Goal: Information Seeking & Learning: Learn about a topic

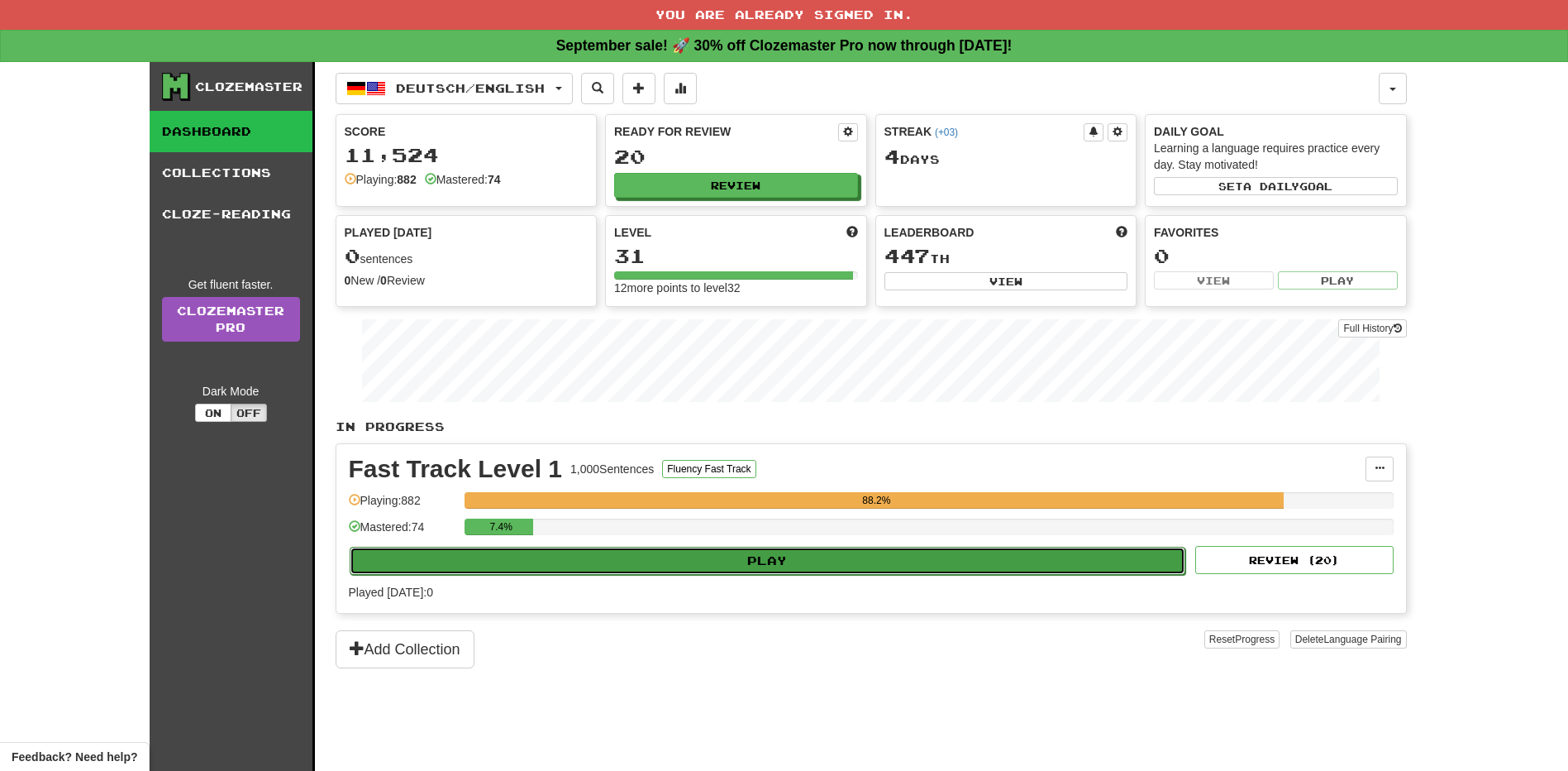
click at [929, 565] on button "Play" at bounding box center [768, 560] width 836 height 28
select select "**"
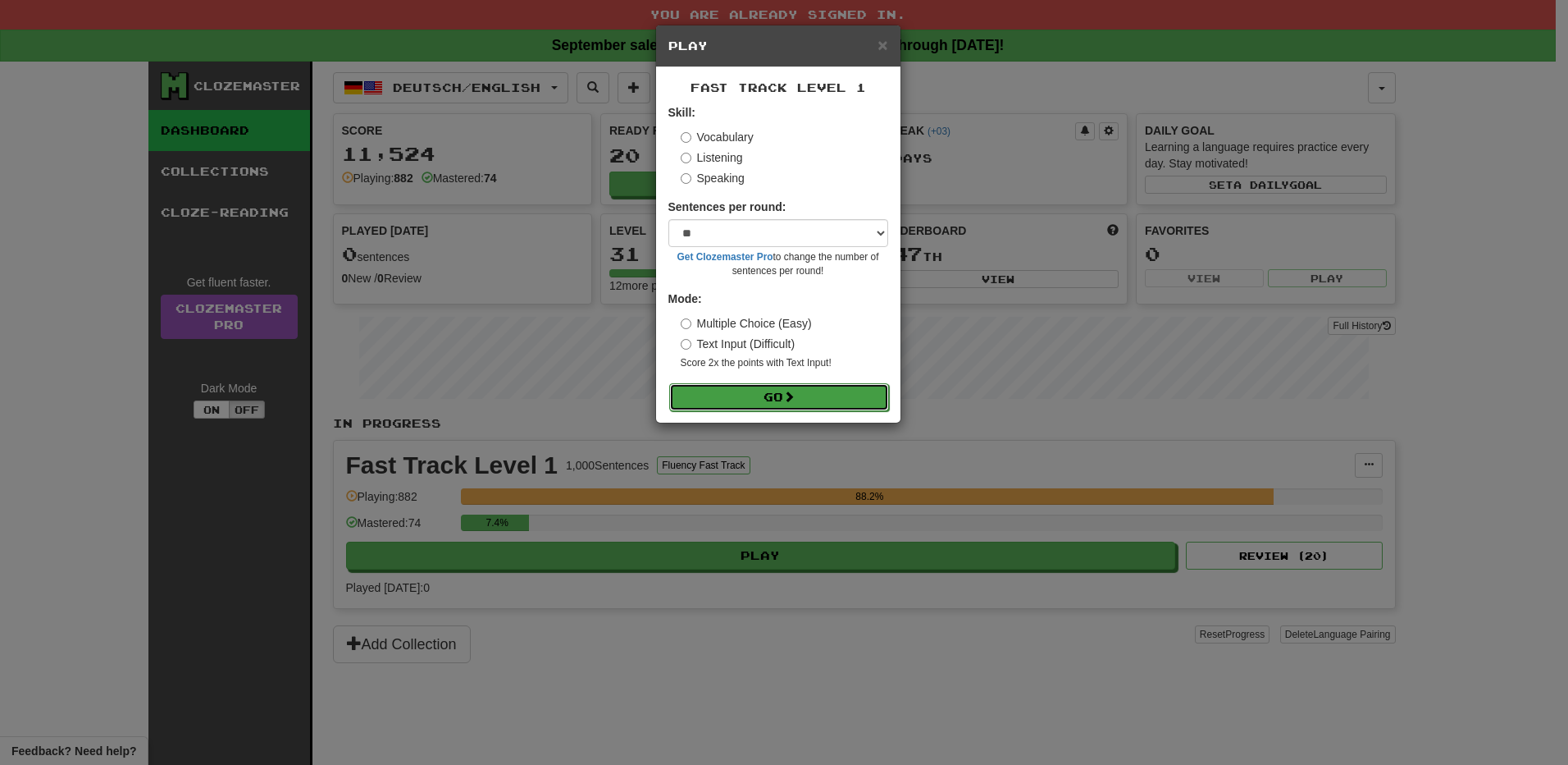
click at [780, 392] on button "Go" at bounding box center [779, 397] width 220 height 28
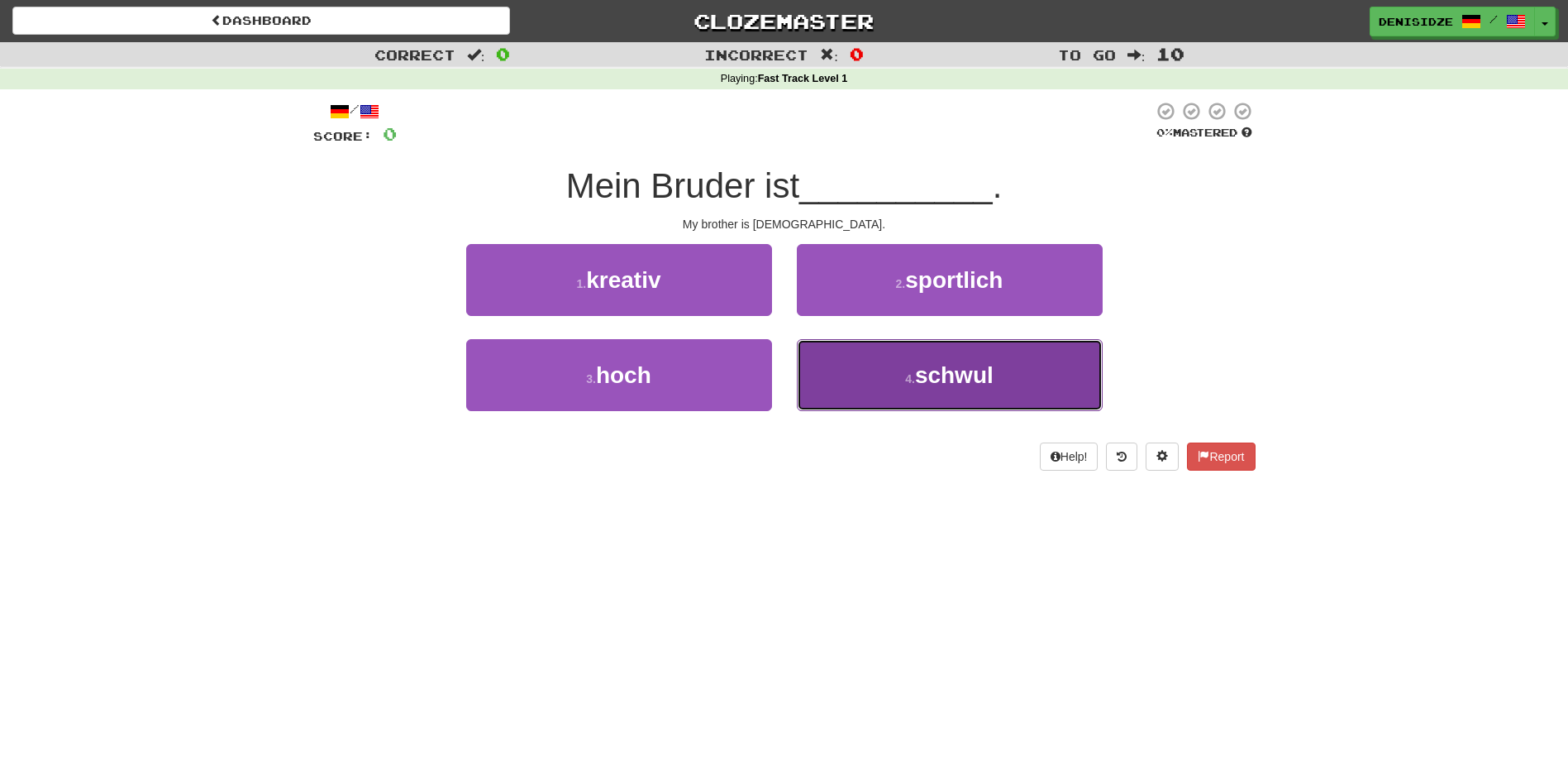
click at [974, 364] on span "schwul" at bounding box center [954, 375] width 78 height 26
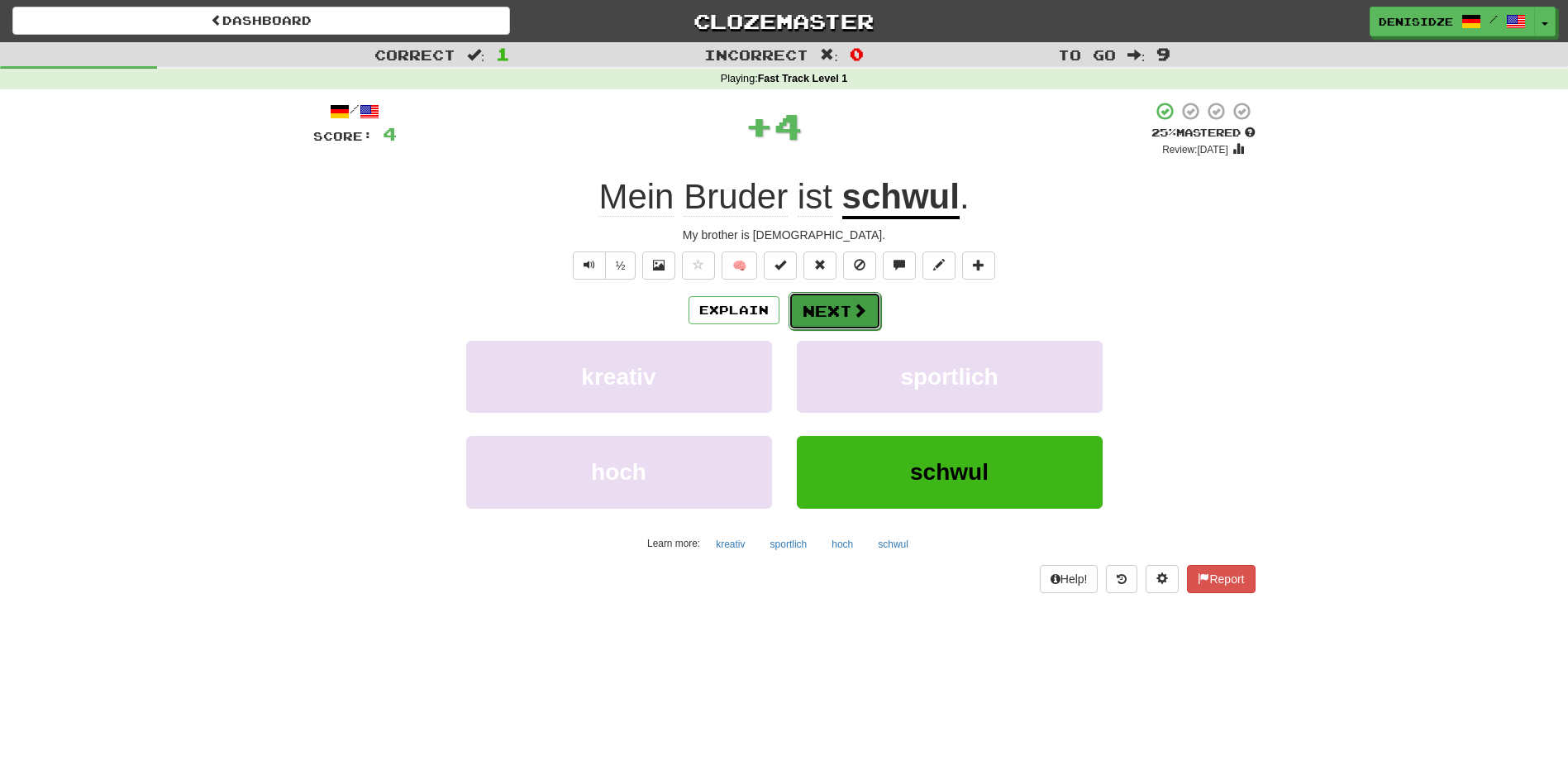
click at [854, 314] on span at bounding box center [859, 309] width 15 height 15
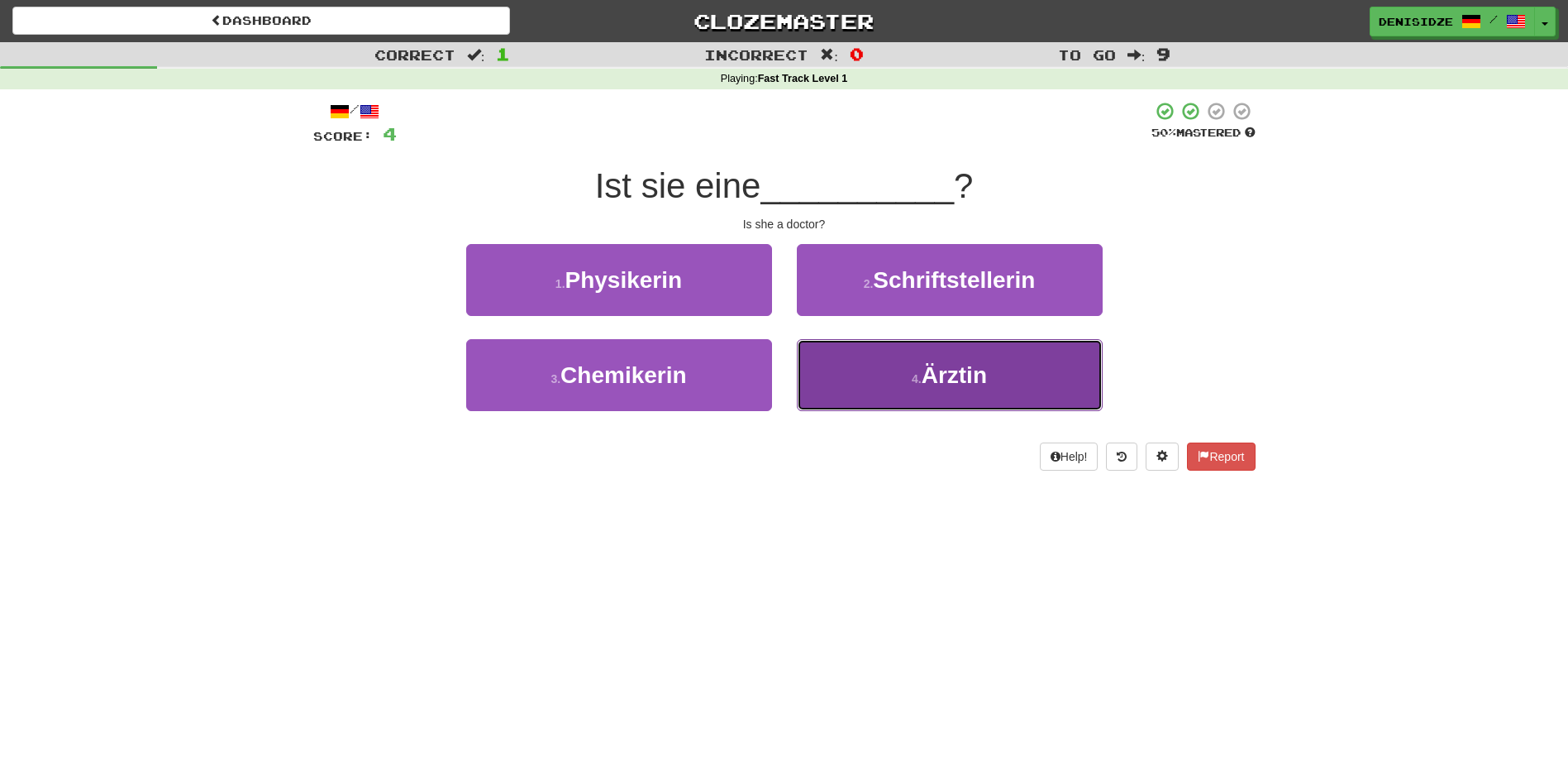
click at [928, 391] on button "4 . Ärztin" at bounding box center [949, 375] width 306 height 72
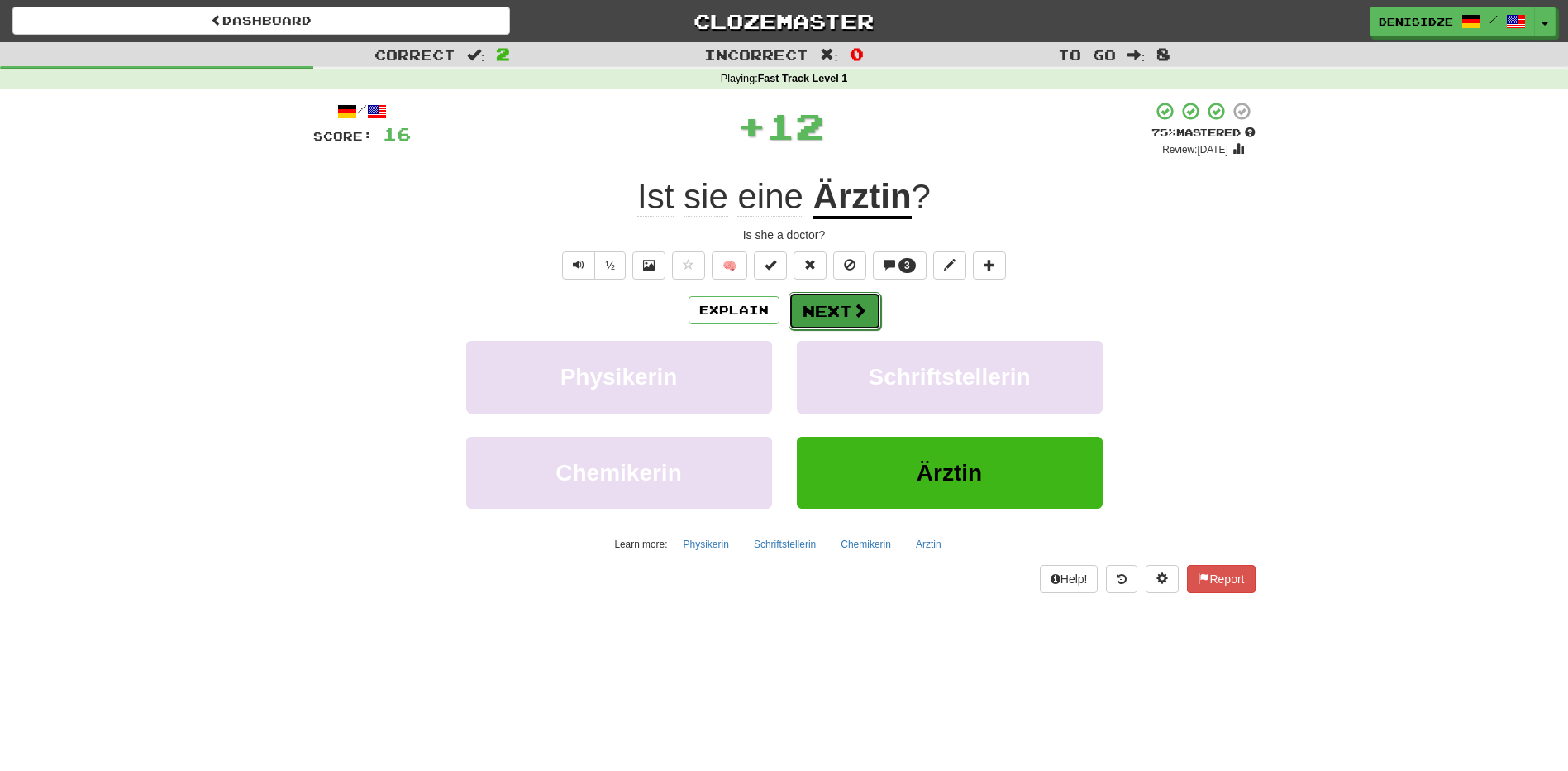
click at [860, 329] on body "Dashboard Clozemaster denisidze / Toggle Dropdown Dashboard Leaderboard Activit…" at bounding box center [784, 679] width 1568 height 1358
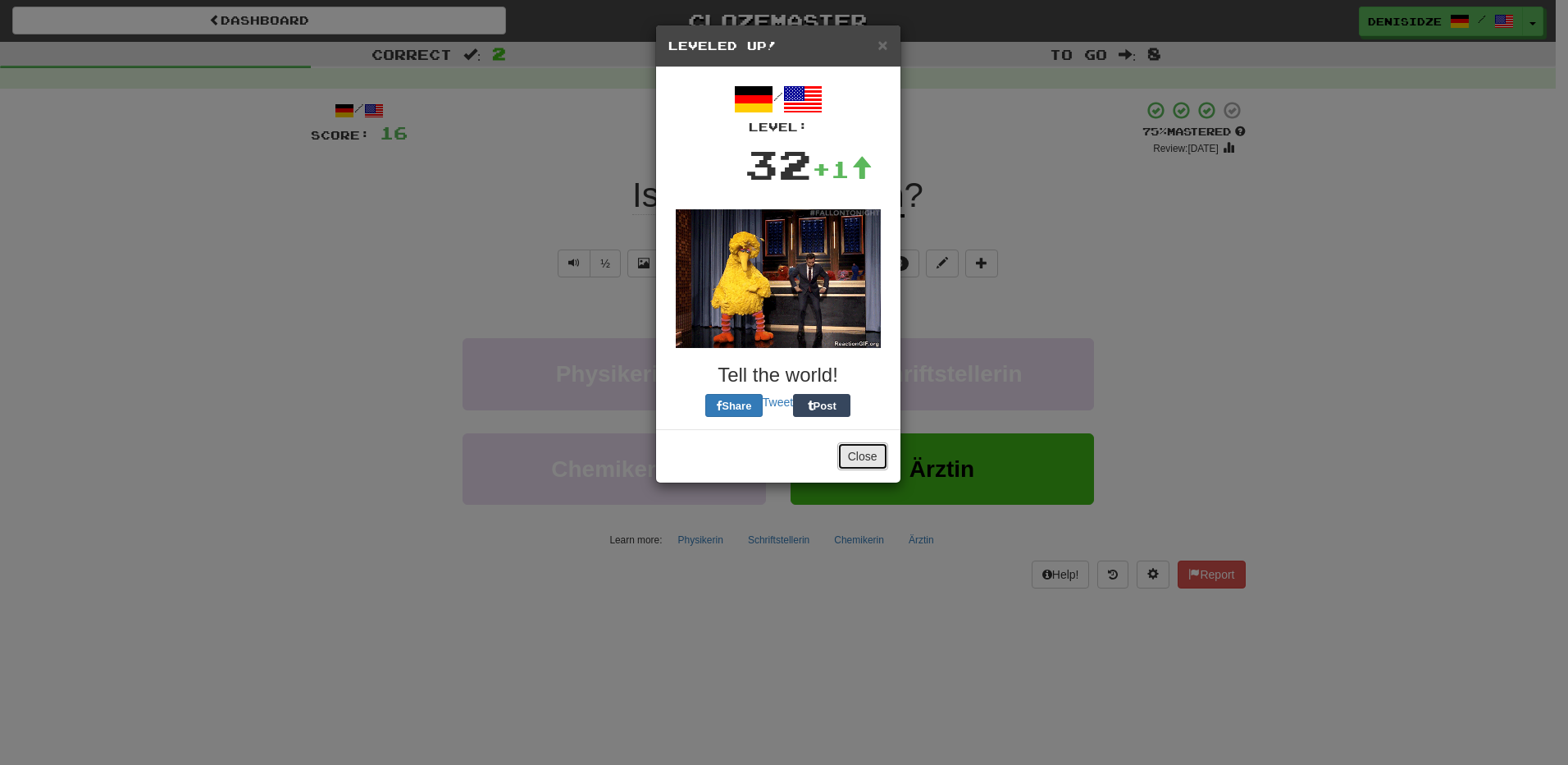
click at [874, 460] on button "Close" at bounding box center [863, 455] width 51 height 28
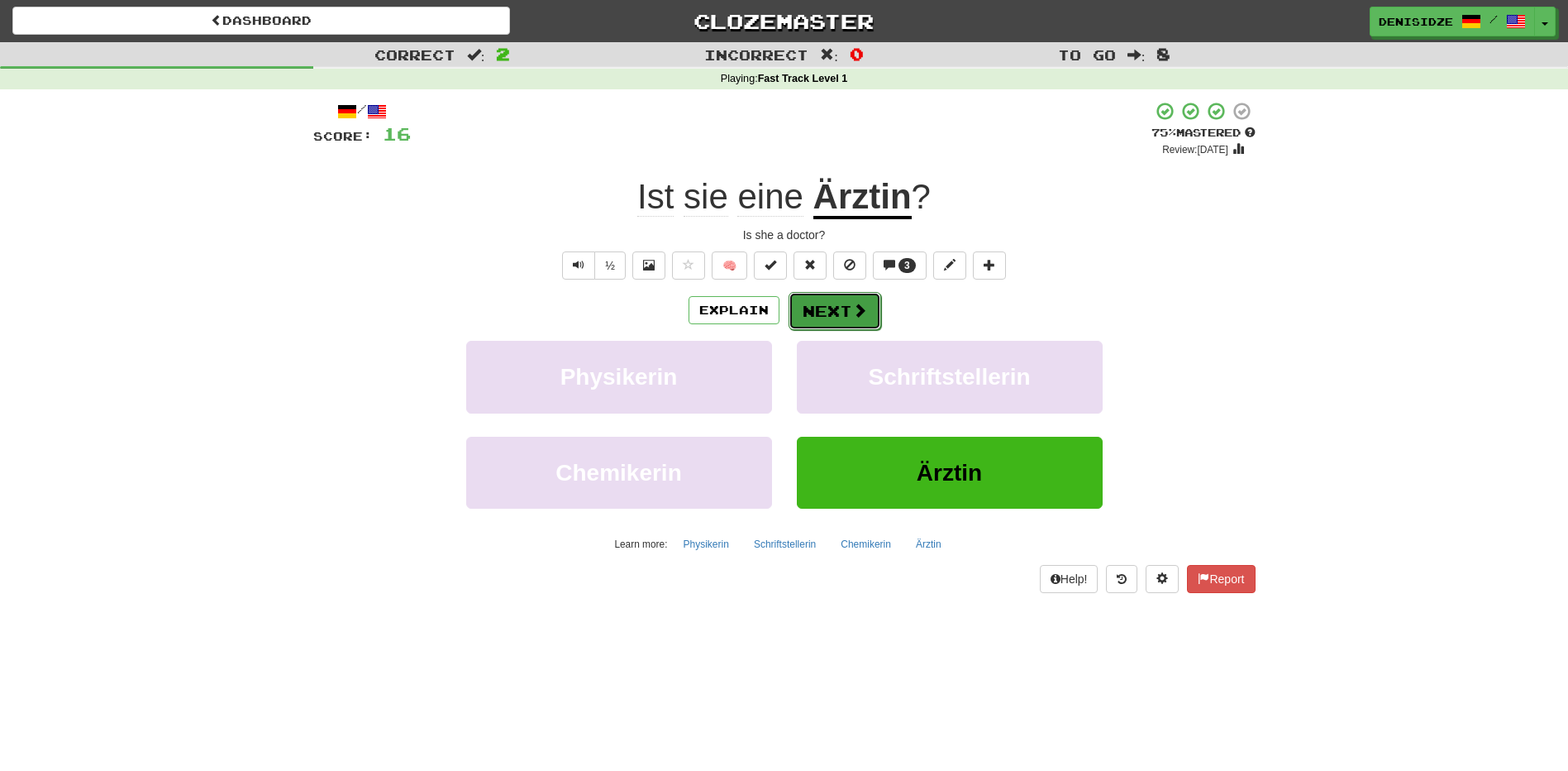
click at [857, 308] on span at bounding box center [859, 309] width 15 height 15
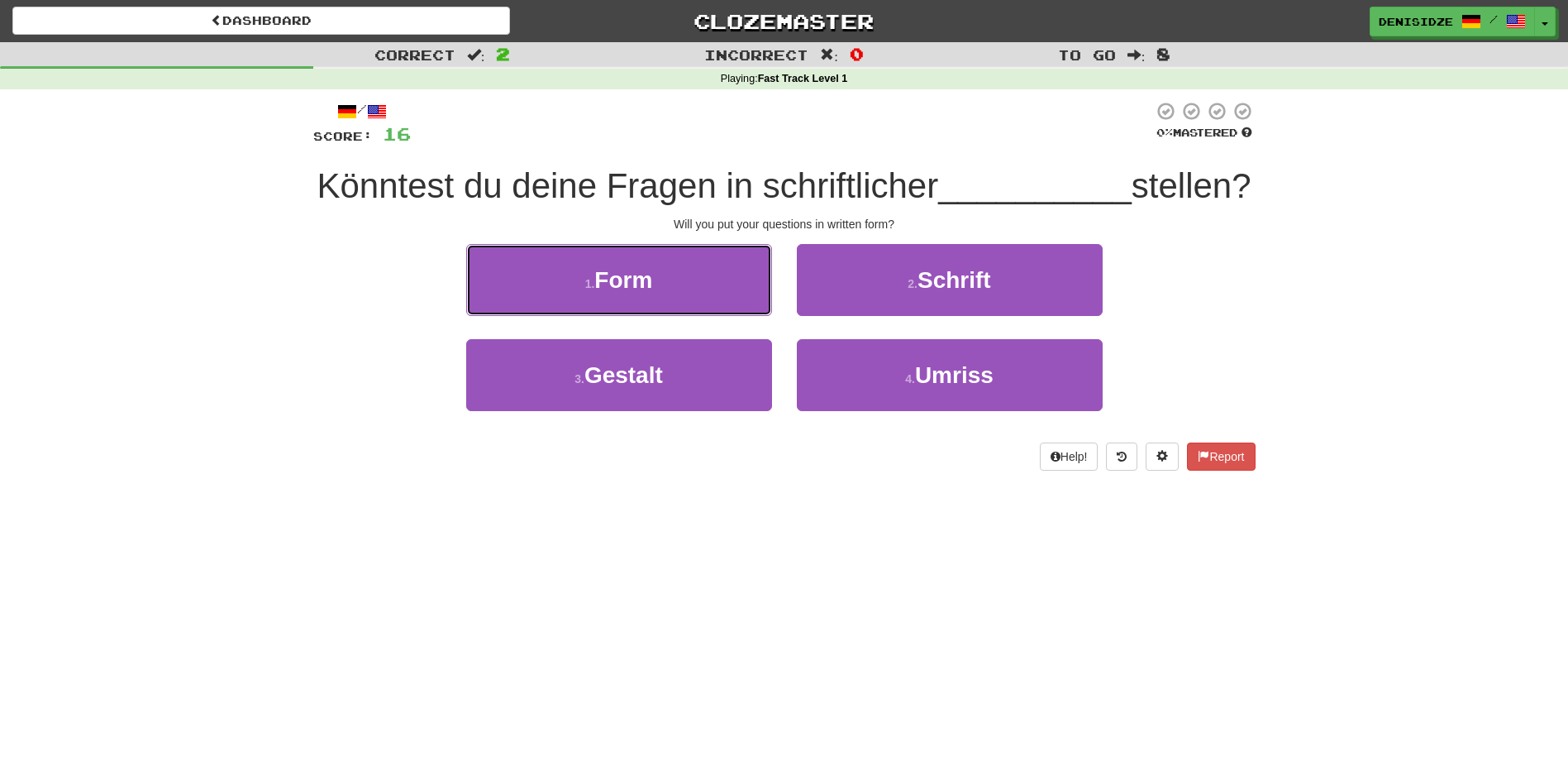
click at [677, 316] on button "1 . Form" at bounding box center [619, 280] width 306 height 72
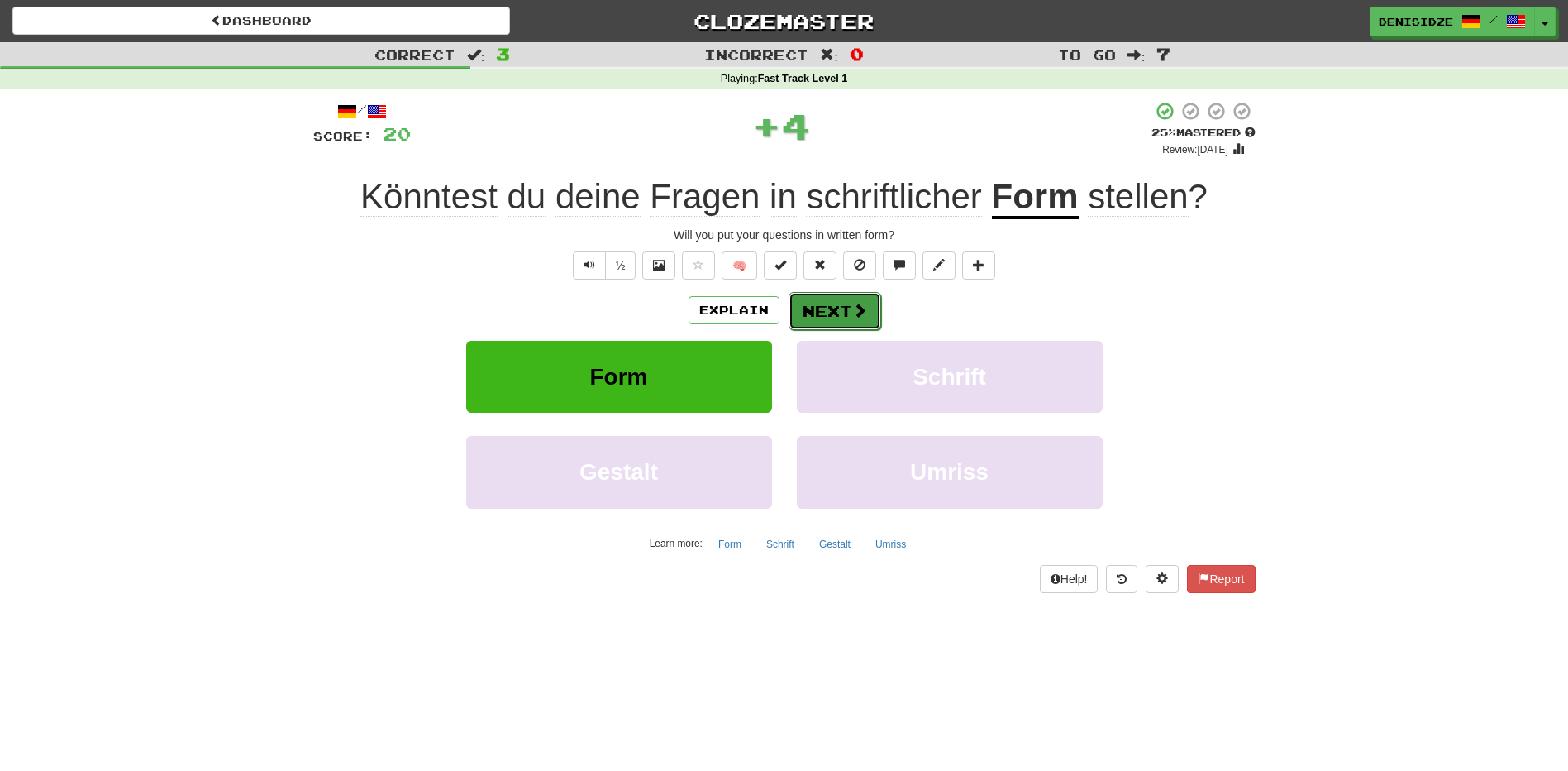
click at [831, 299] on button "Next" at bounding box center [835, 311] width 92 height 38
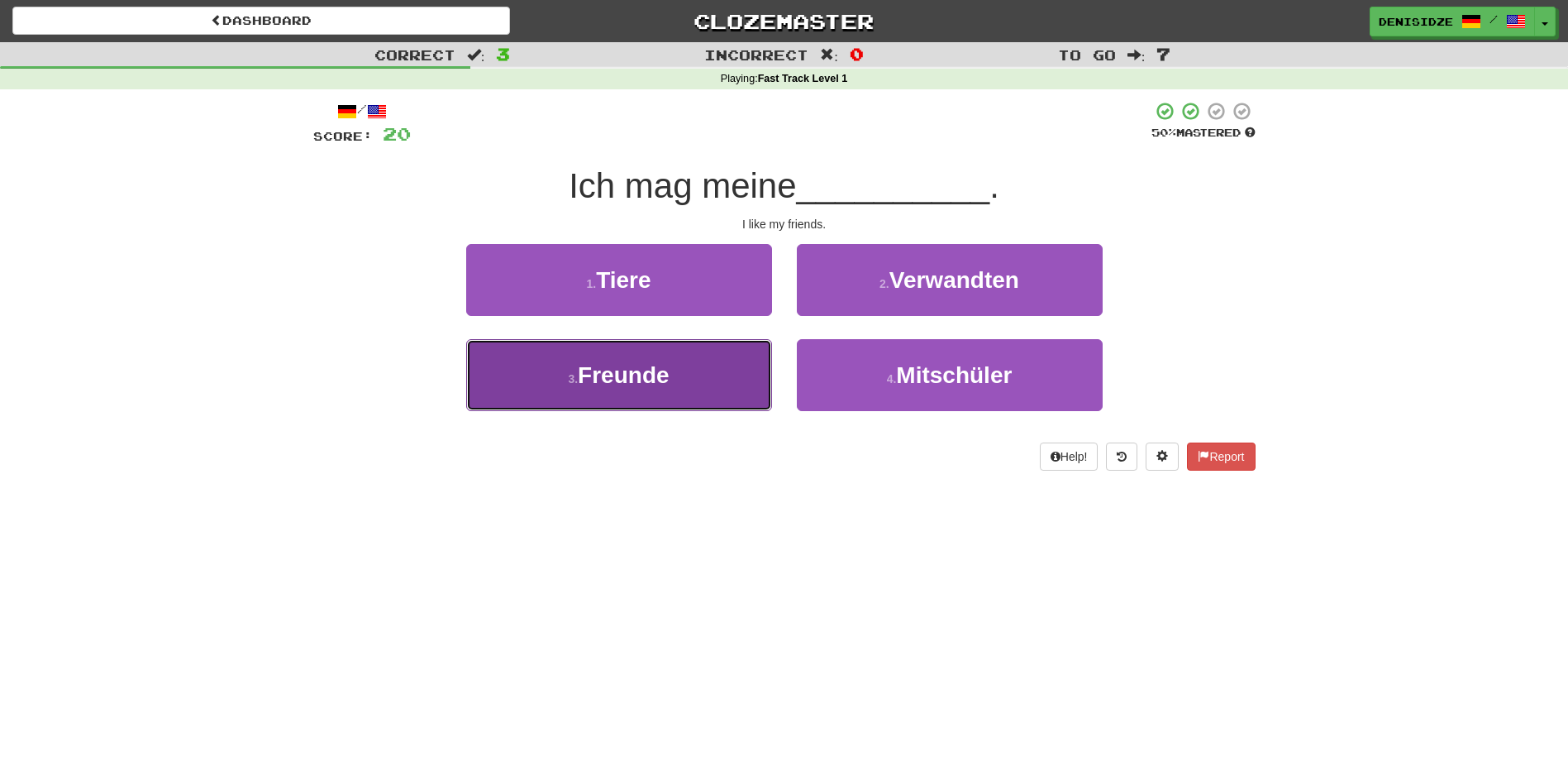
click at [644, 359] on button "3 . Freunde" at bounding box center [619, 375] width 306 height 72
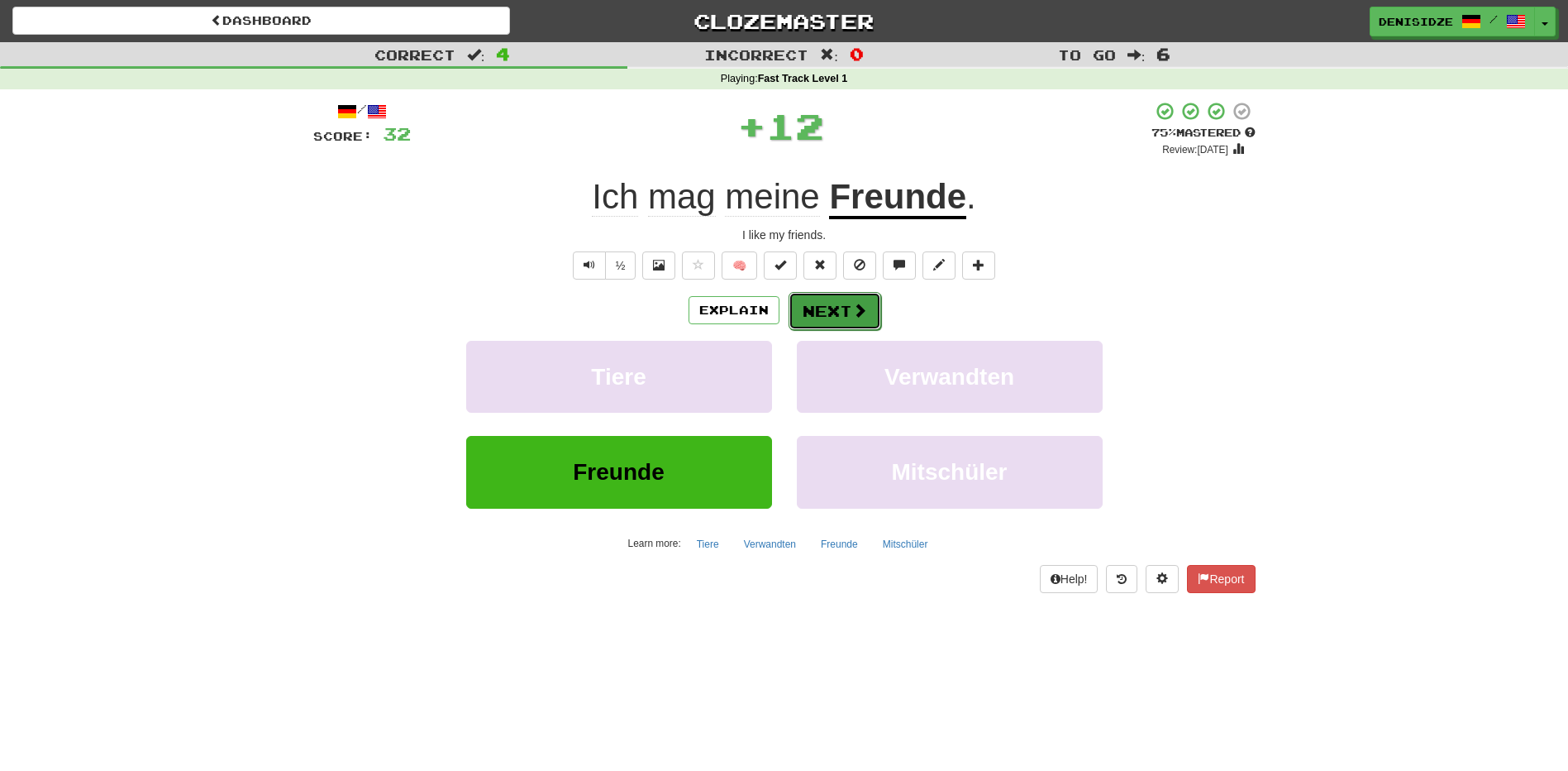
click at [843, 310] on button "Next" at bounding box center [835, 311] width 92 height 38
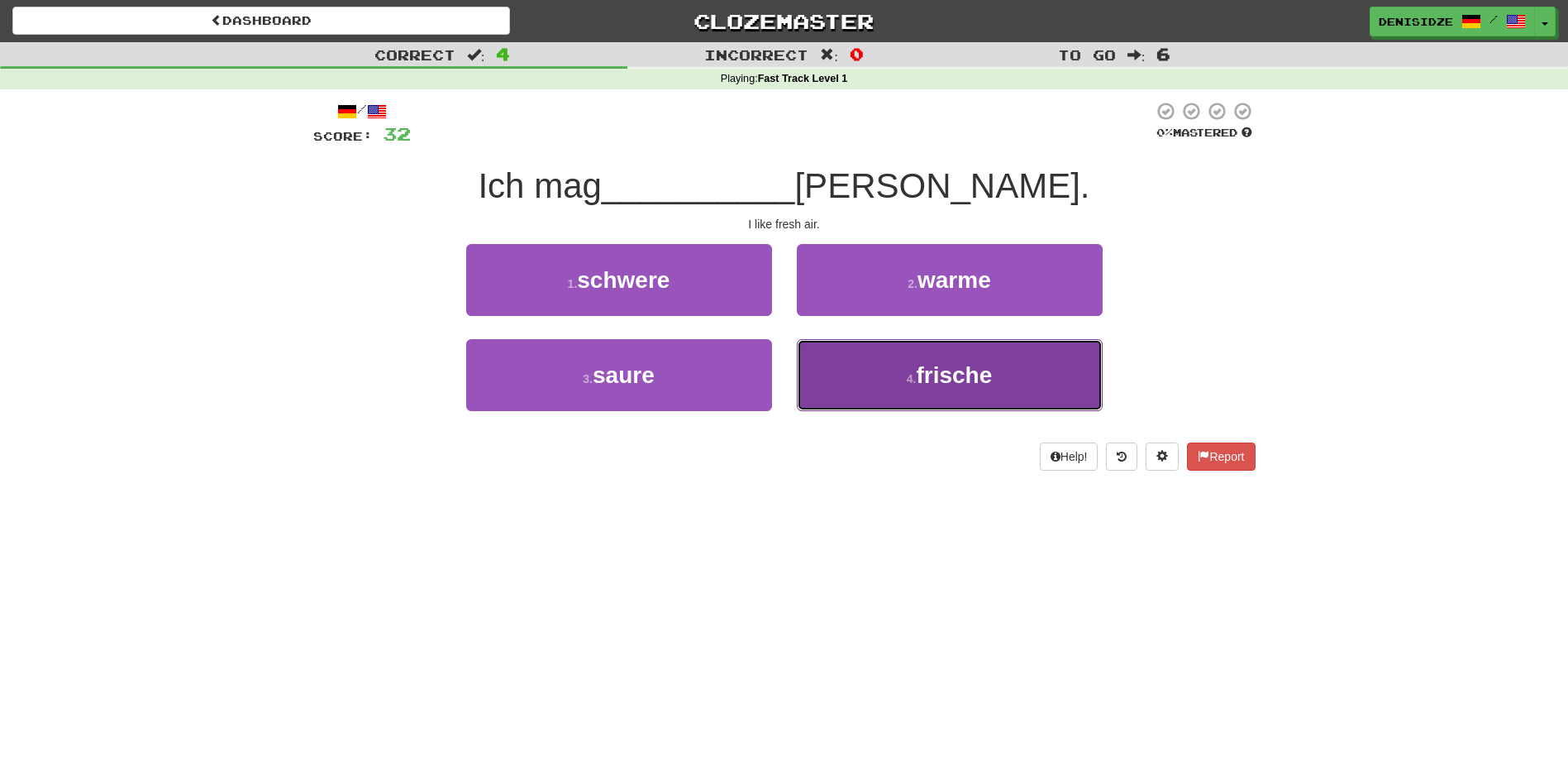
click at [920, 382] on span "frische" at bounding box center [954, 375] width 76 height 26
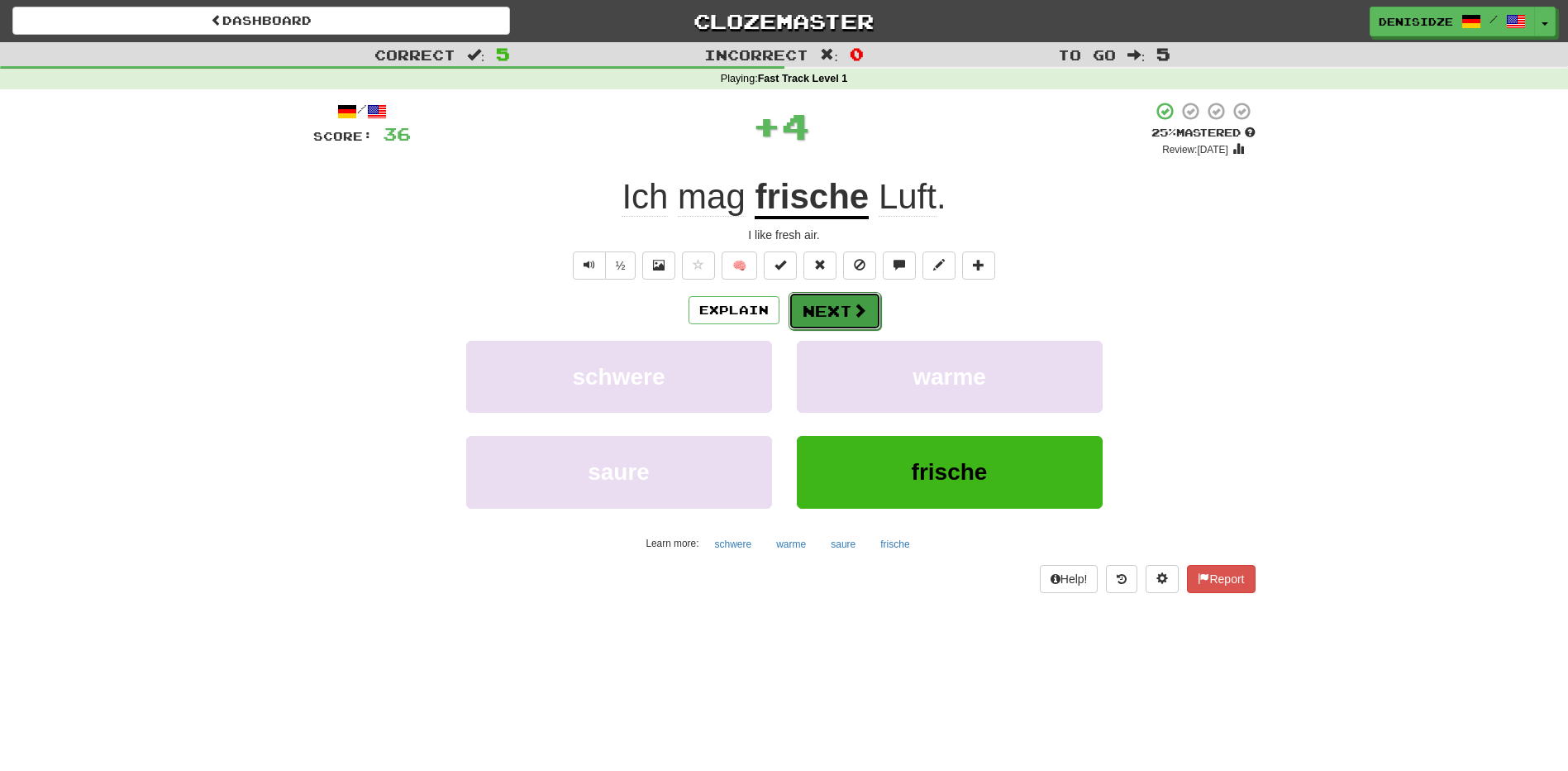
click at [818, 297] on button "Next" at bounding box center [835, 311] width 92 height 38
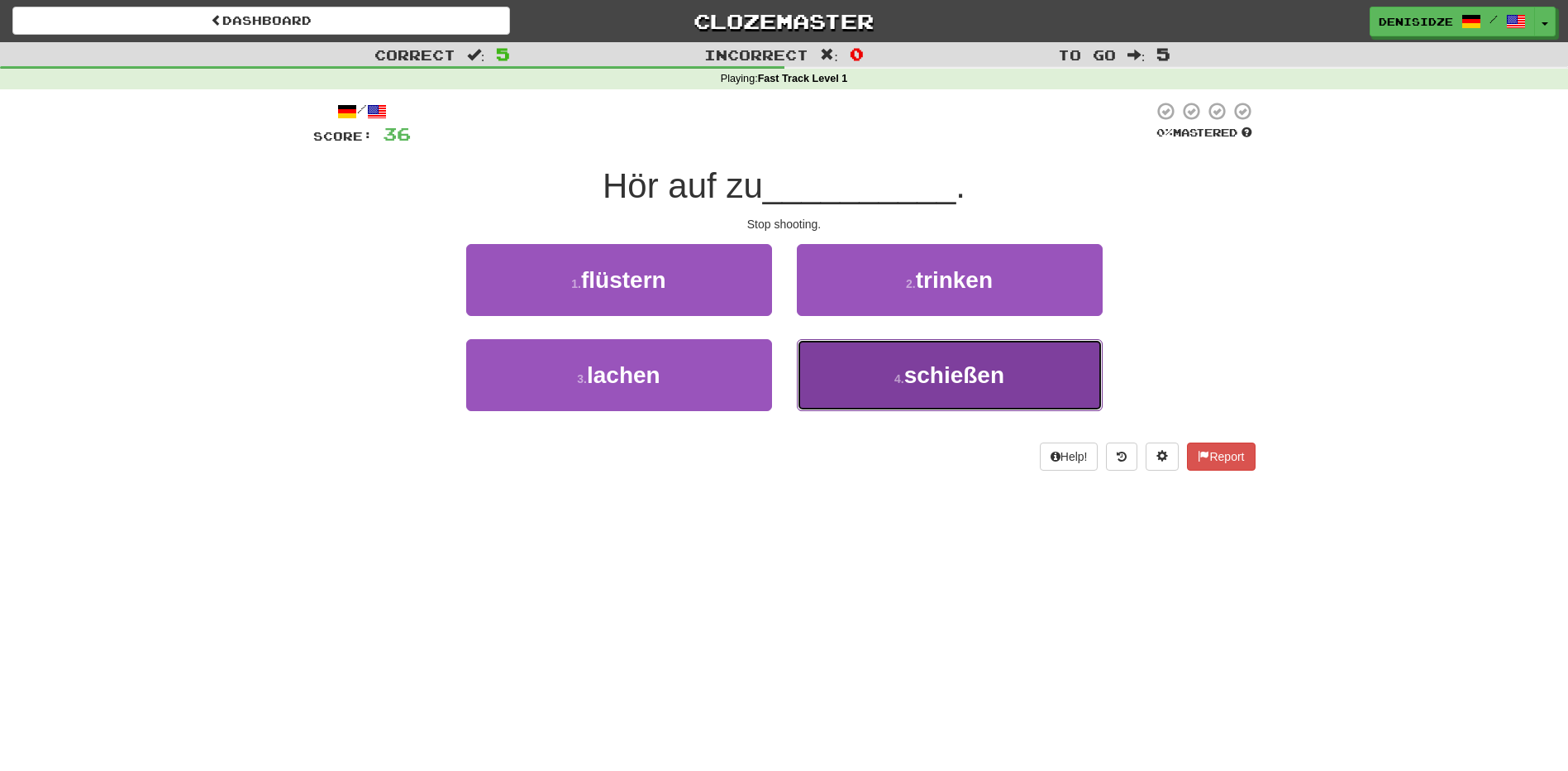
click at [1001, 366] on span "schießen" at bounding box center [954, 375] width 100 height 26
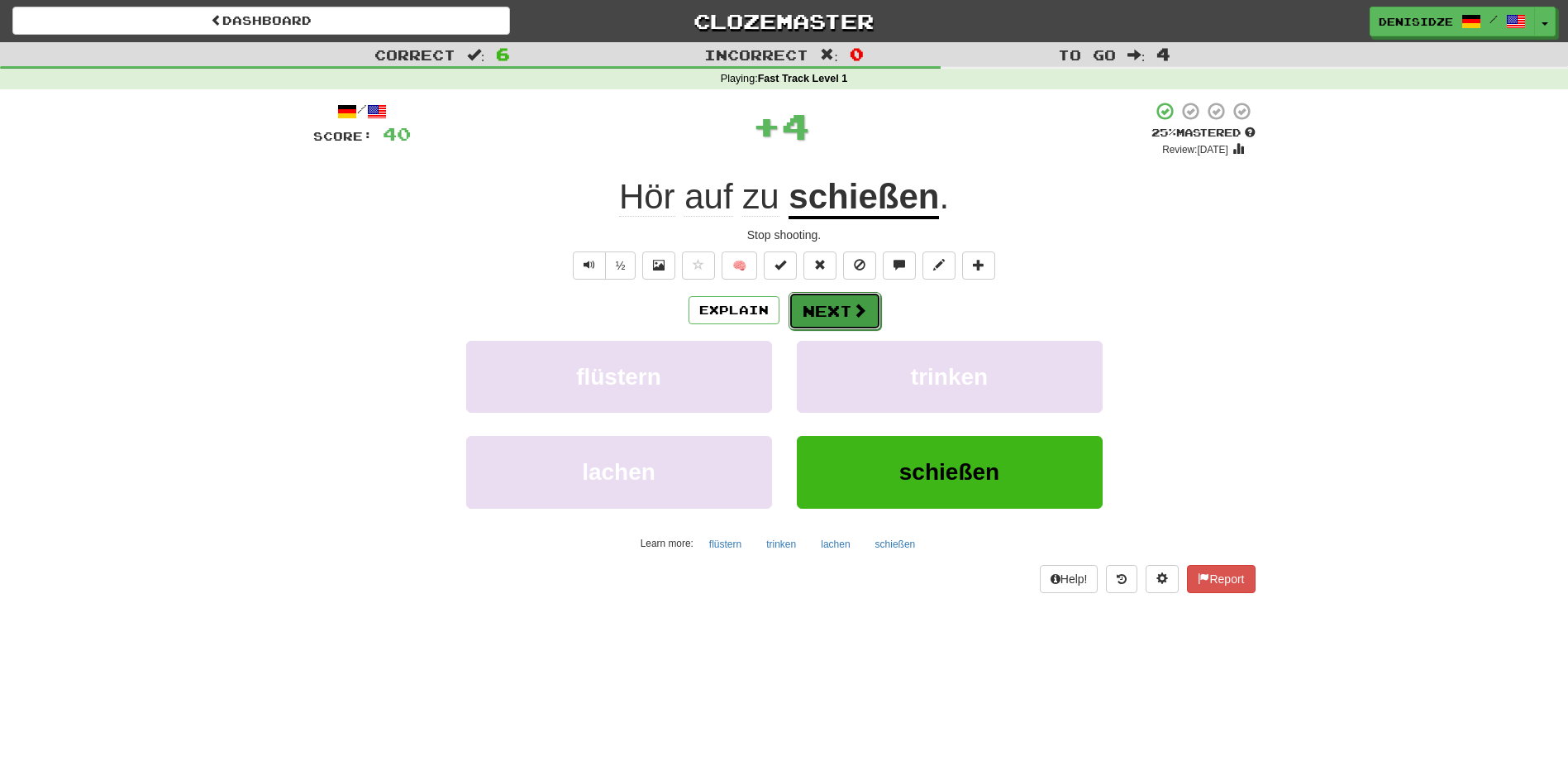
click at [852, 313] on span at bounding box center [859, 309] width 15 height 15
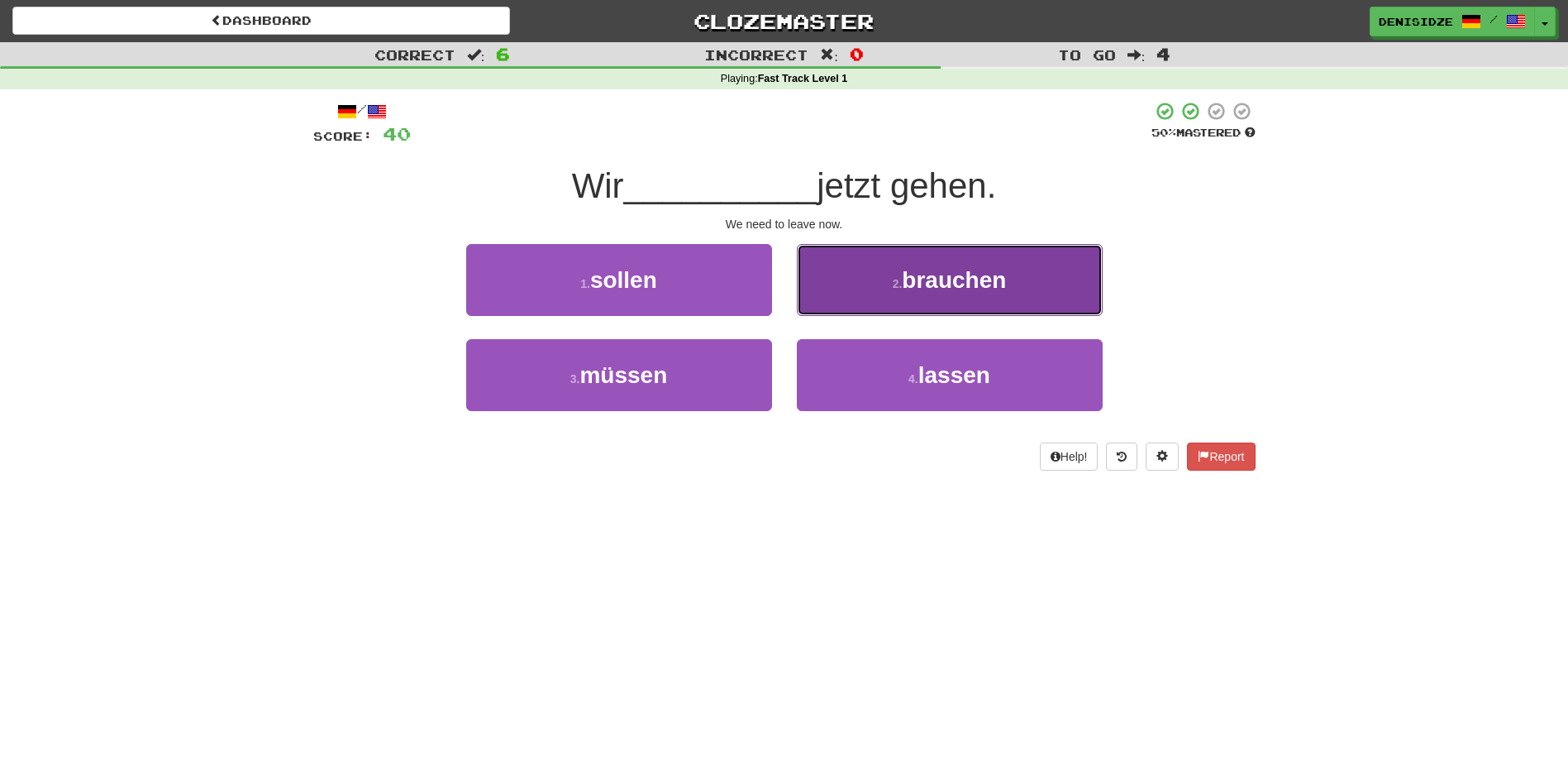
click at [946, 283] on span "brauchen" at bounding box center [954, 280] width 104 height 26
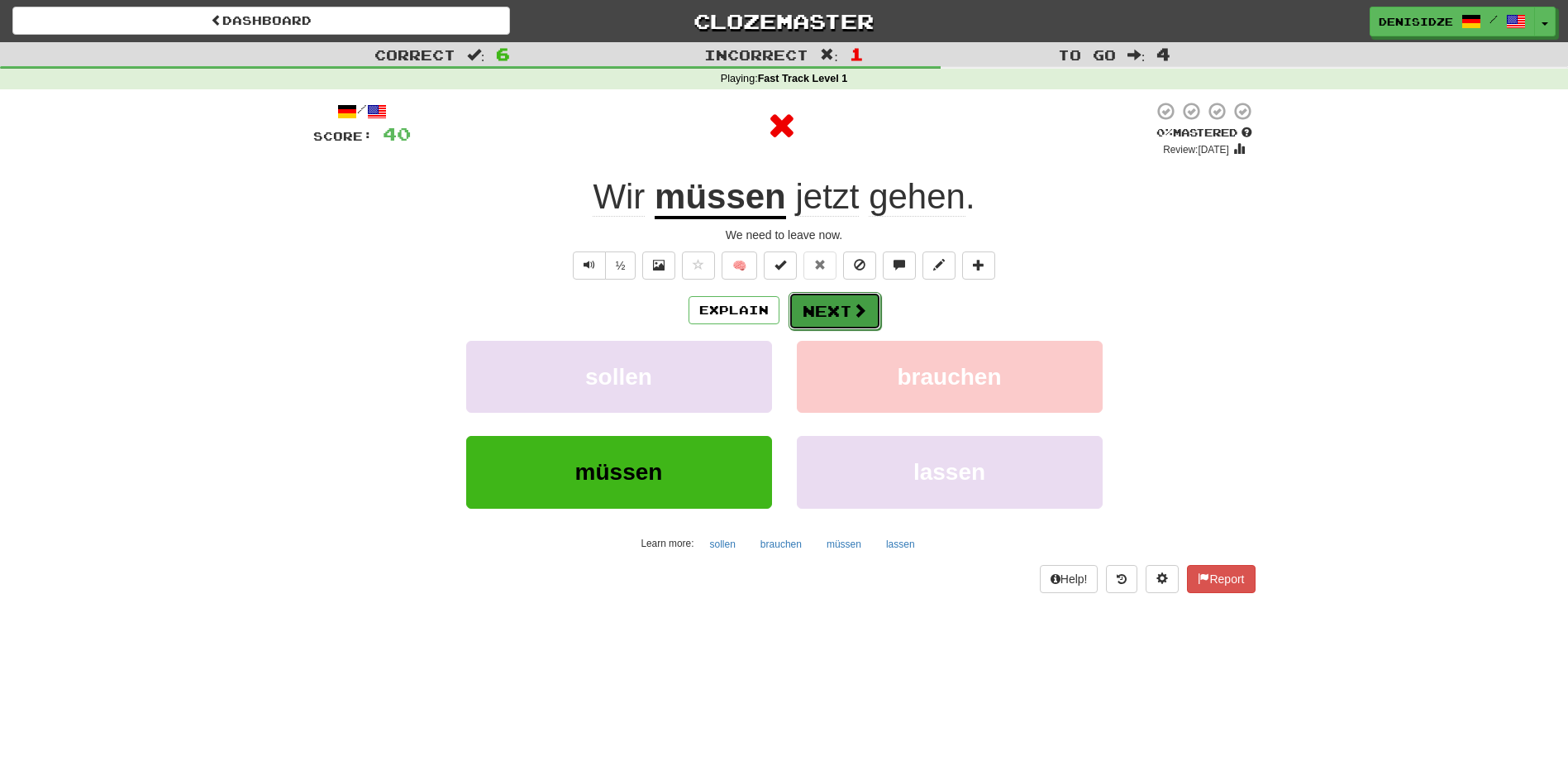
click at [861, 308] on span at bounding box center [859, 309] width 15 height 15
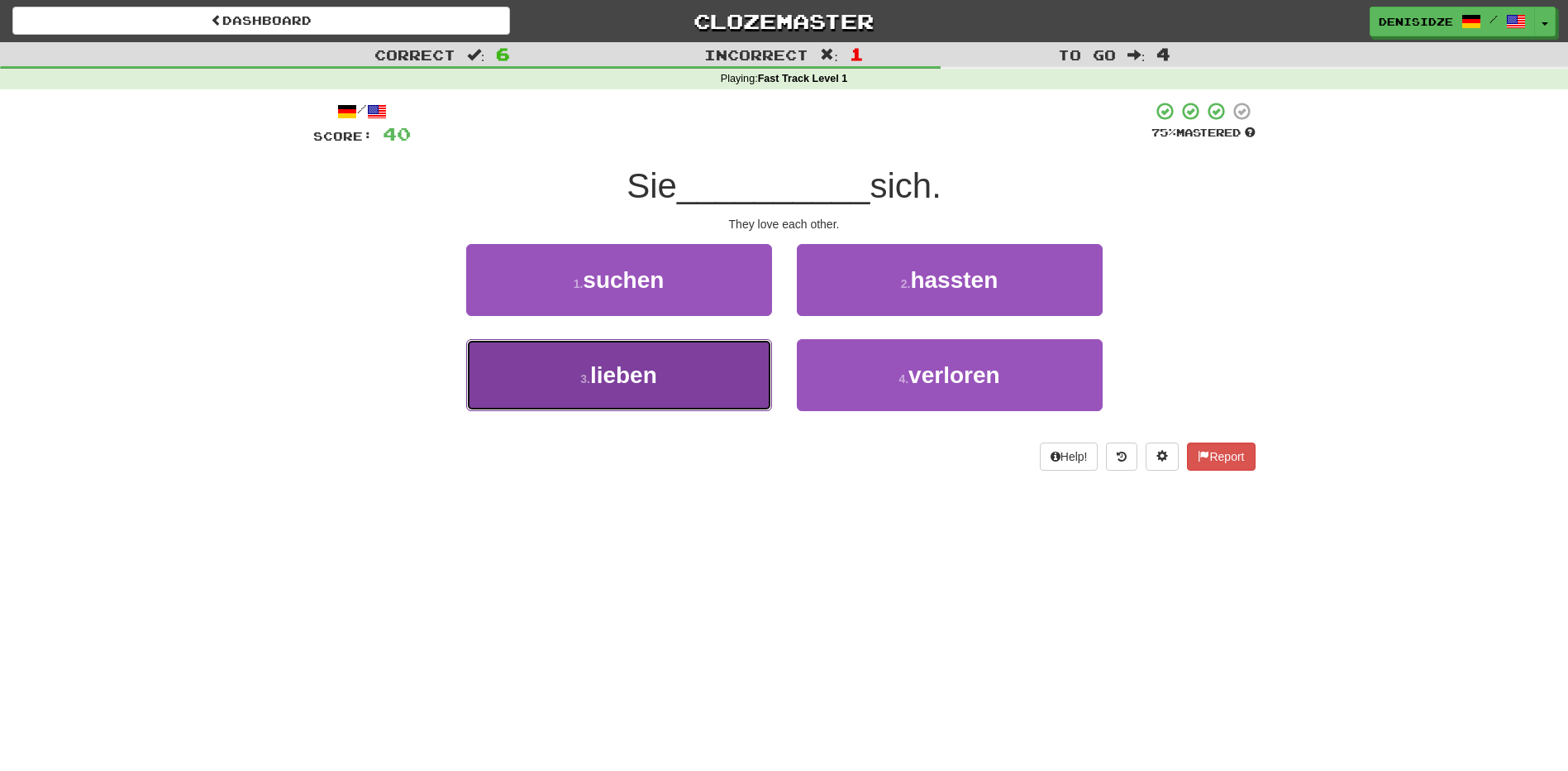
click at [661, 370] on button "3 . lieben" at bounding box center [619, 375] width 306 height 72
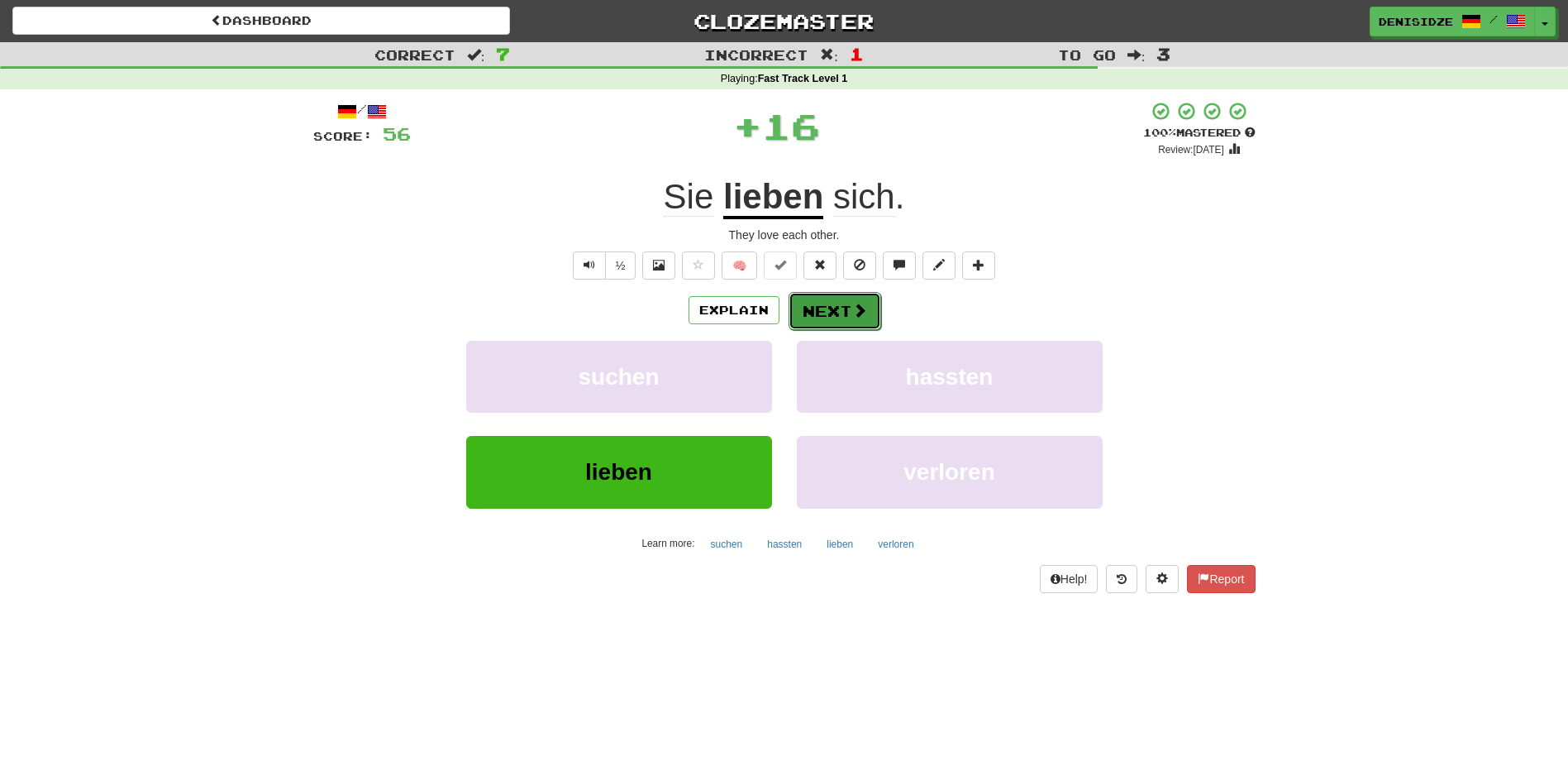
click at [843, 321] on button "Next" at bounding box center [835, 311] width 92 height 38
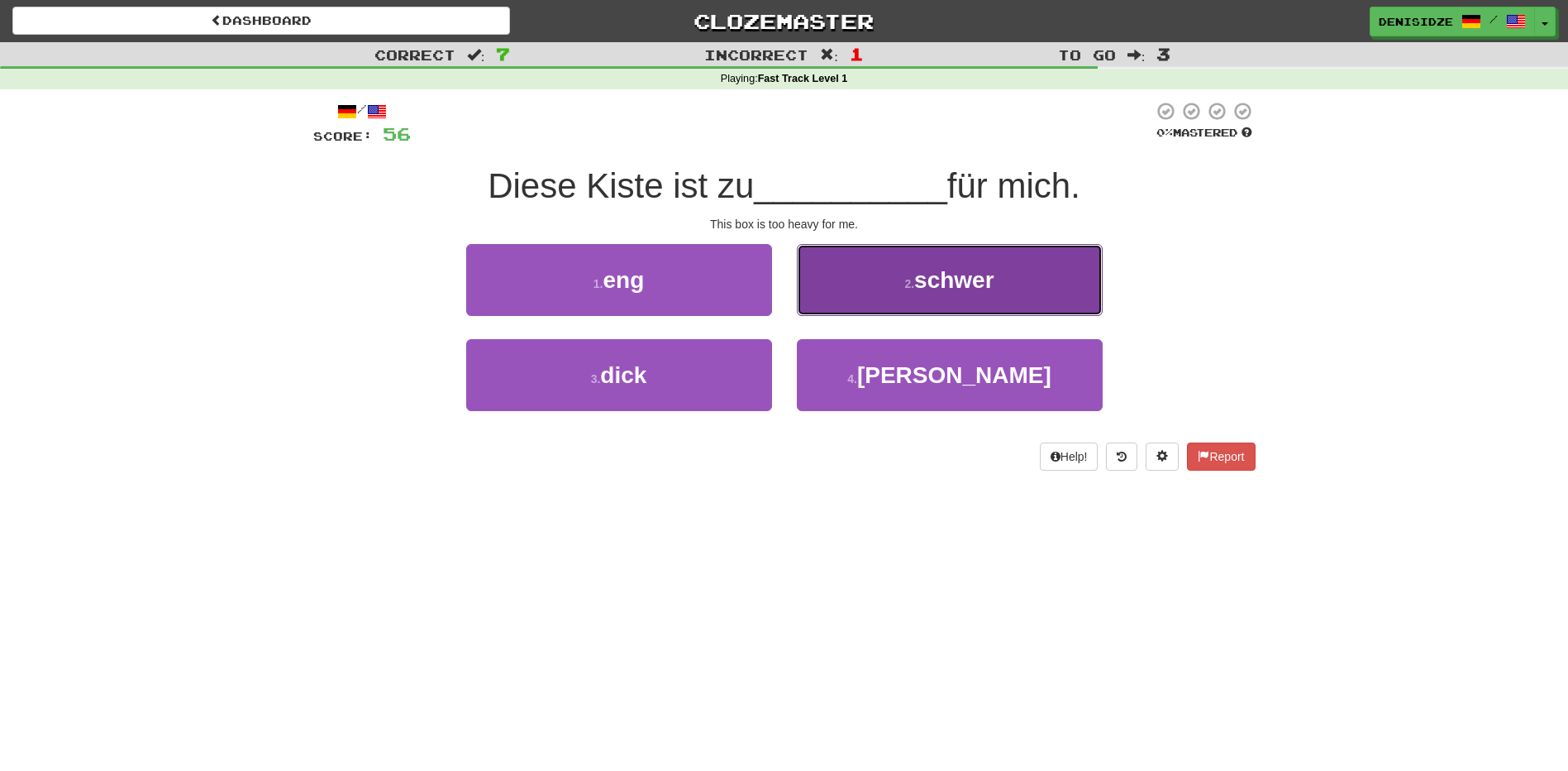
click at [906, 267] on button "2 . [PERSON_NAME]" at bounding box center [949, 280] width 306 height 72
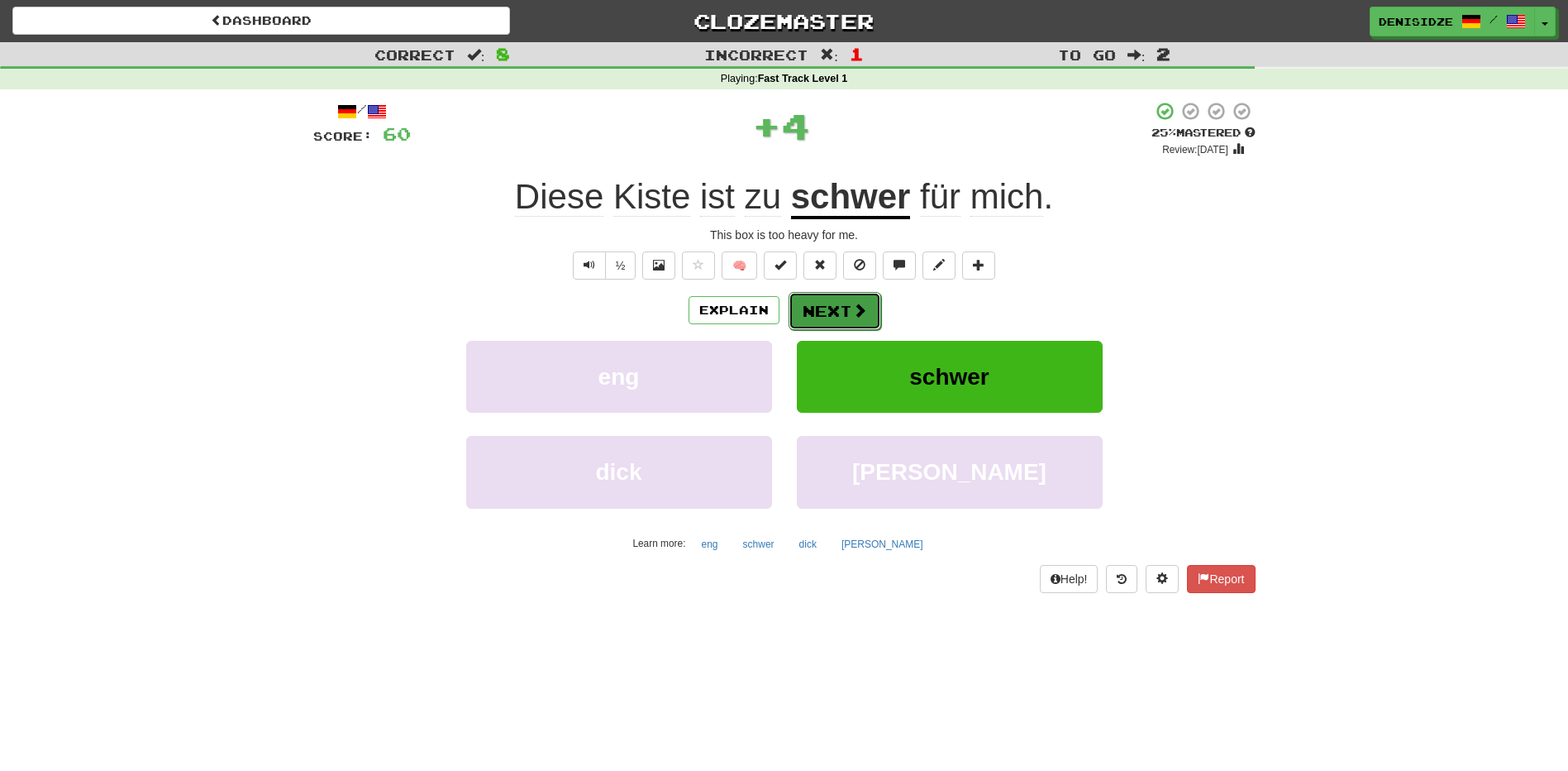
click at [863, 296] on button "Next" at bounding box center [835, 311] width 92 height 38
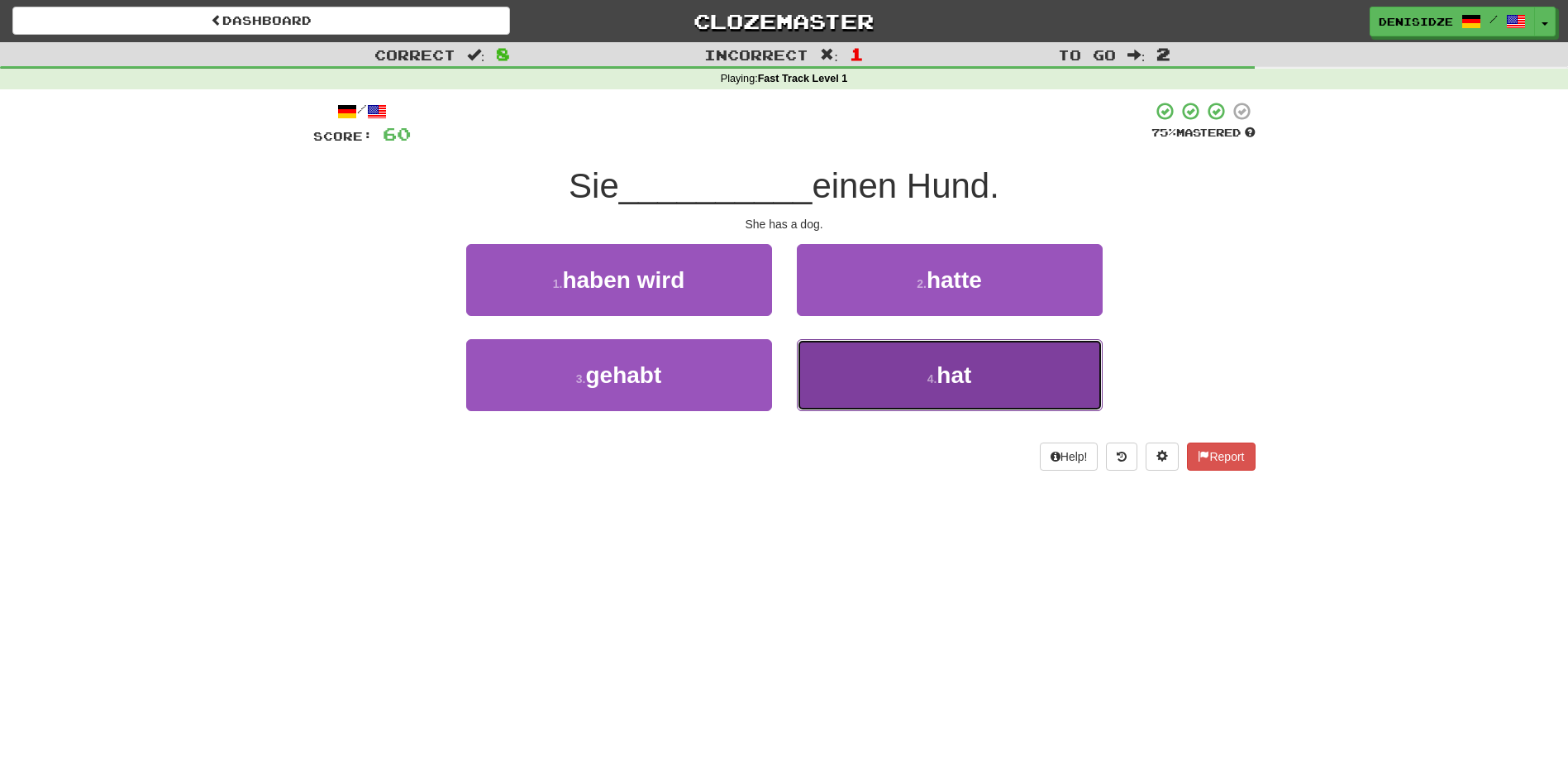
click at [932, 377] on small "4 ." at bounding box center [933, 378] width 10 height 13
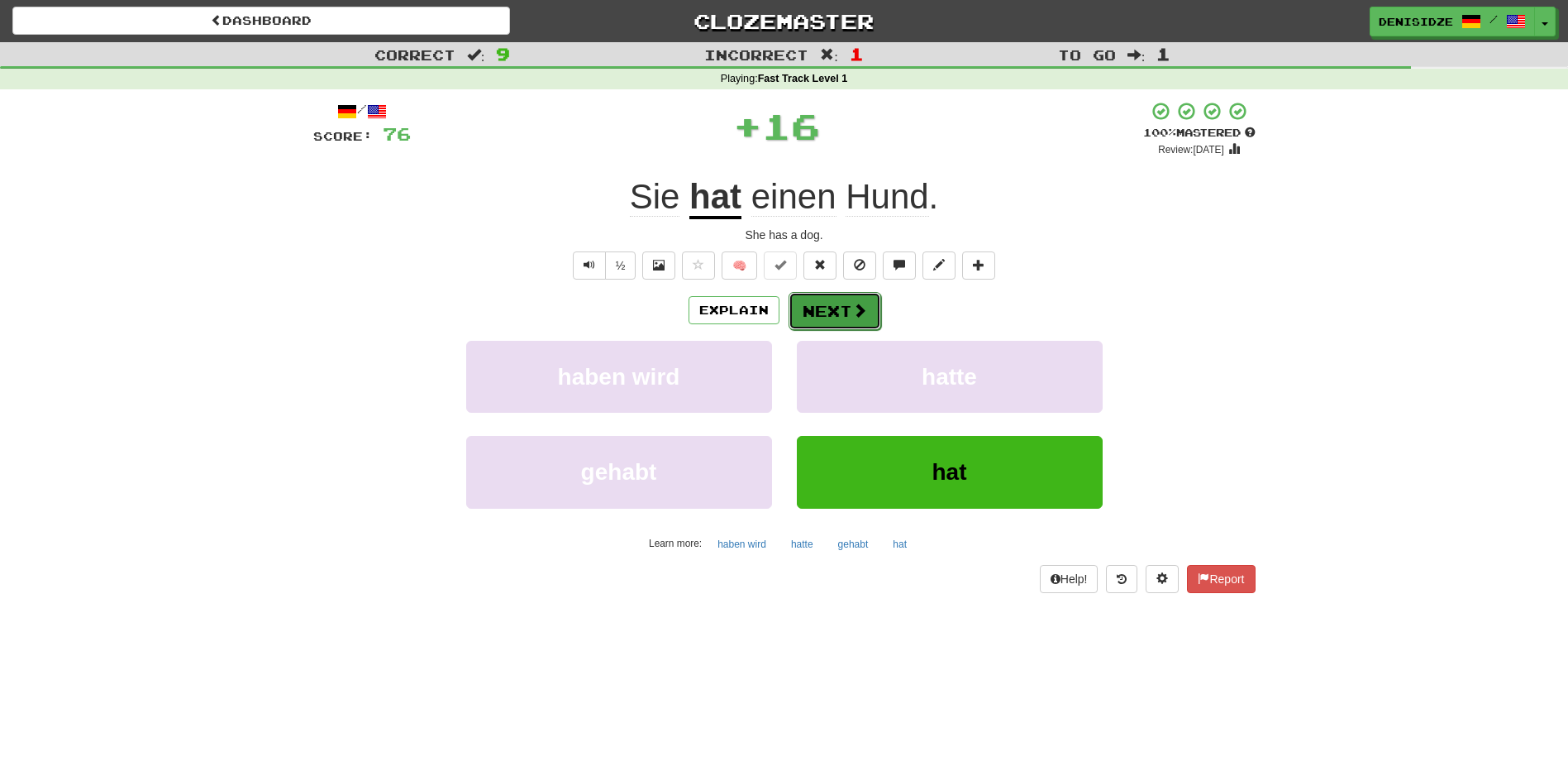
click at [834, 324] on button "Next" at bounding box center [835, 311] width 92 height 38
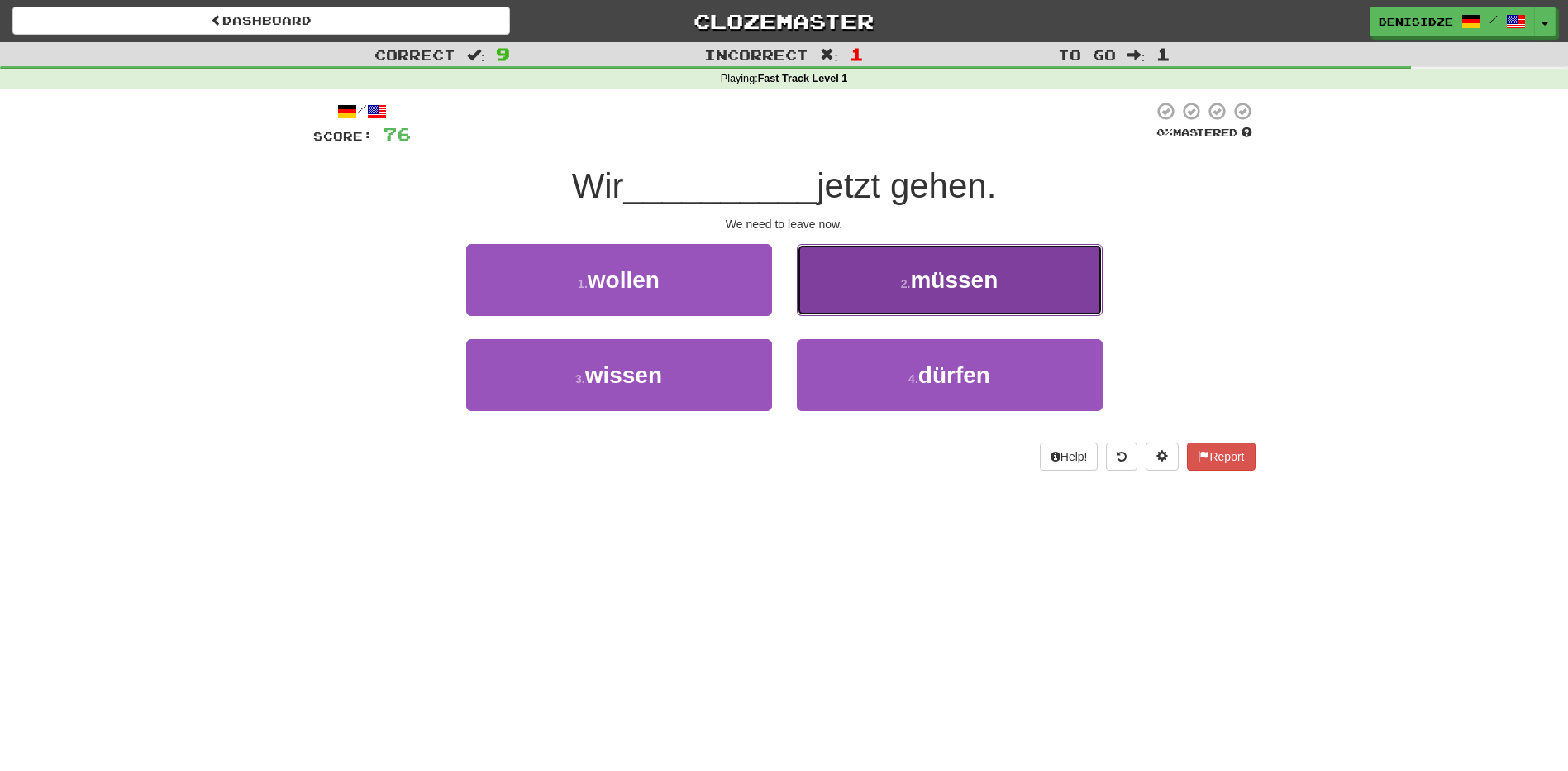
click at [843, 313] on button "2 . müssen" at bounding box center [949, 280] width 306 height 72
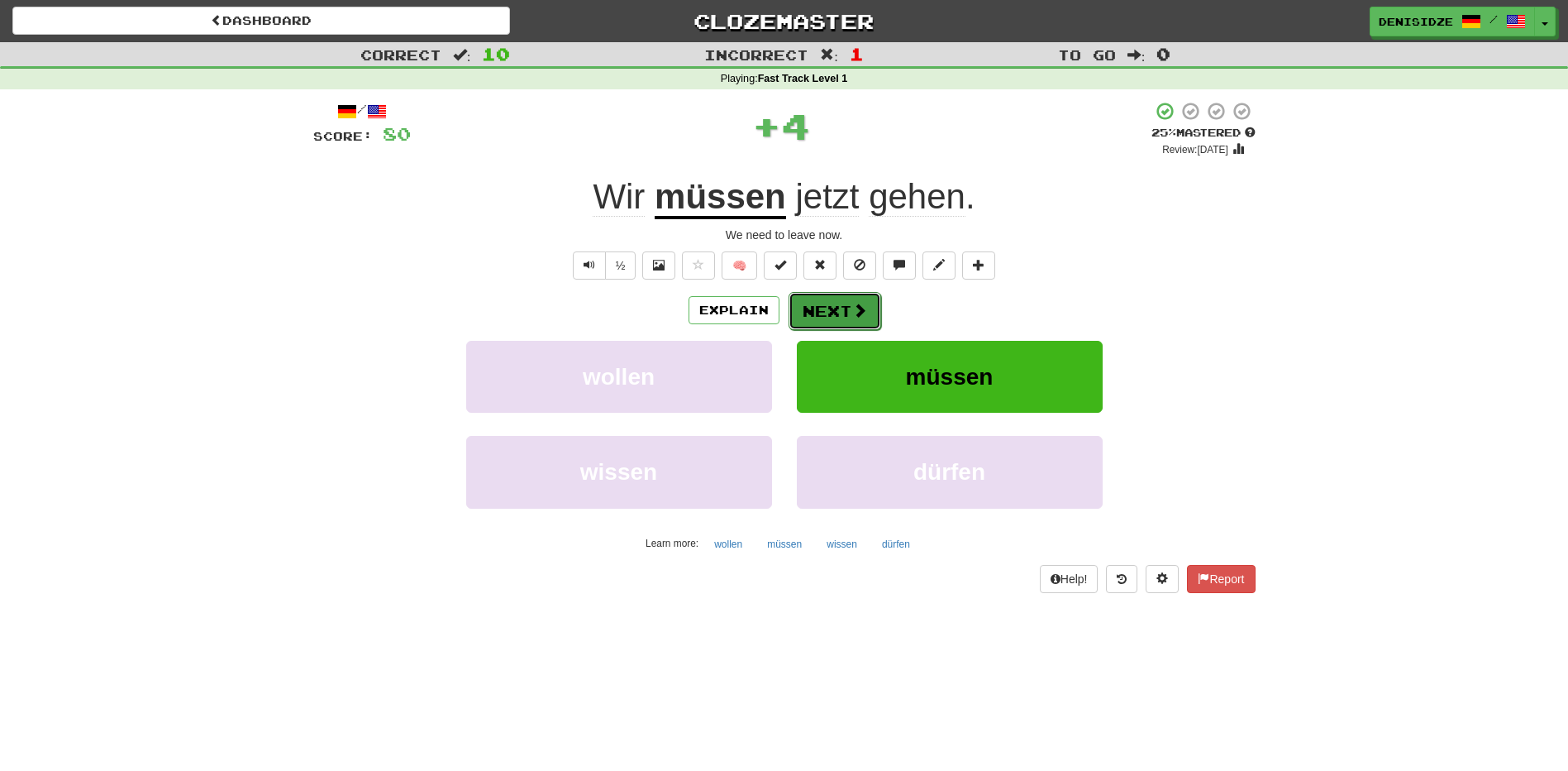
click at [829, 301] on button "Next" at bounding box center [835, 311] width 92 height 38
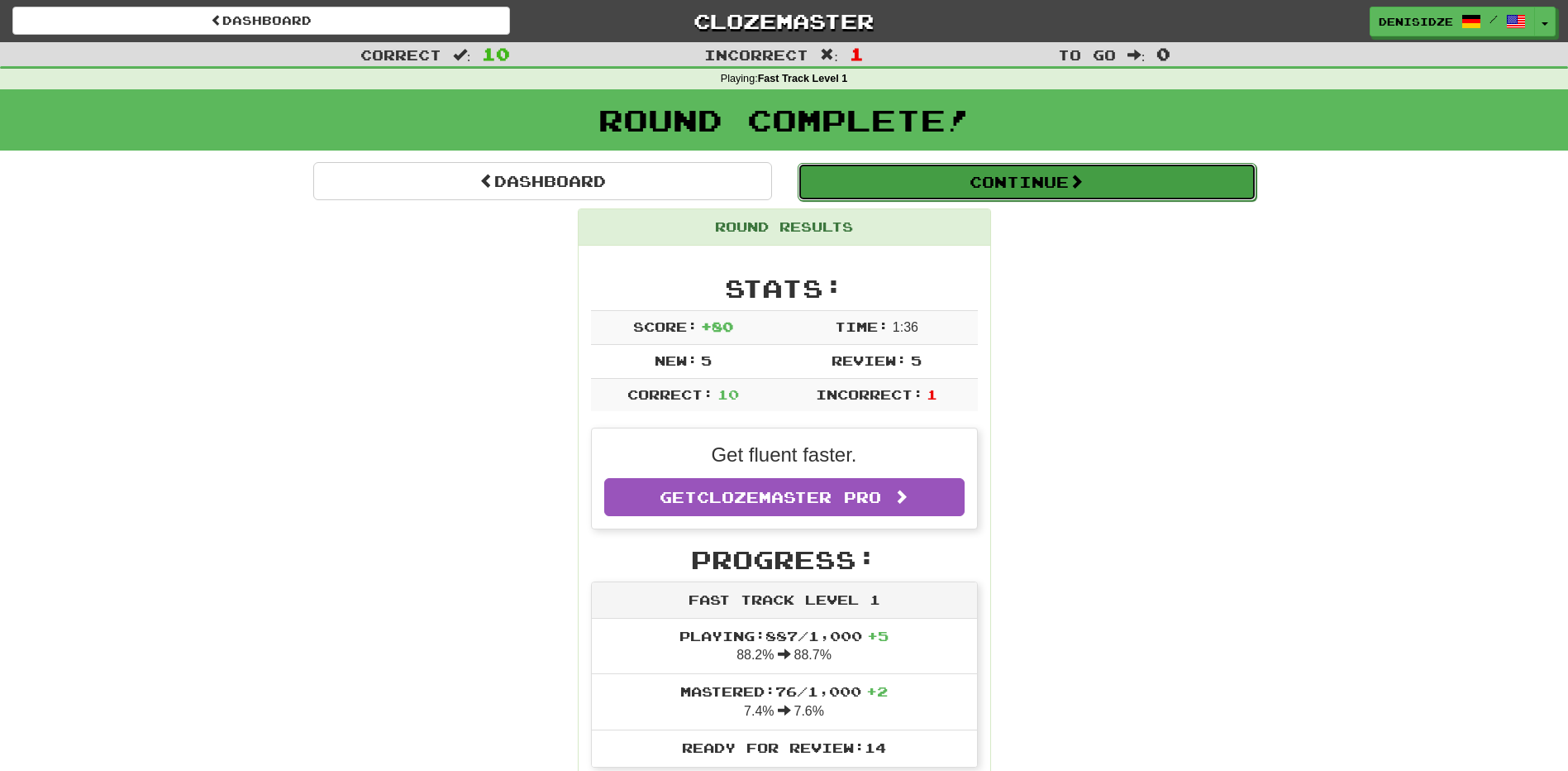
click at [1118, 188] on button "Continue" at bounding box center [1027, 181] width 459 height 38
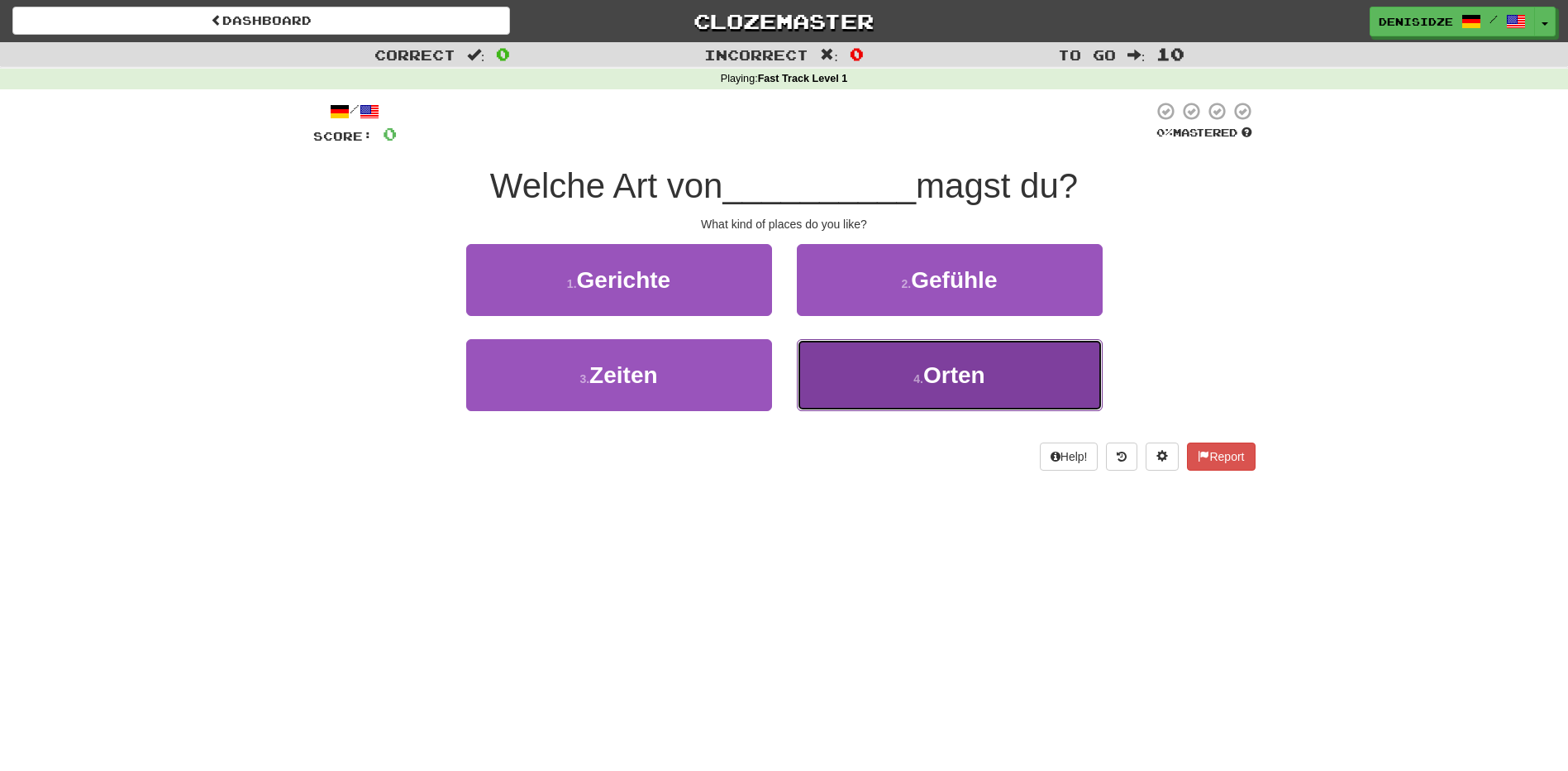
click at [1012, 392] on button "4 . [PERSON_NAME]" at bounding box center [949, 375] width 306 height 72
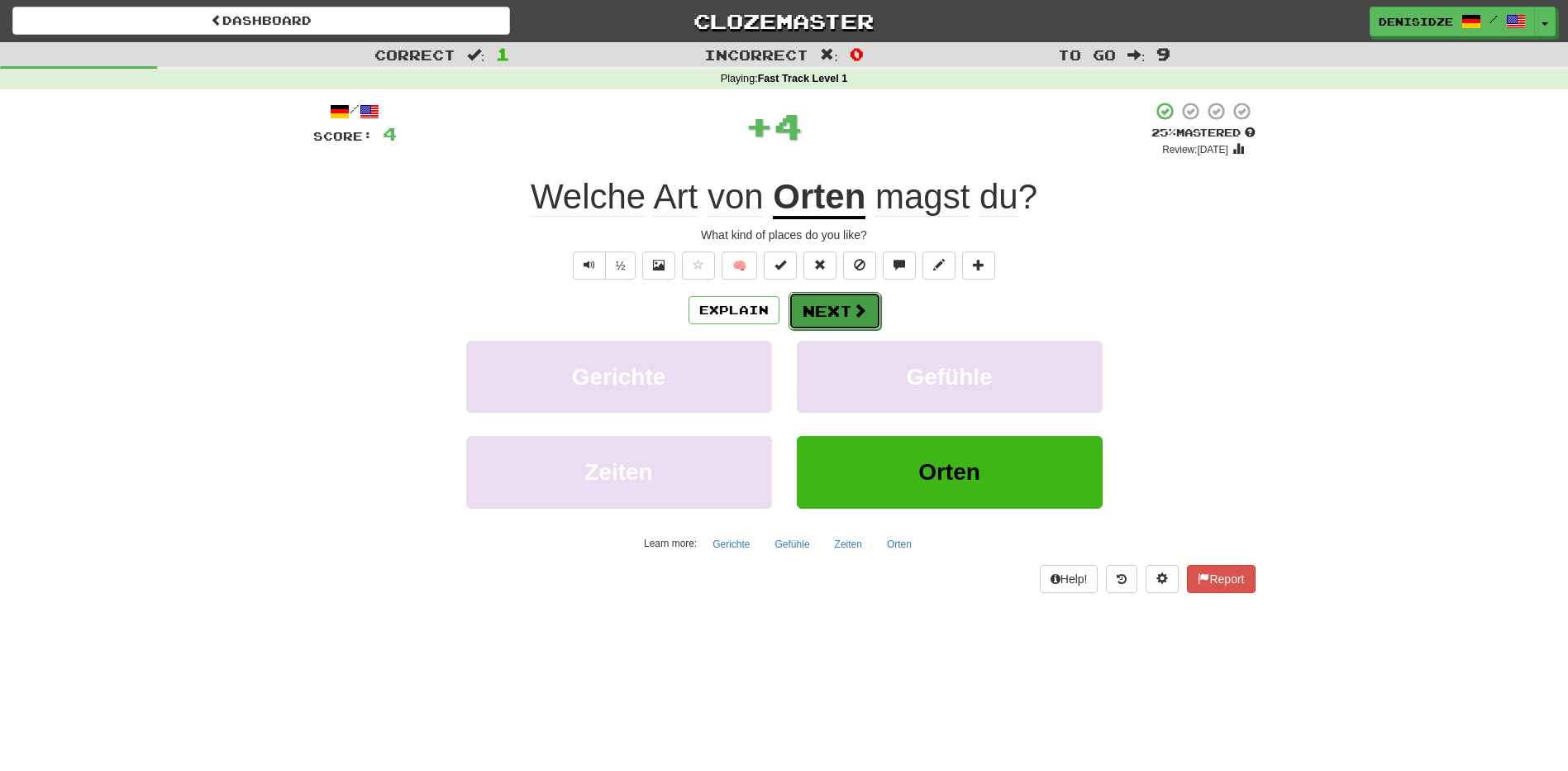
click at [832, 304] on button "Next" at bounding box center [835, 311] width 92 height 38
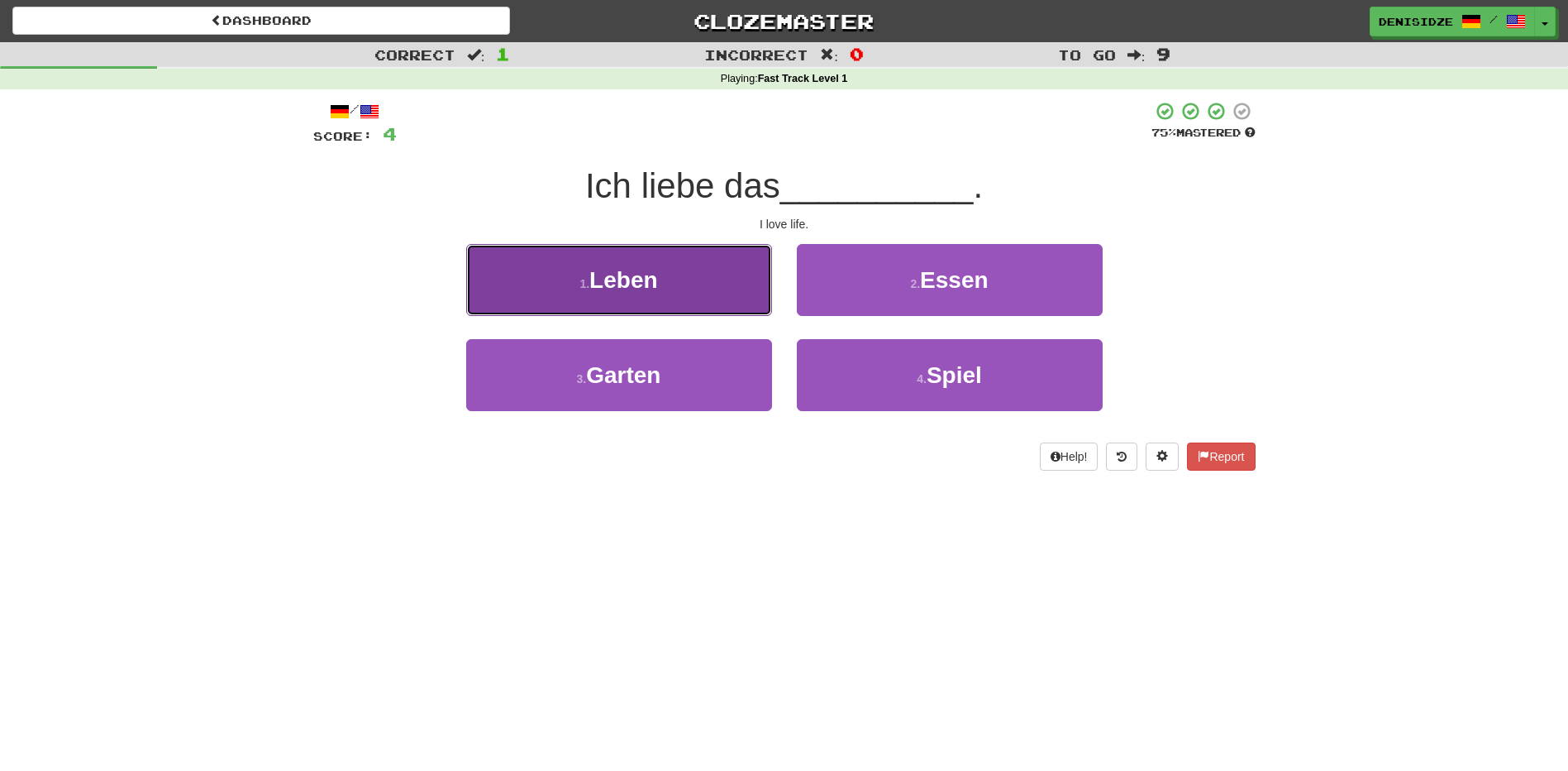
click at [741, 308] on button "1 . Leben" at bounding box center [619, 280] width 306 height 72
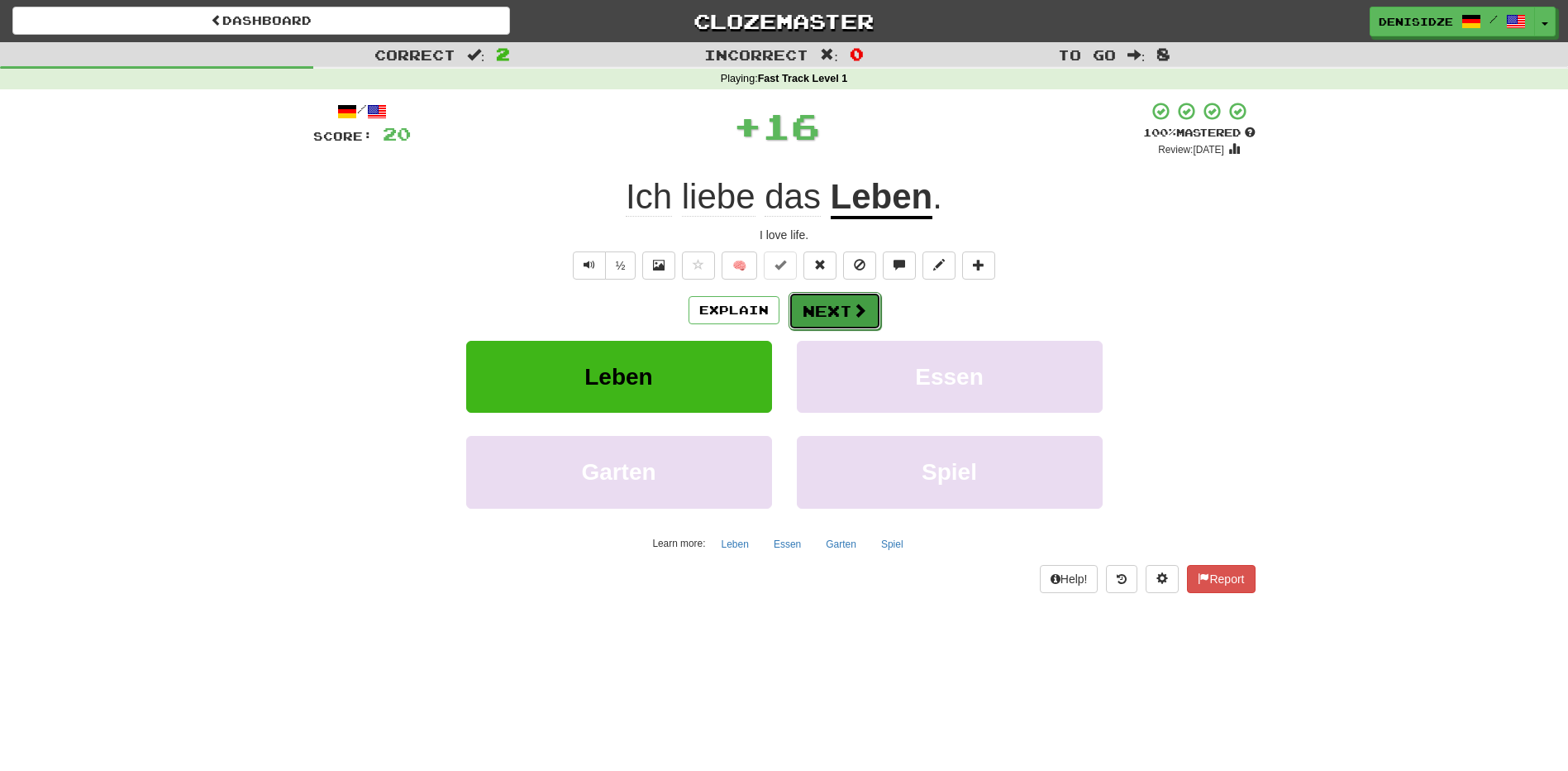
click at [799, 292] on button "Next" at bounding box center [835, 311] width 92 height 38
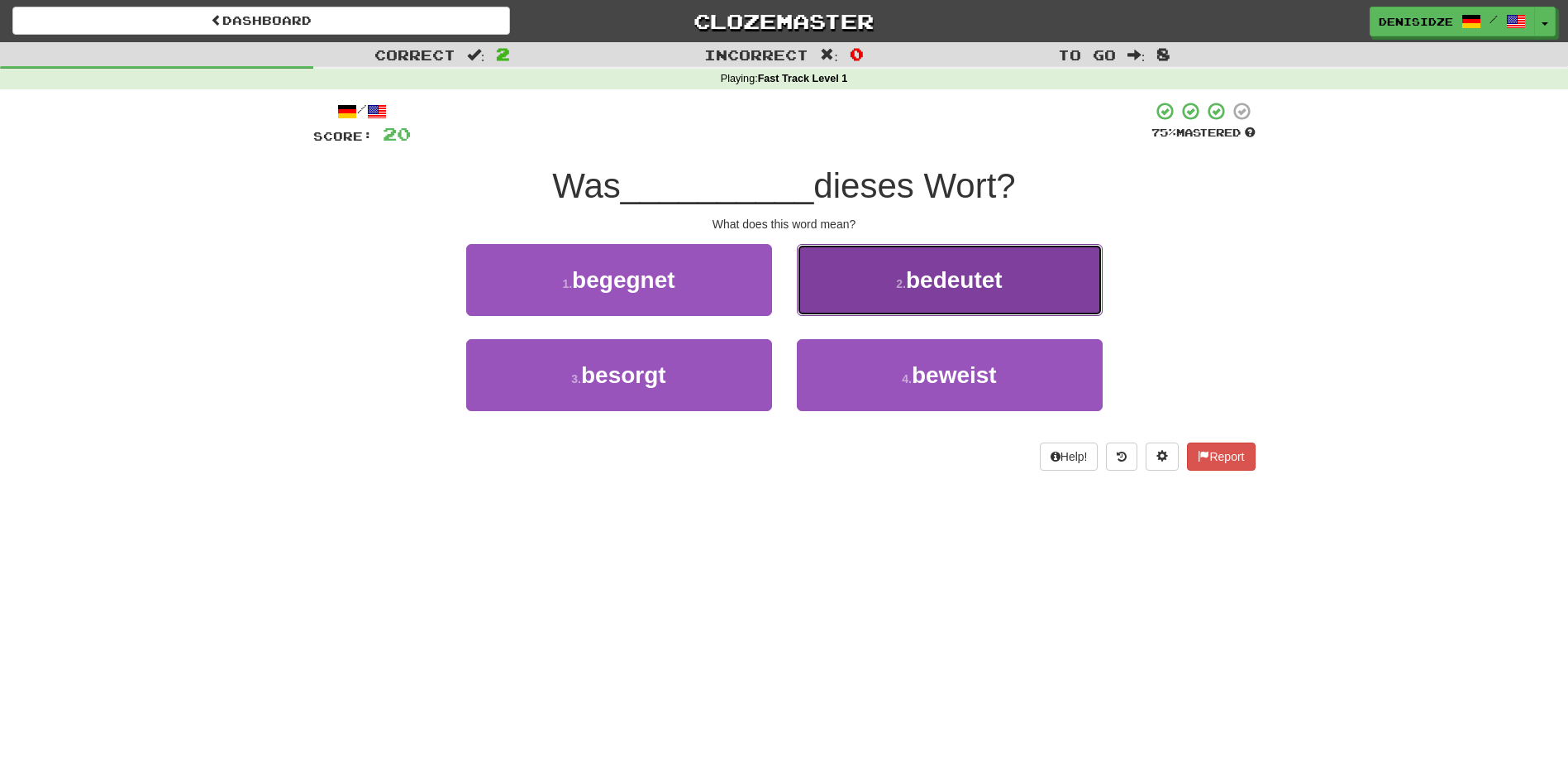
click at [994, 306] on button "2 . bedeutet" at bounding box center [949, 280] width 306 height 72
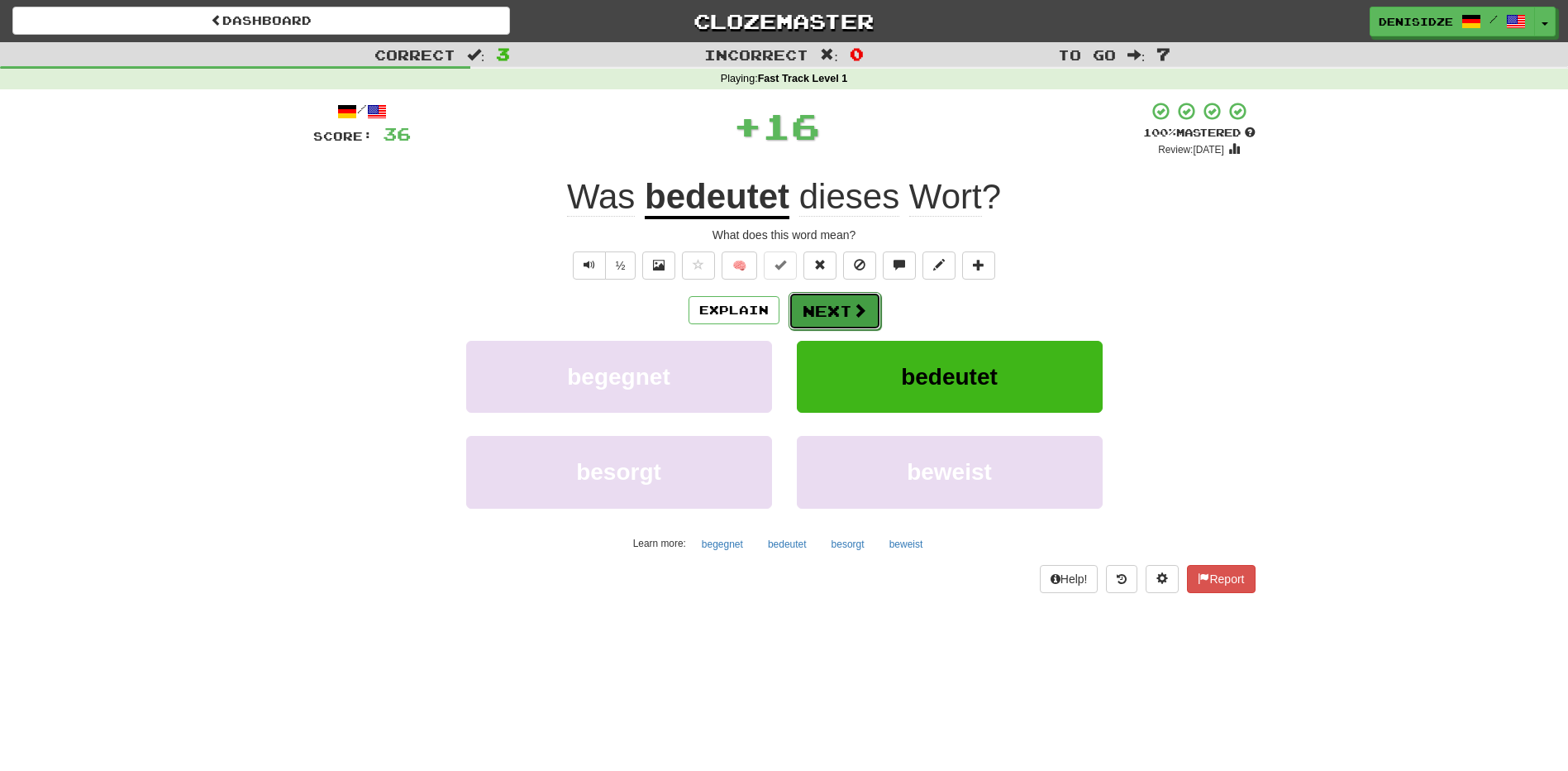
click at [848, 313] on button "Next" at bounding box center [835, 311] width 92 height 38
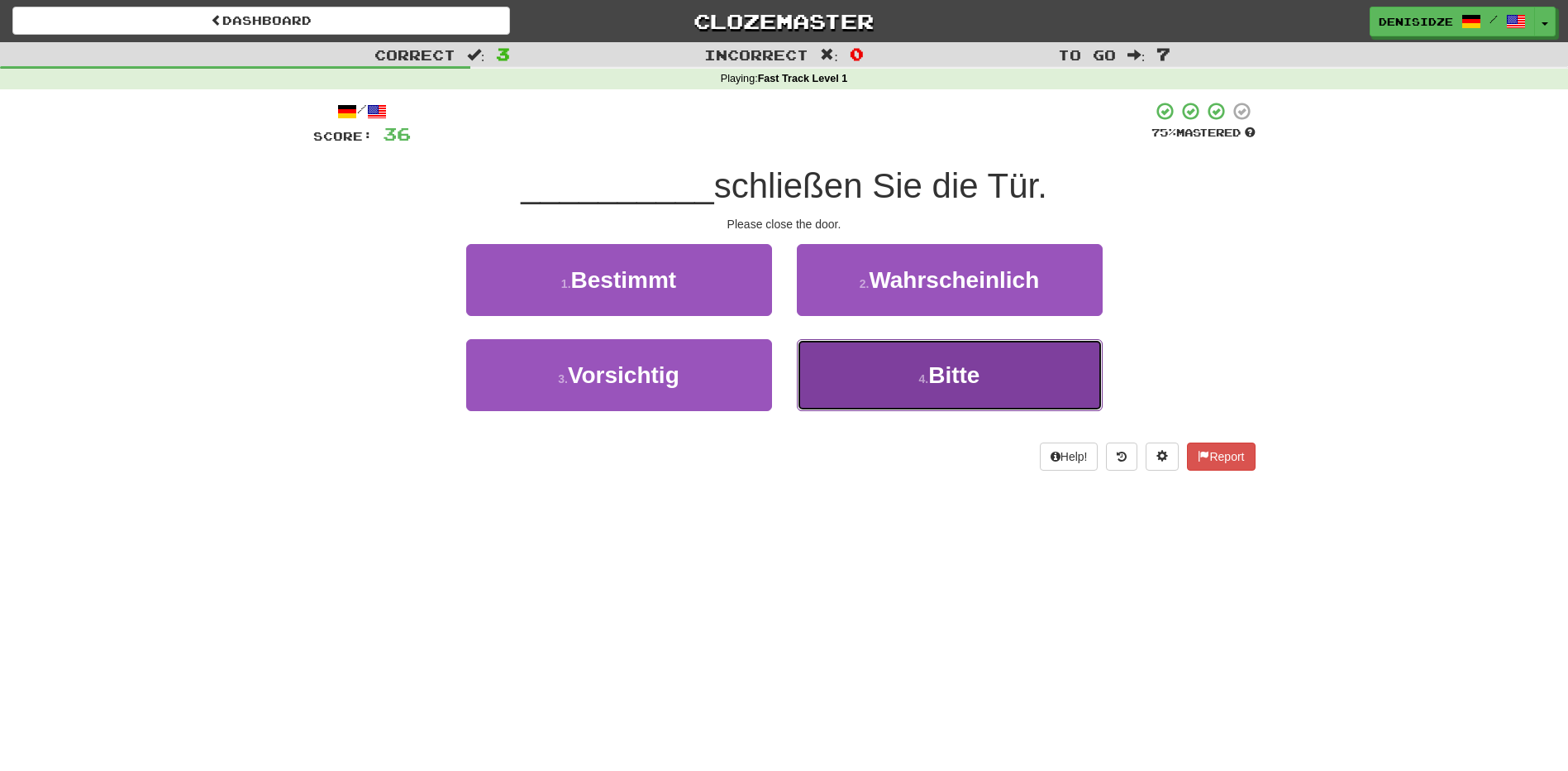
click at [969, 389] on button "4 . Bitte" at bounding box center [949, 375] width 306 height 72
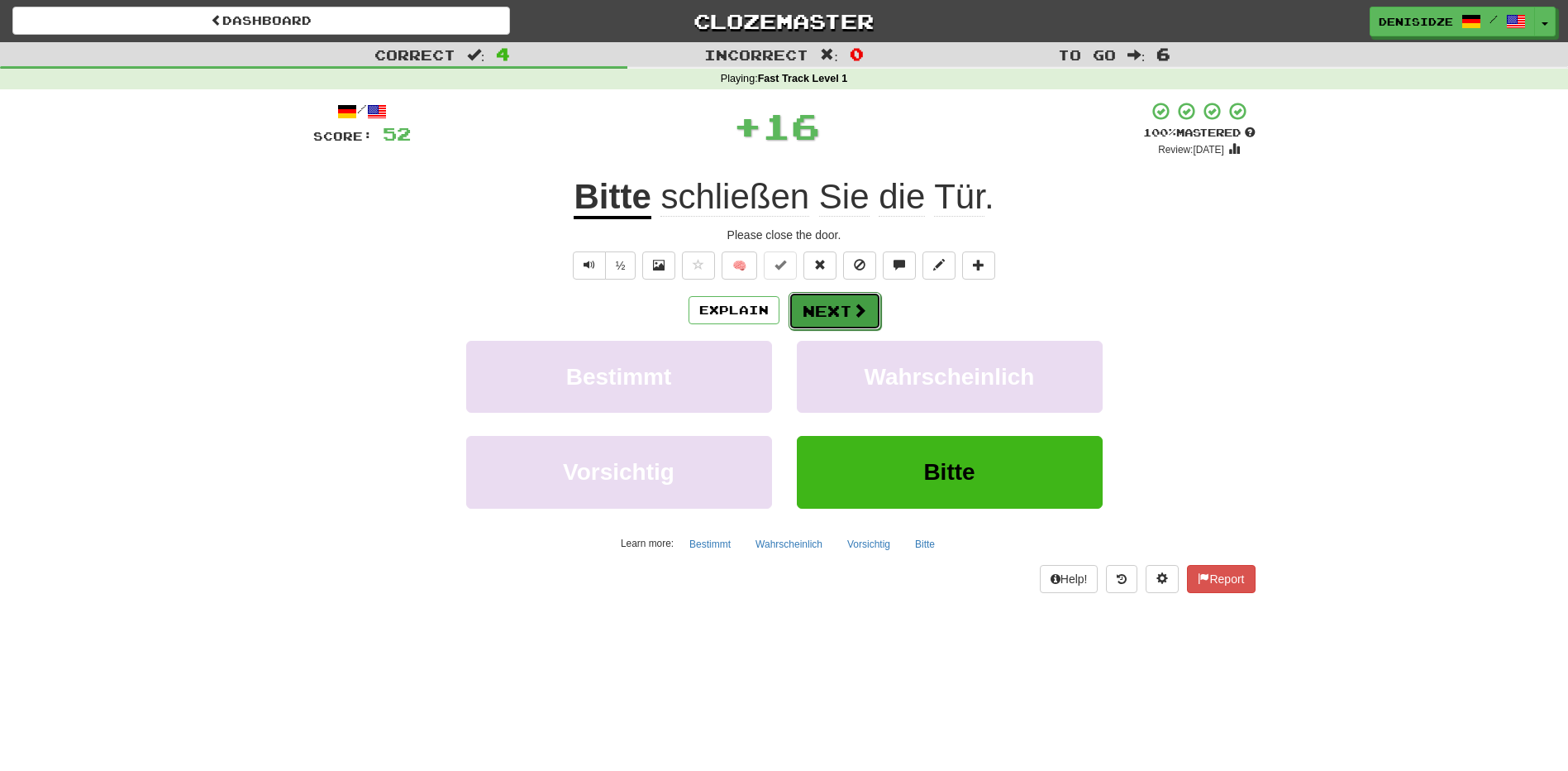
click at [834, 317] on button "Next" at bounding box center [835, 311] width 92 height 38
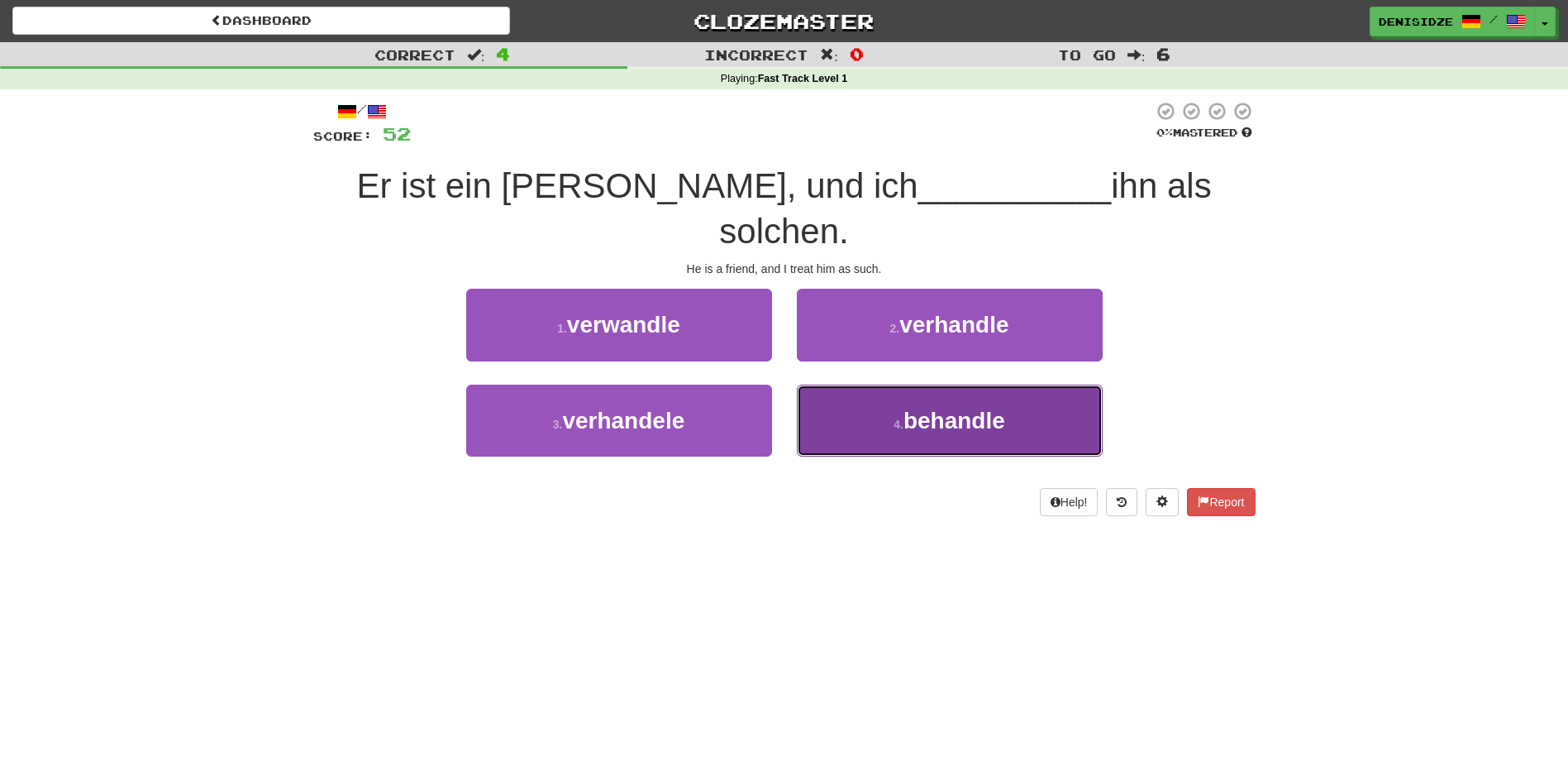
click at [1038, 385] on button "4 . behandle" at bounding box center [949, 420] width 306 height 72
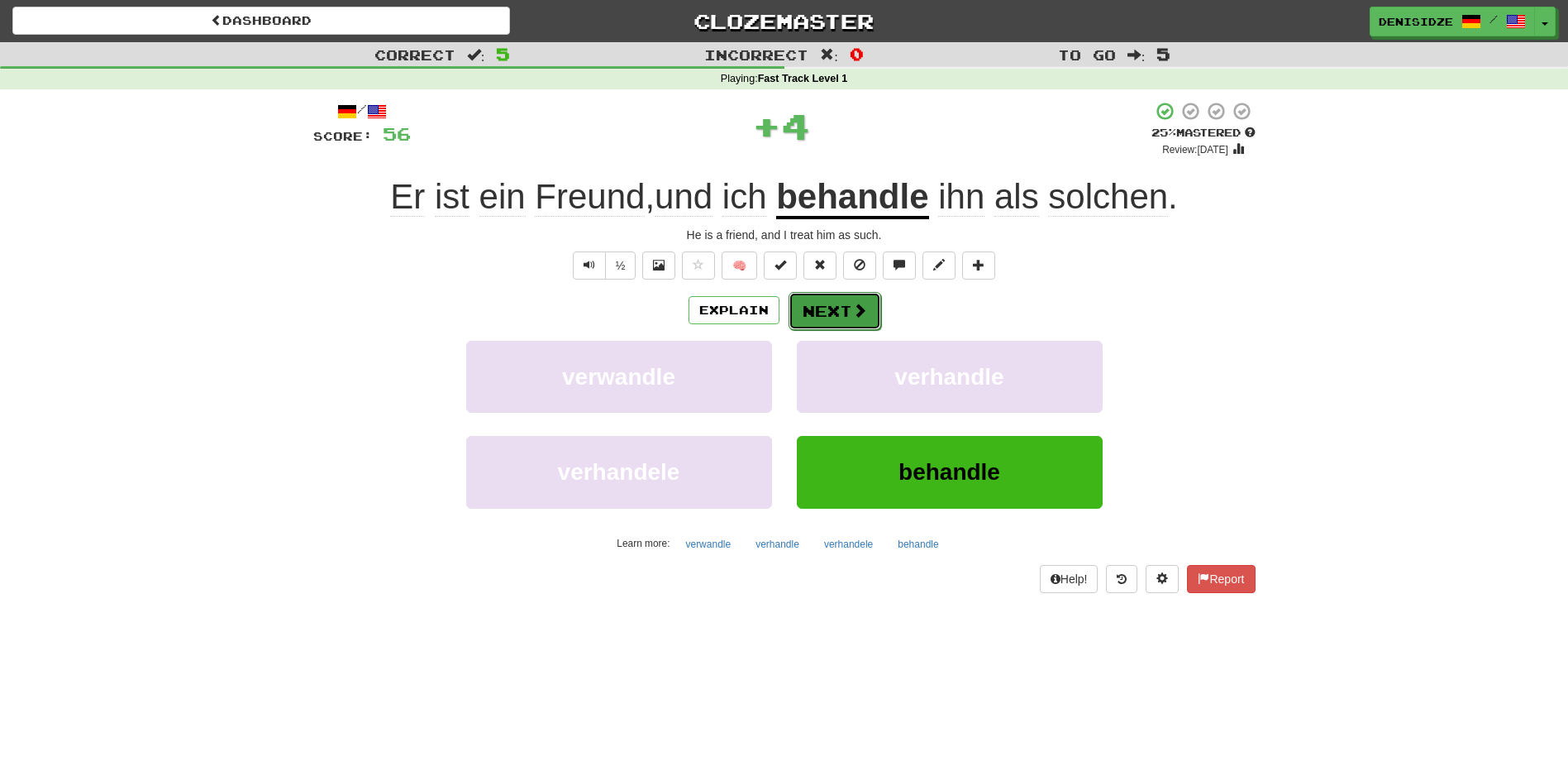
click at [864, 309] on span at bounding box center [859, 309] width 15 height 15
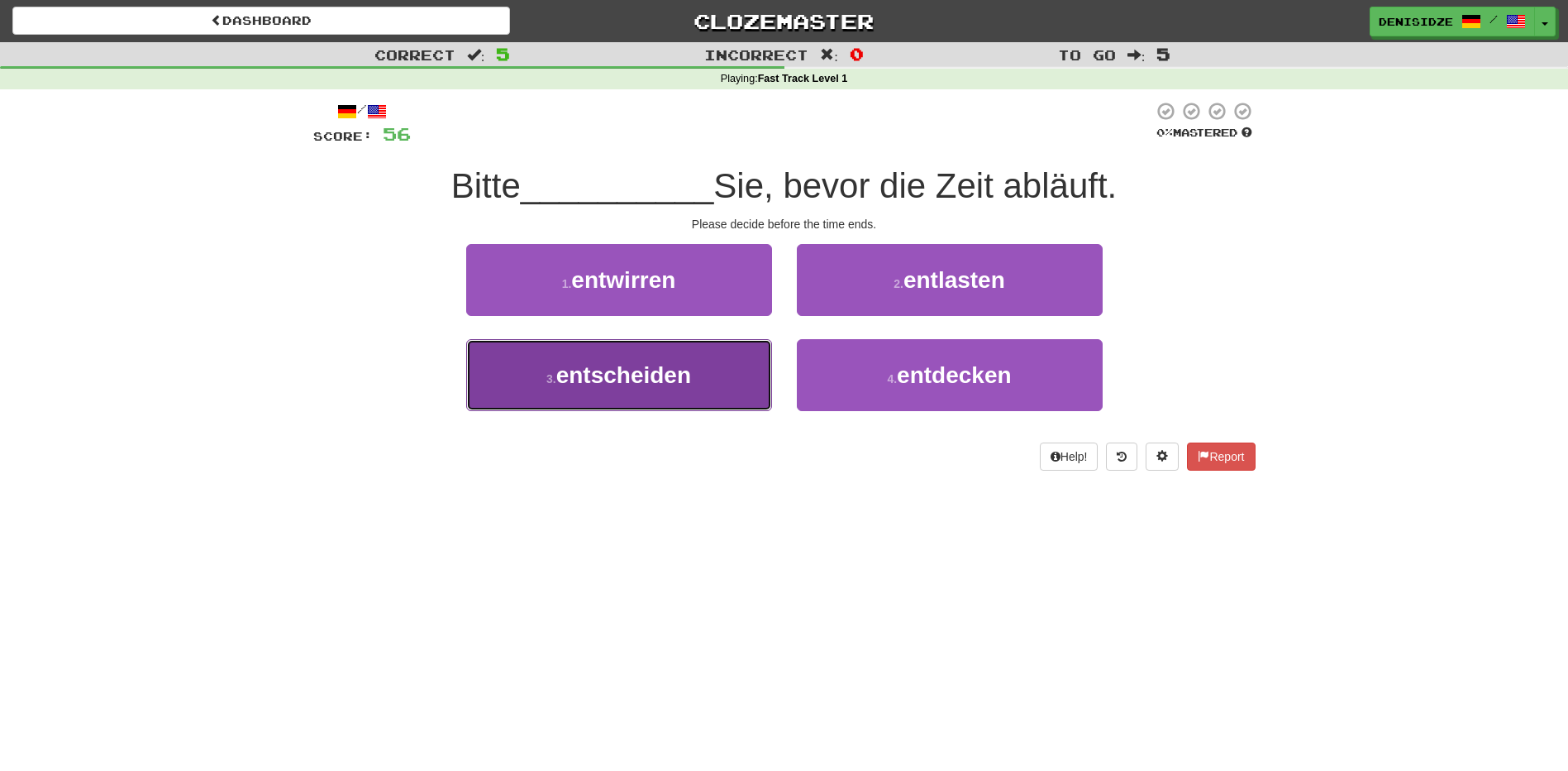
click at [703, 392] on button "3 . entscheiden" at bounding box center [619, 375] width 306 height 72
click at [703, 316] on button "1 . entwirren" at bounding box center [619, 280] width 306 height 72
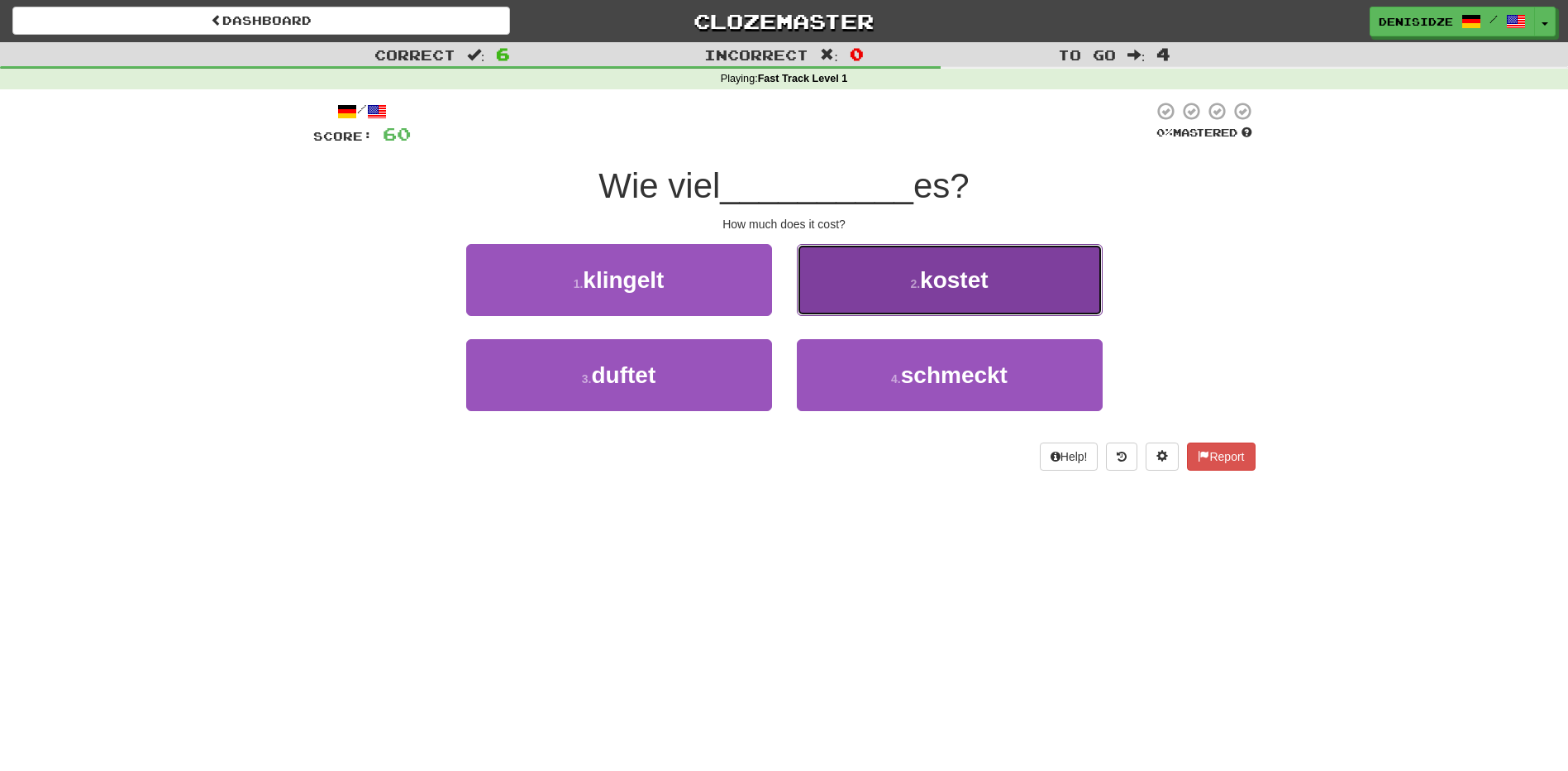
click at [894, 302] on button "2 . kostet" at bounding box center [949, 280] width 306 height 72
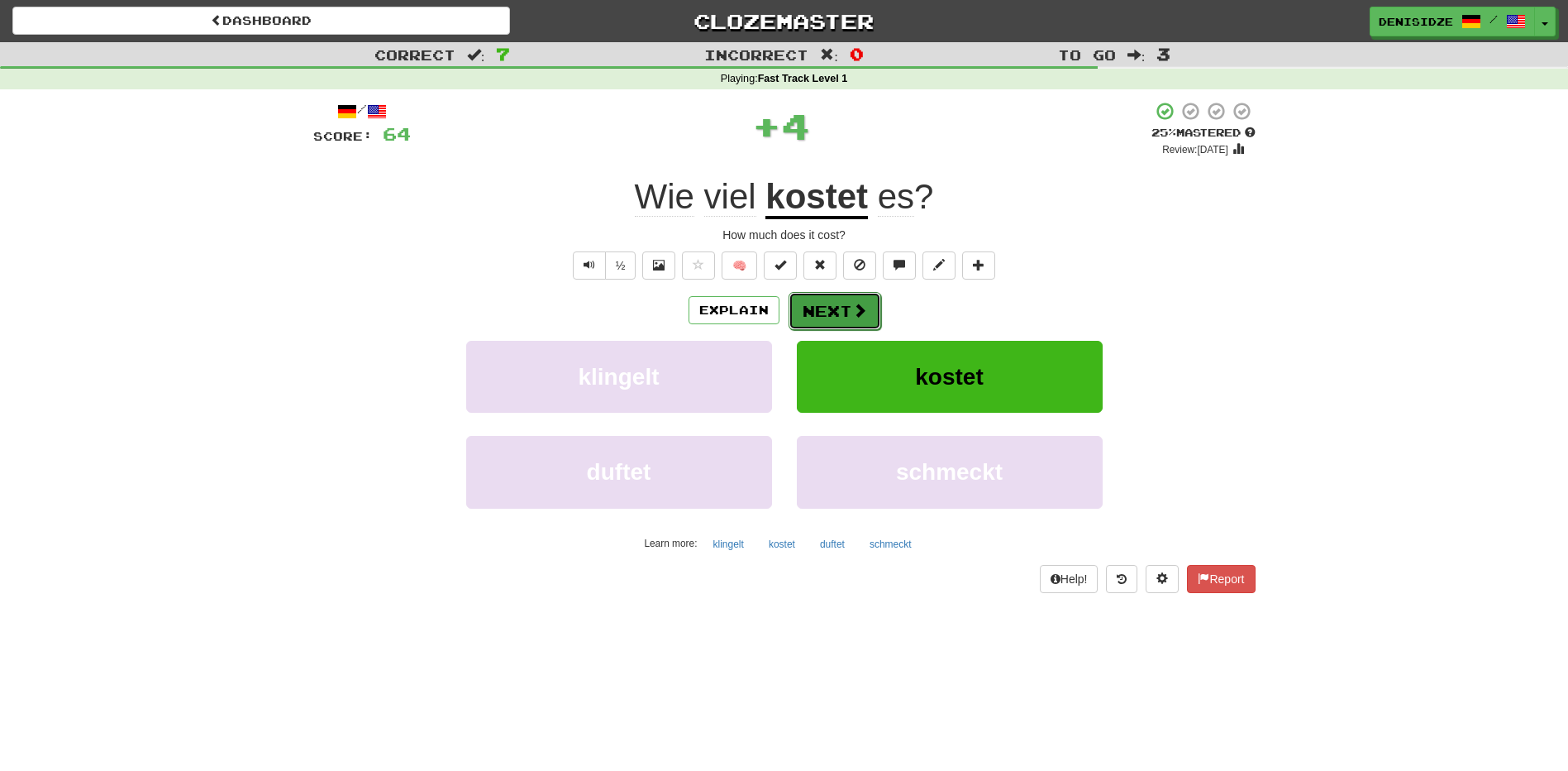
click at [871, 315] on button "Next" at bounding box center [835, 311] width 92 height 38
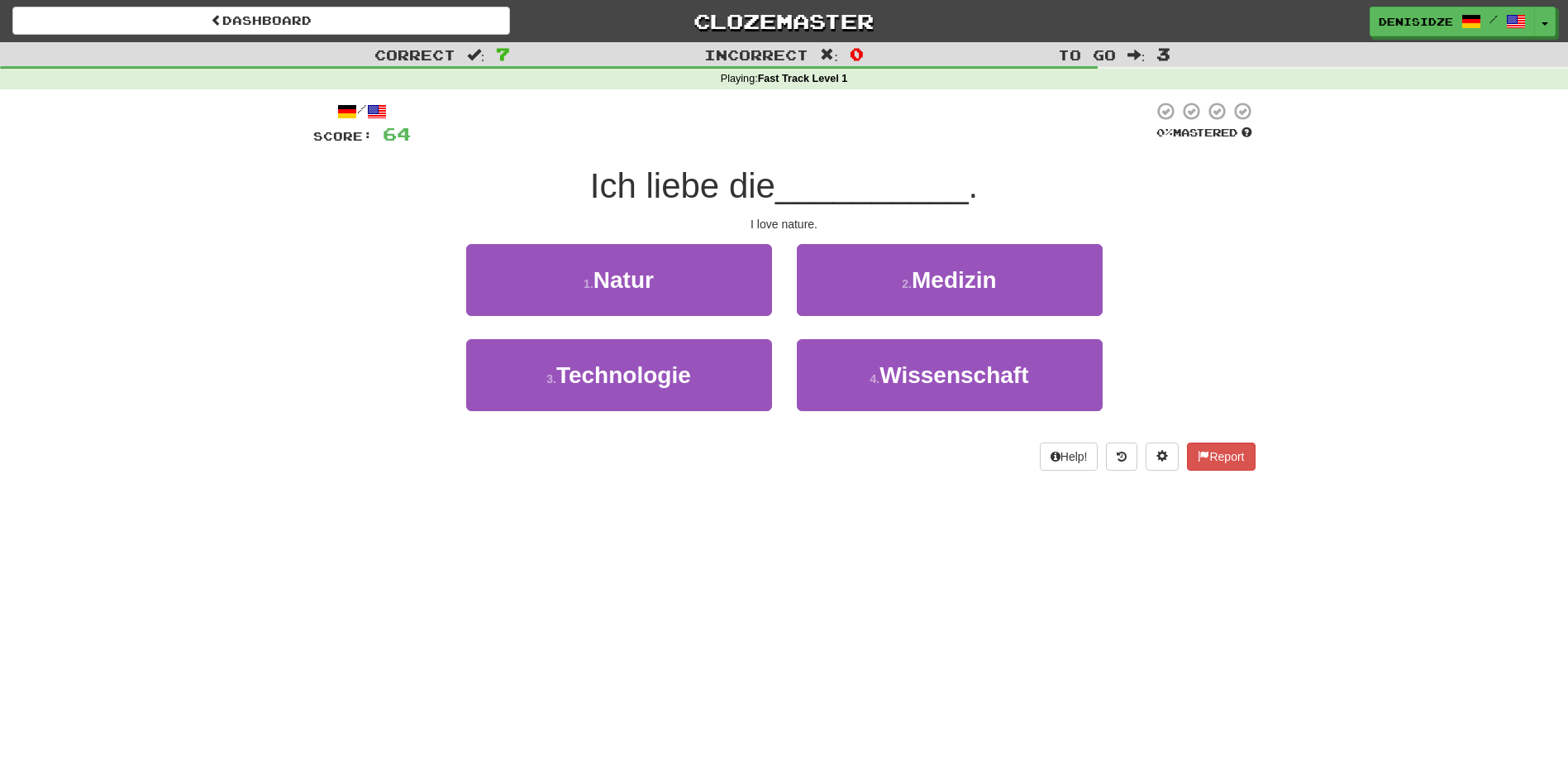
click at [716, 316] on div "1 . Natur" at bounding box center [619, 291] width 330 height 95
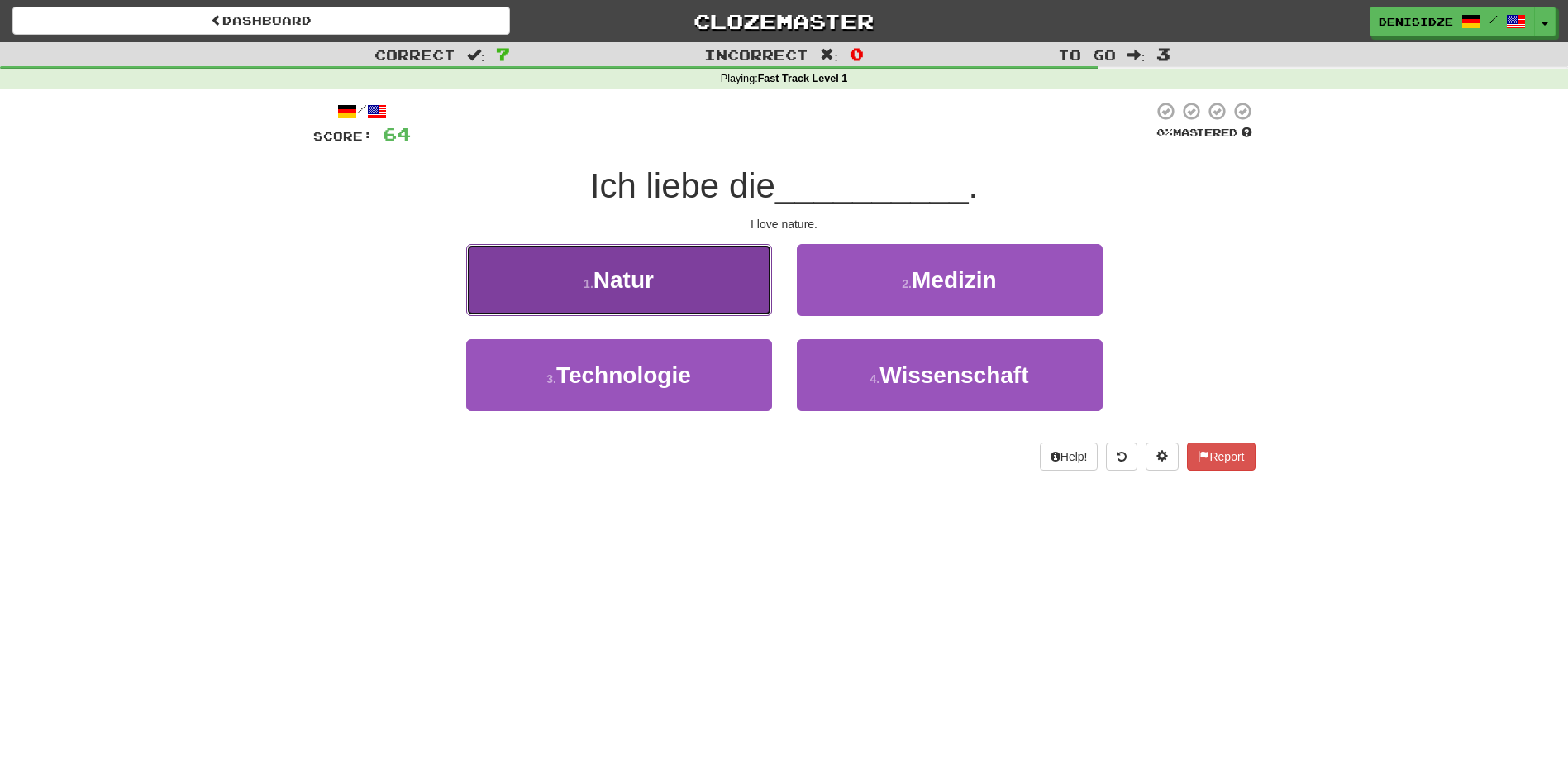
click at [716, 310] on button "1 . Natur" at bounding box center [619, 280] width 306 height 72
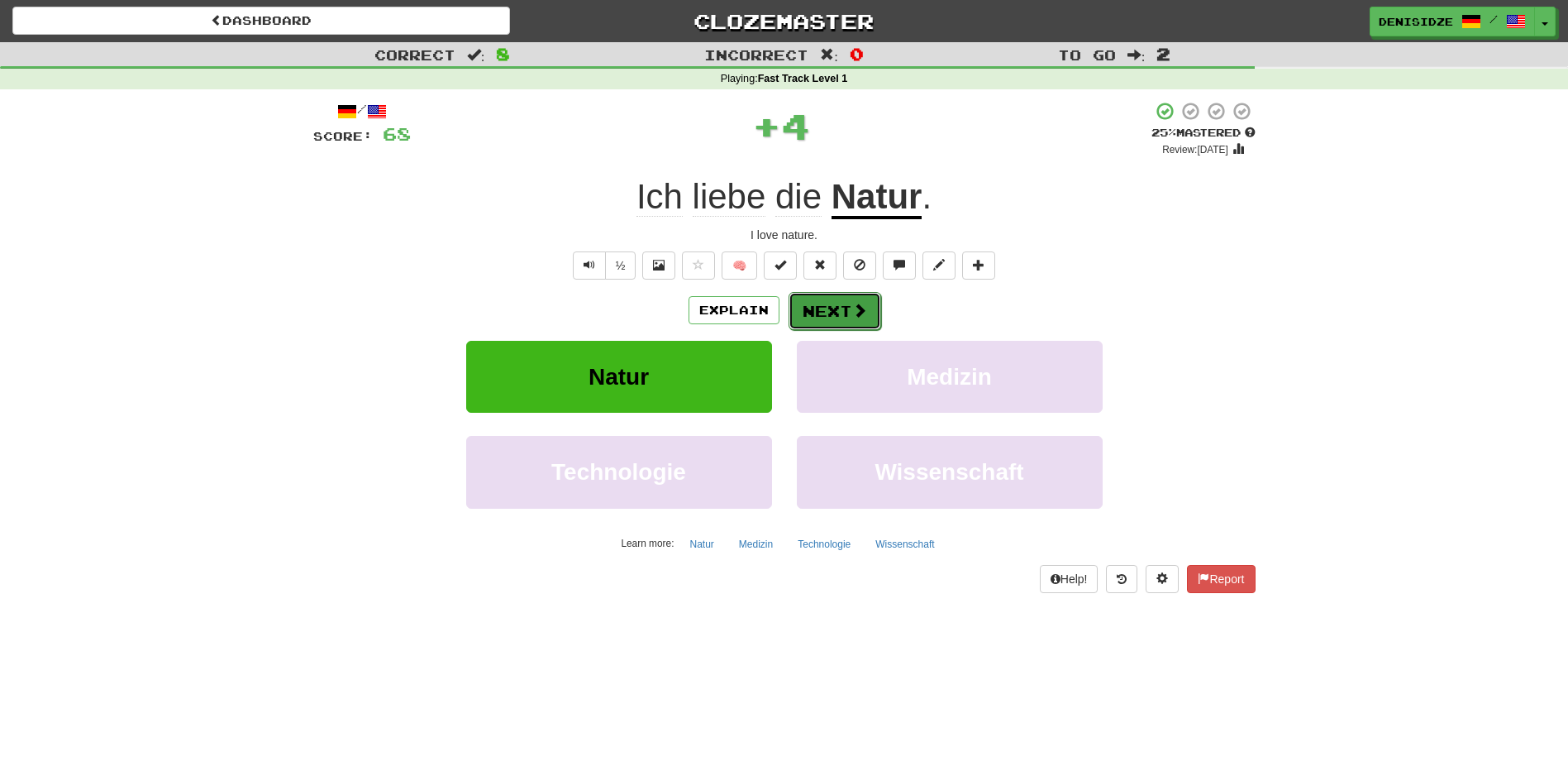
click at [814, 298] on button "Next" at bounding box center [835, 311] width 92 height 38
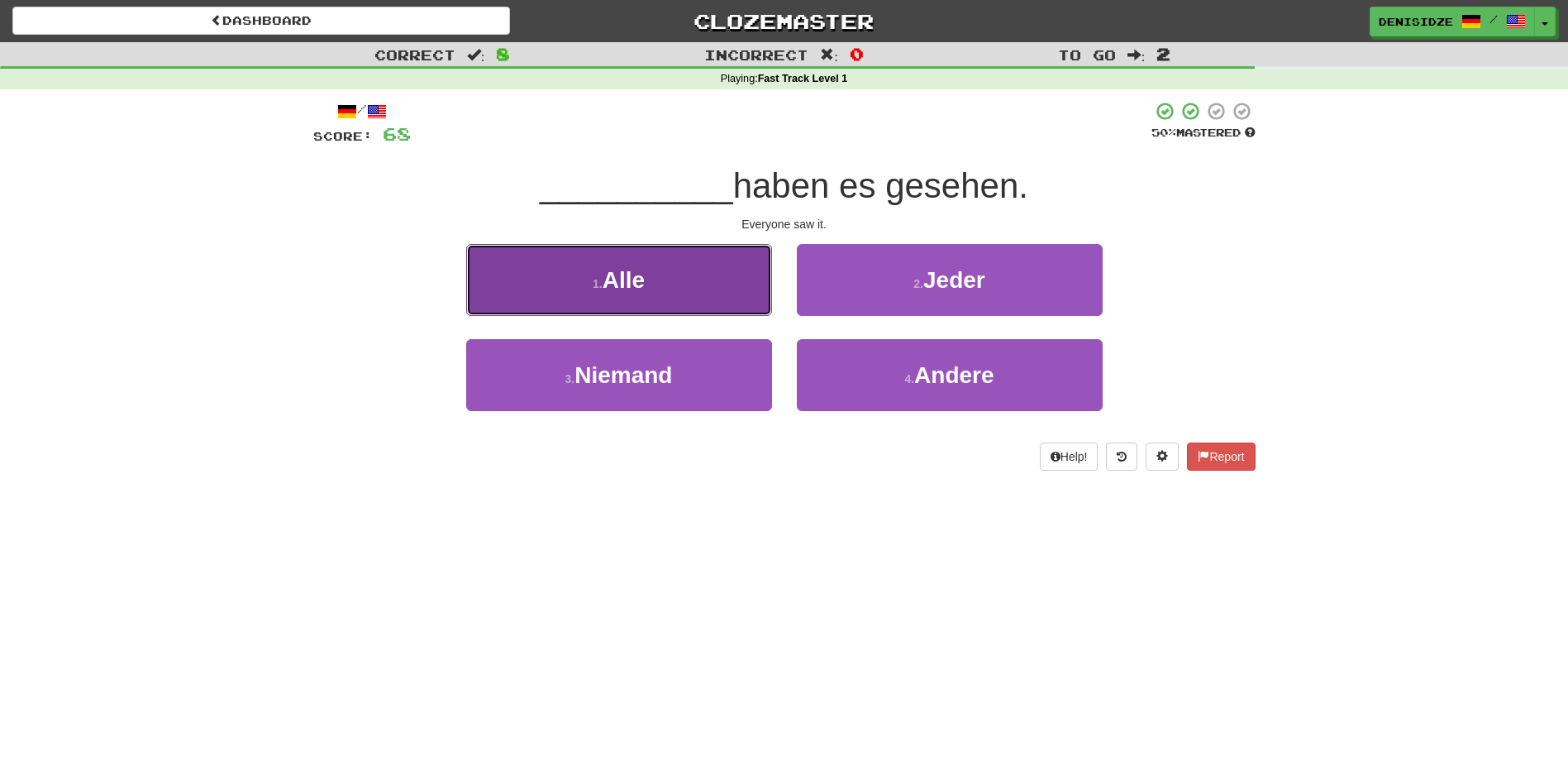
click at [732, 292] on button "1 . Alle" at bounding box center [619, 280] width 306 height 72
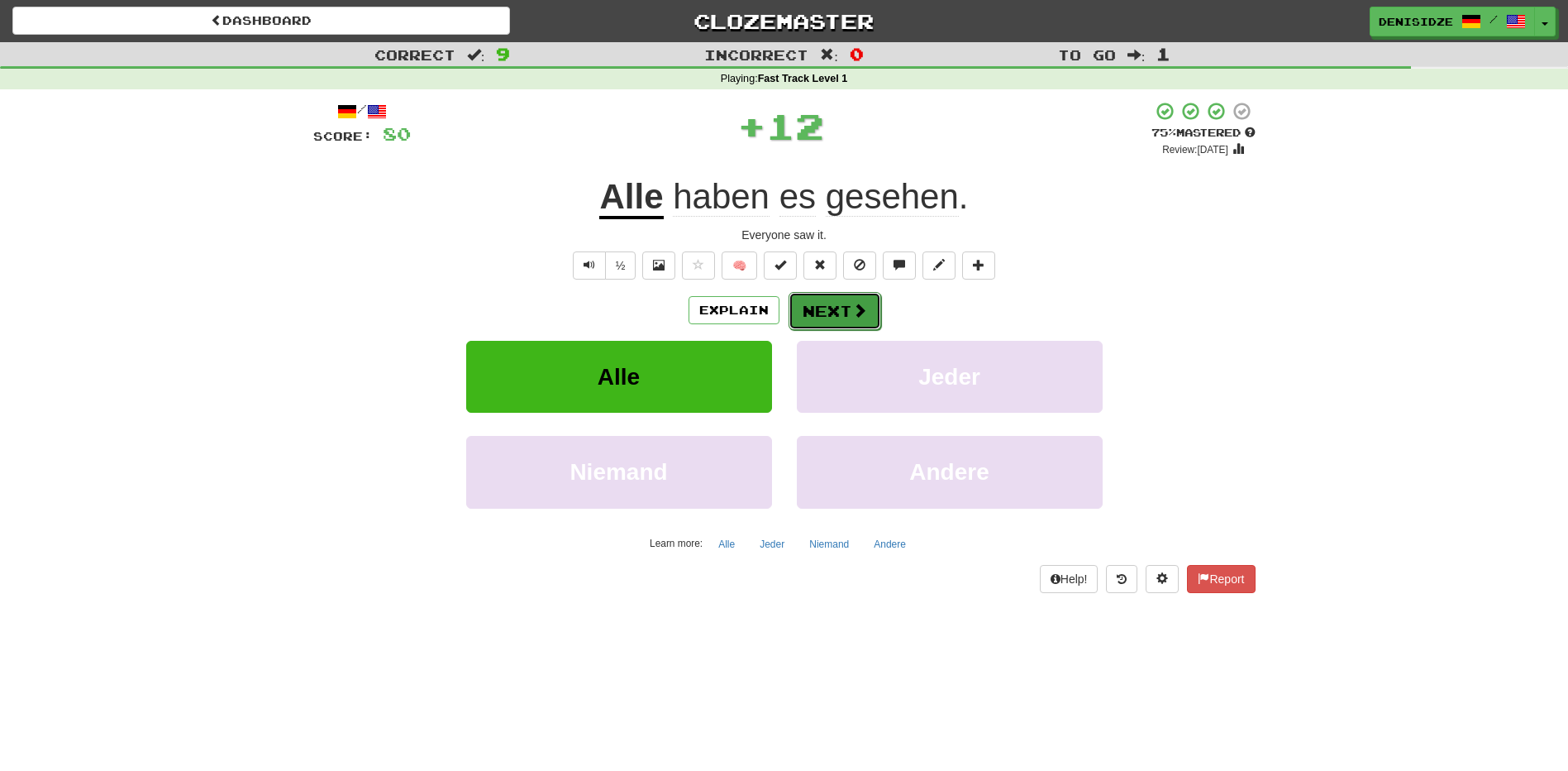
click at [831, 305] on button "Next" at bounding box center [835, 311] width 92 height 38
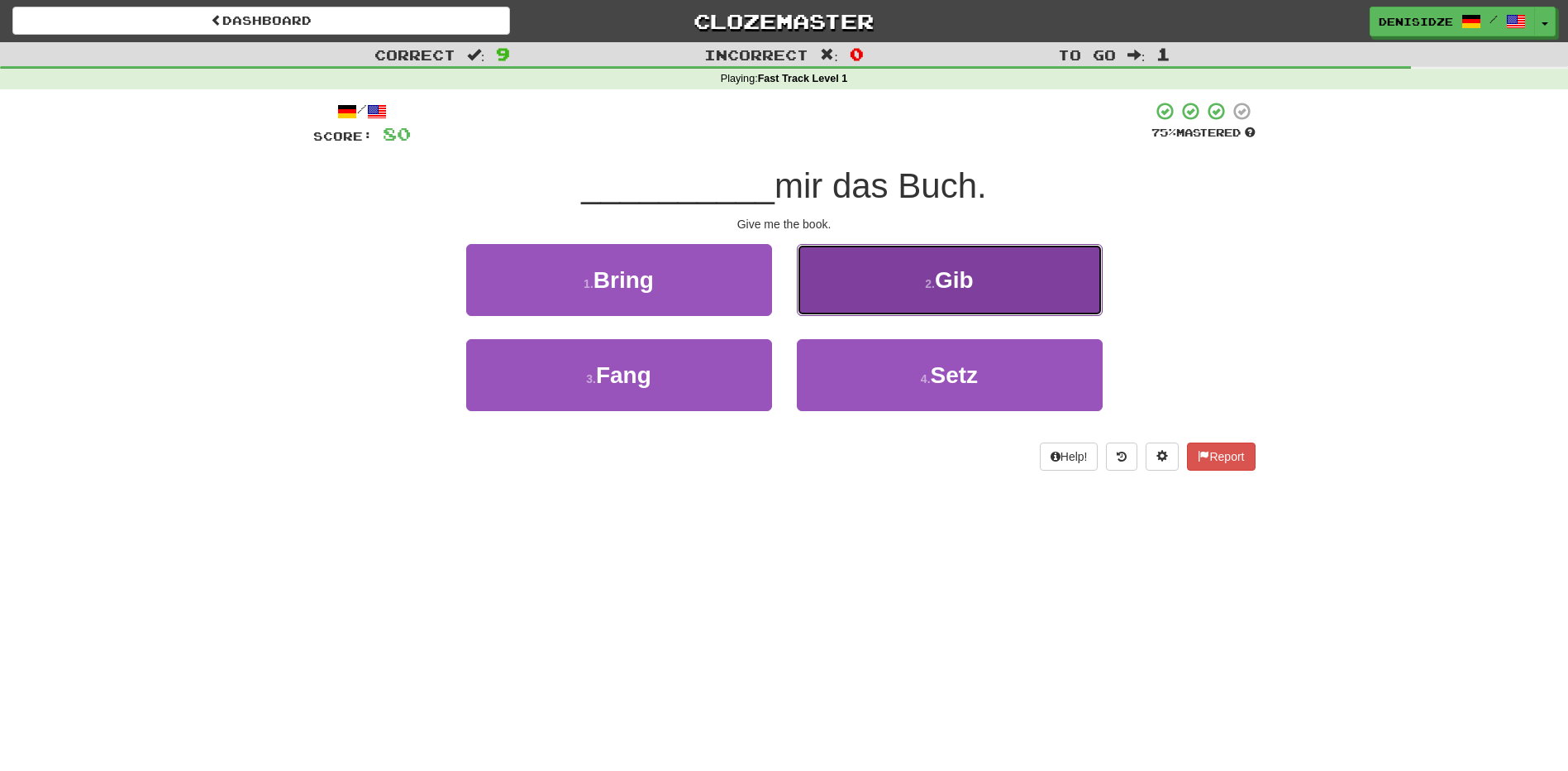
click at [1021, 294] on button "2 . Gib" at bounding box center [949, 280] width 306 height 72
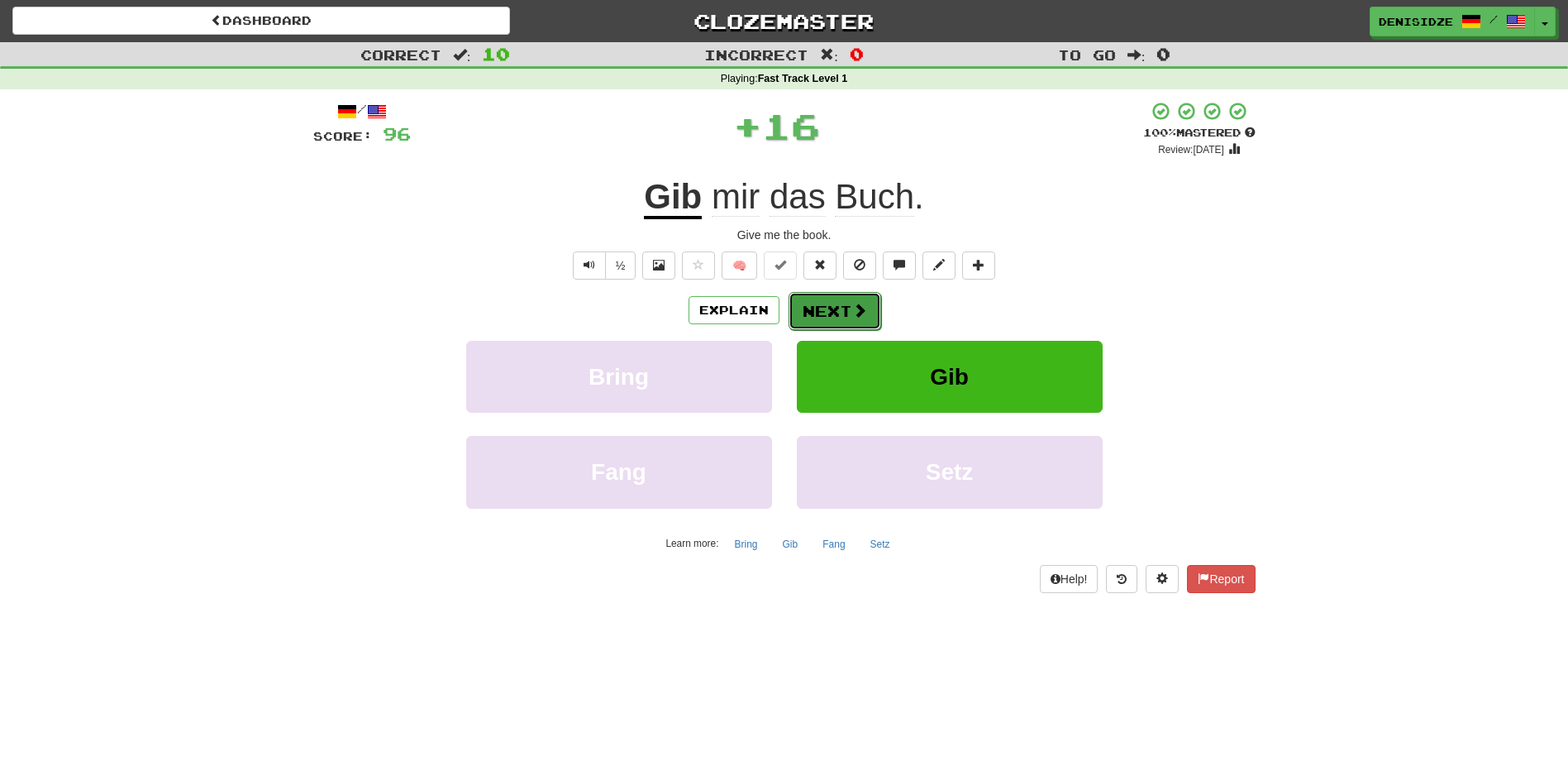
click at [806, 293] on button "Next" at bounding box center [835, 311] width 92 height 38
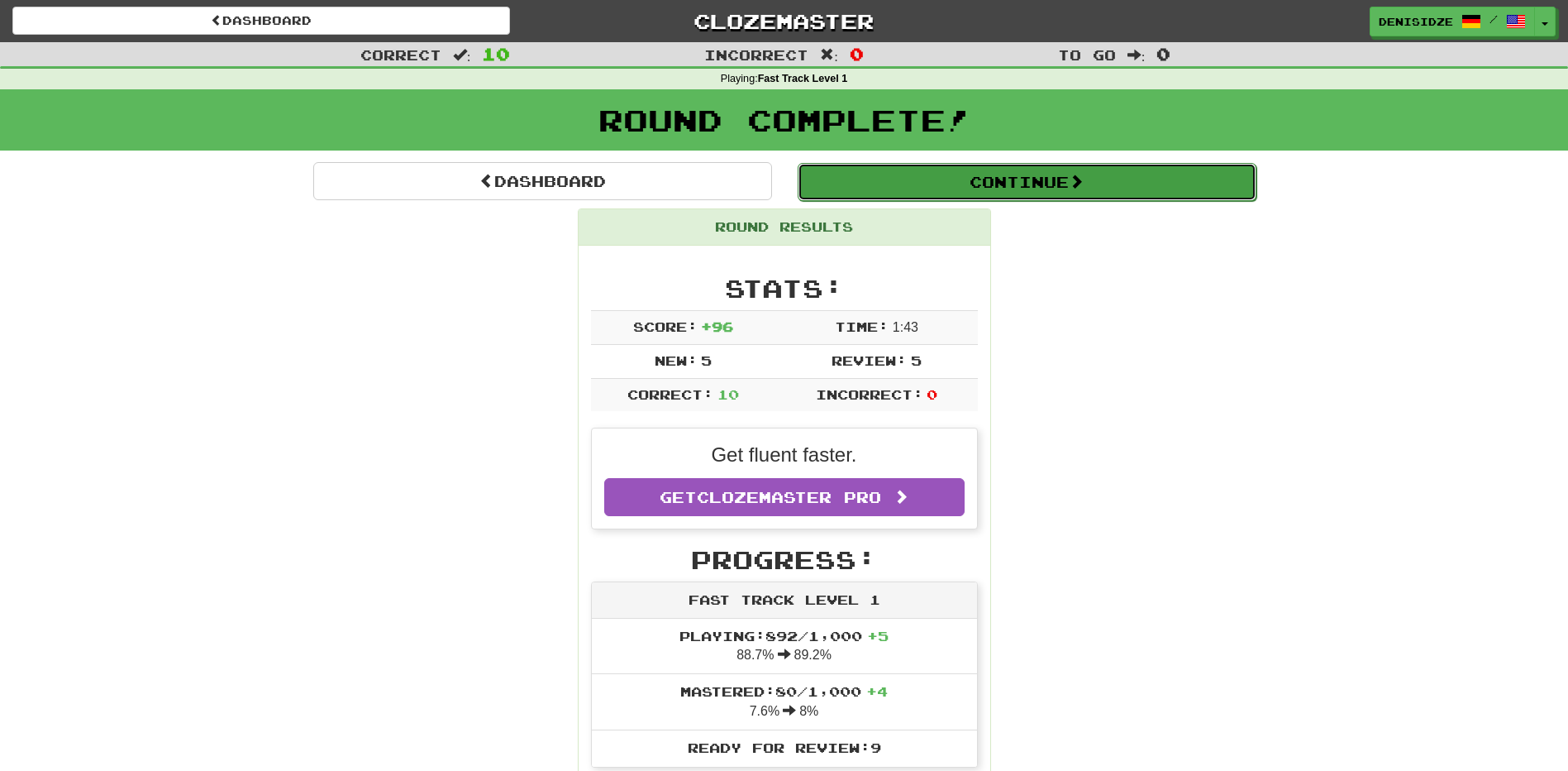
click at [1131, 191] on button "Continue" at bounding box center [1027, 181] width 459 height 38
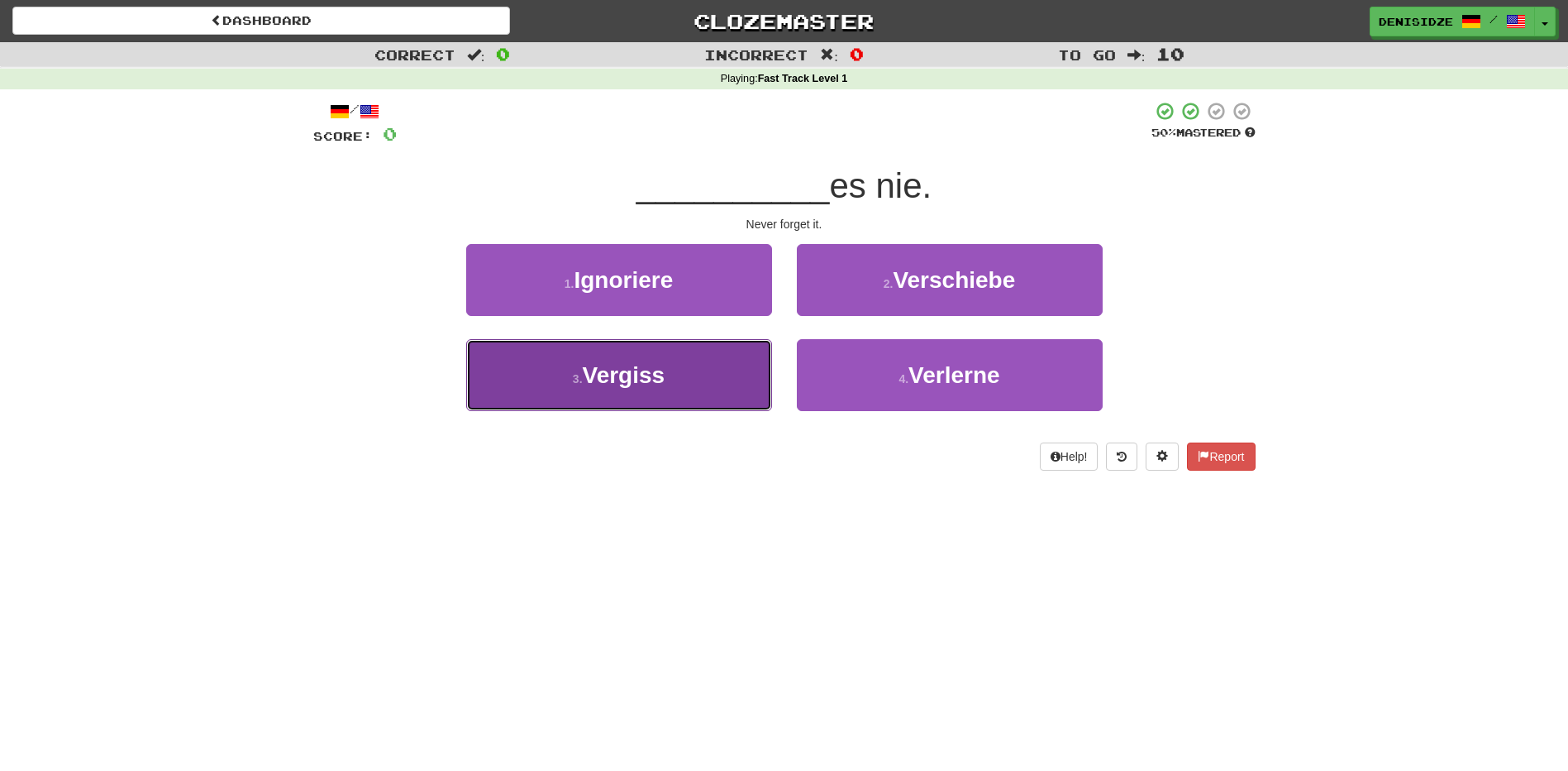
click at [692, 389] on button "3 . Vergiss" at bounding box center [619, 375] width 306 height 72
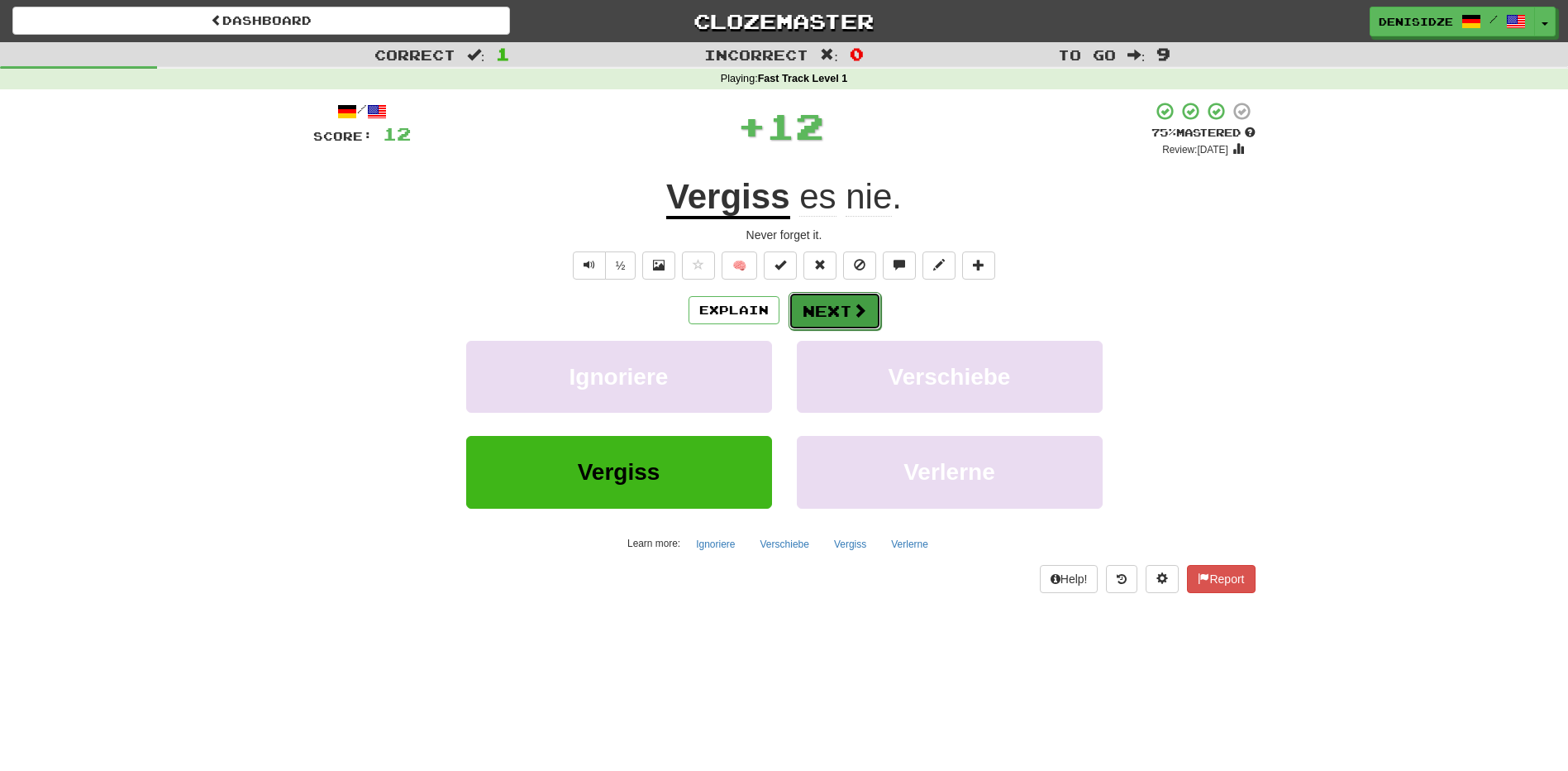
click at [803, 327] on button "Next" at bounding box center [835, 311] width 92 height 38
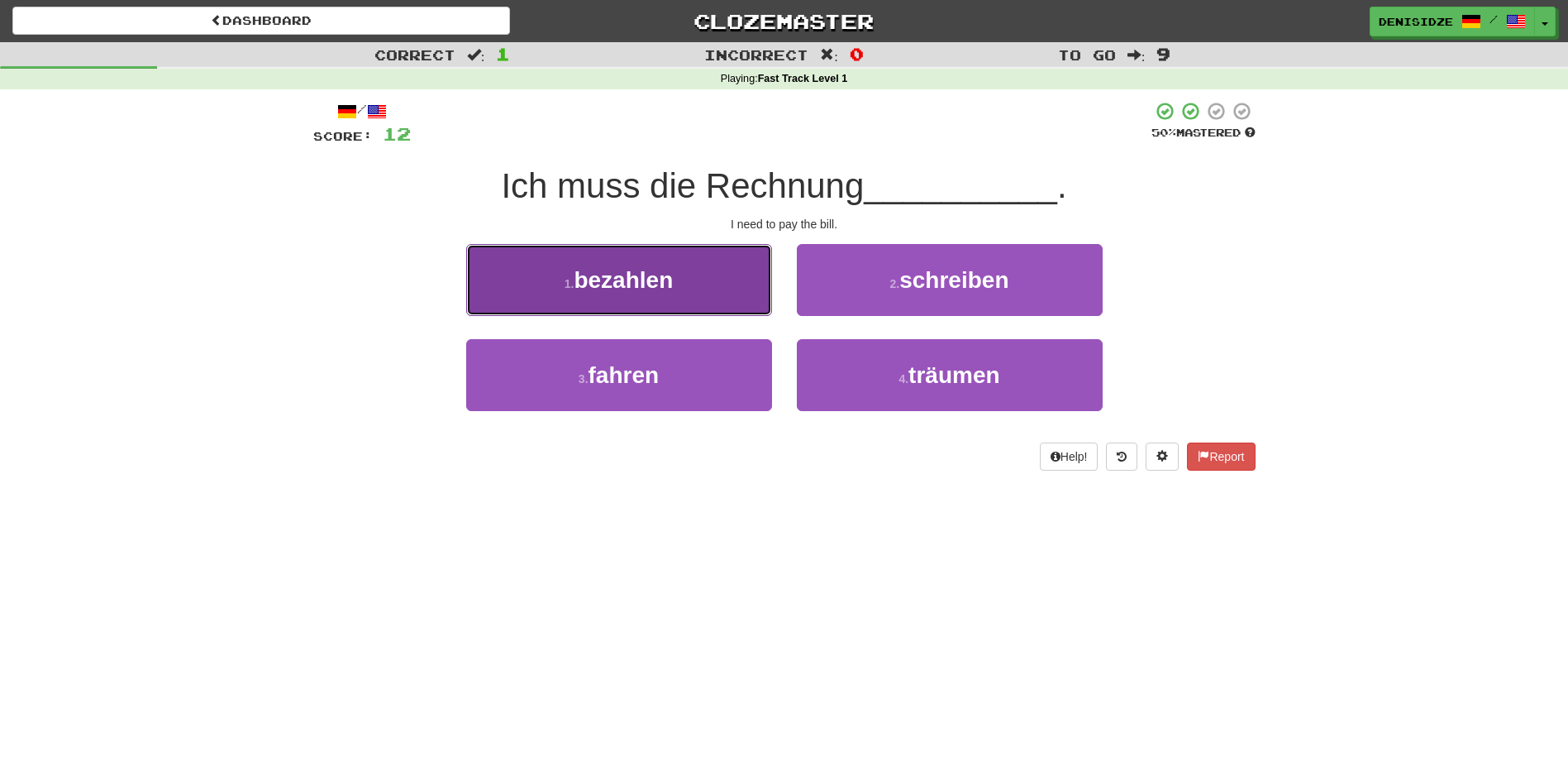
click at [728, 286] on button "1 . bezahlen" at bounding box center [619, 280] width 306 height 72
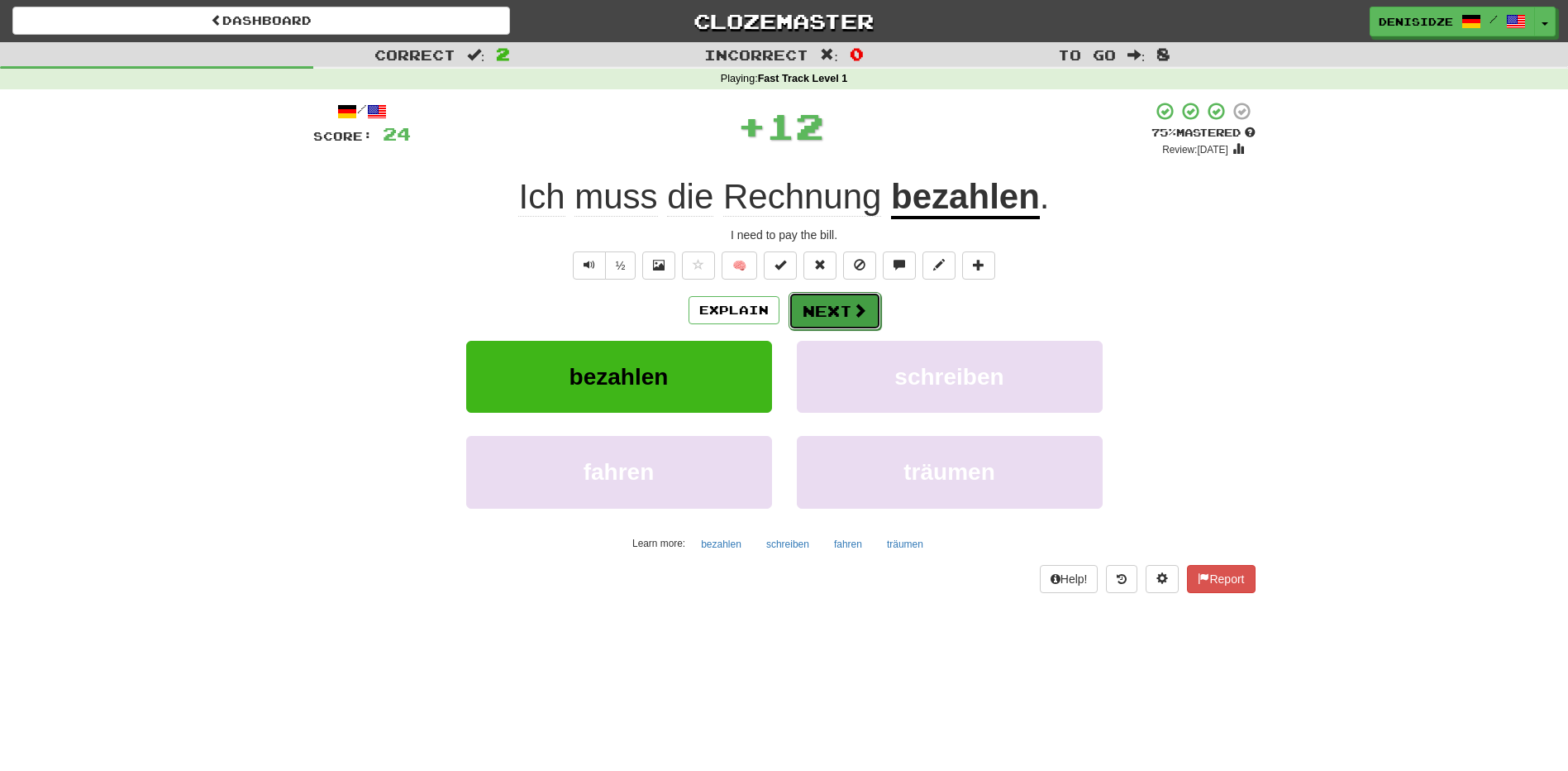
click at [831, 303] on button "Next" at bounding box center [835, 311] width 92 height 38
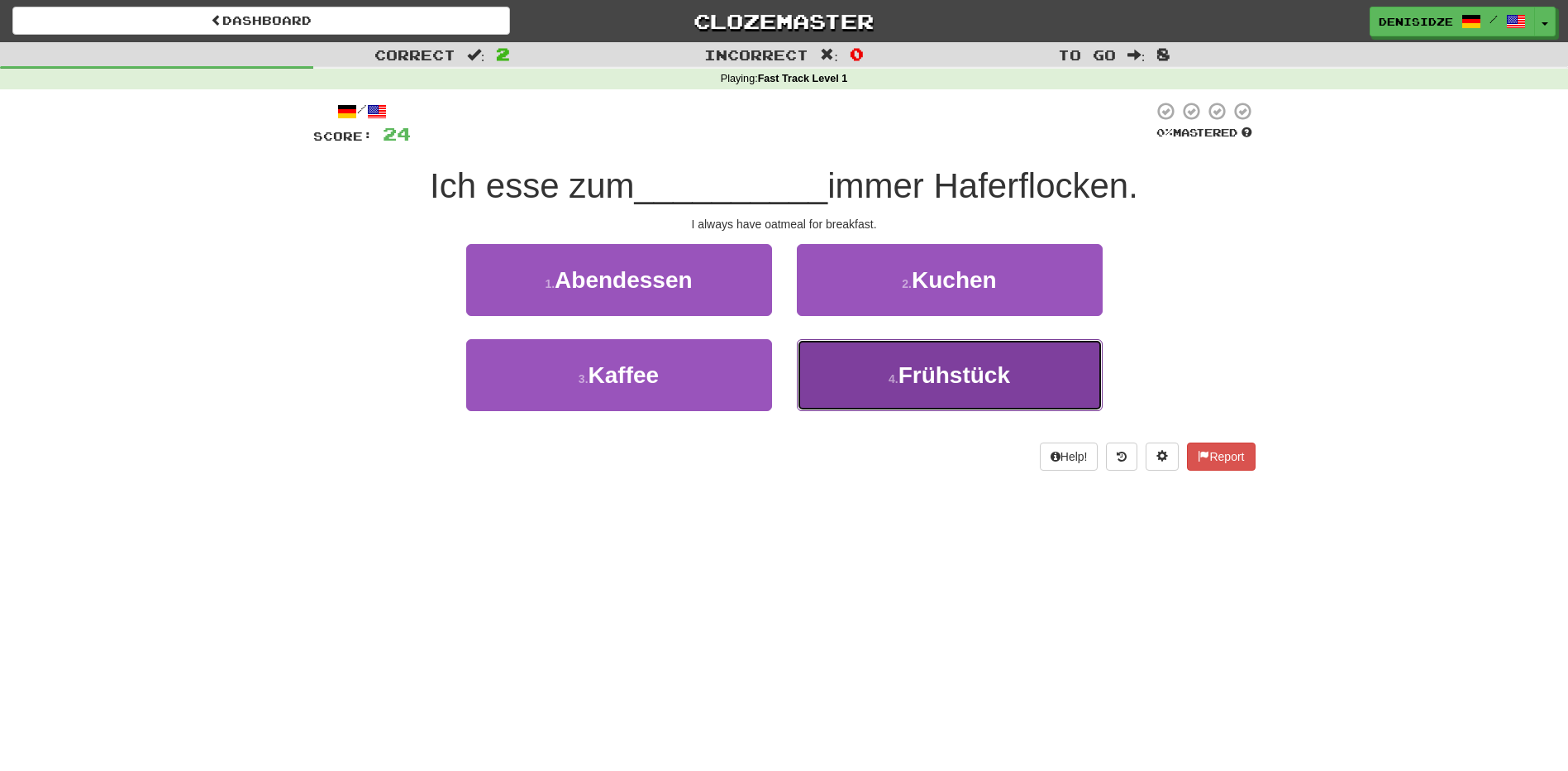
click at [1010, 366] on span "Frühstück" at bounding box center [954, 375] width 112 height 26
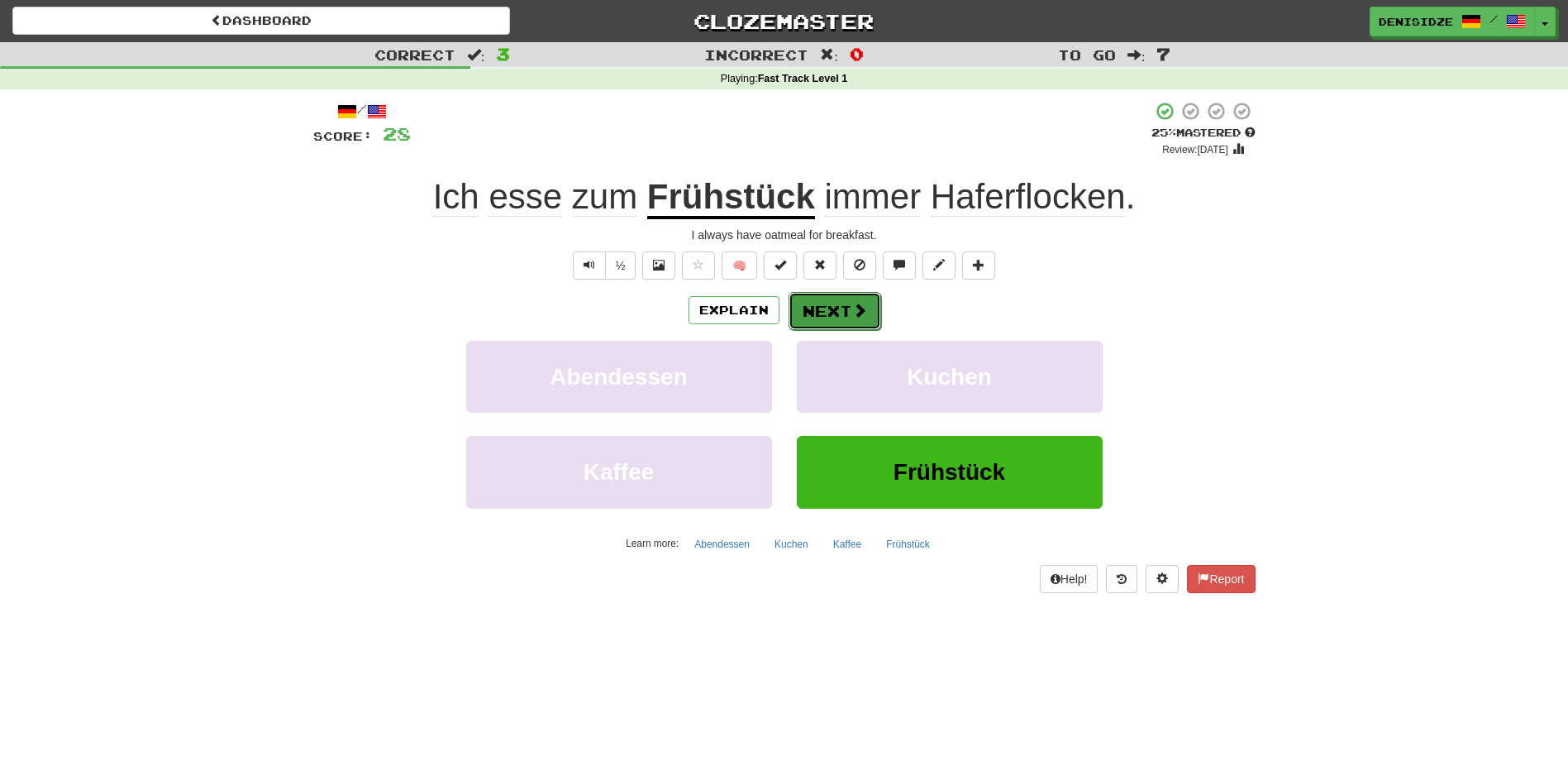
click at [789, 307] on button "Next" at bounding box center [835, 311] width 92 height 38
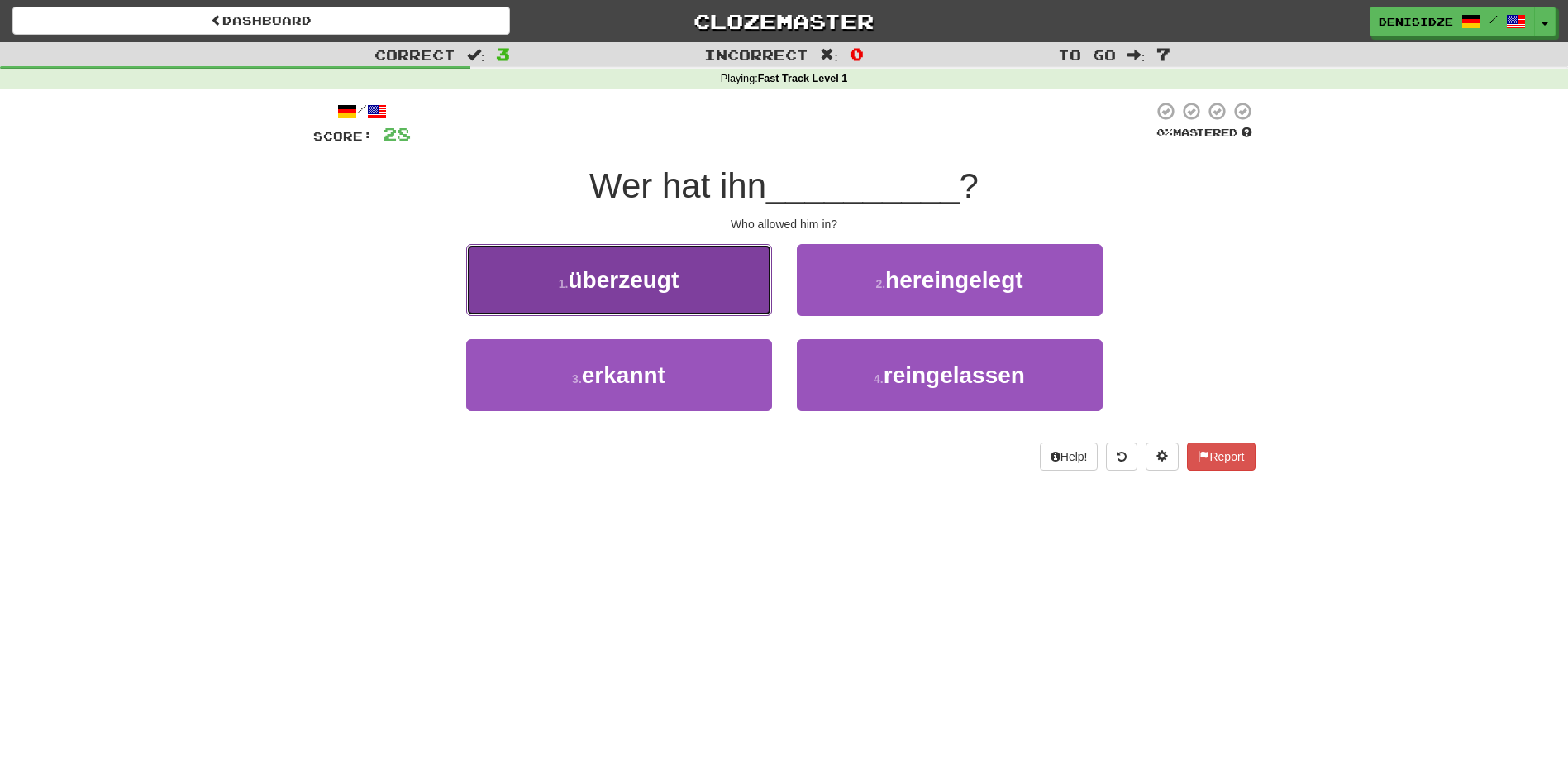
click at [771, 283] on button "1 . überzeugt" at bounding box center [619, 280] width 306 height 72
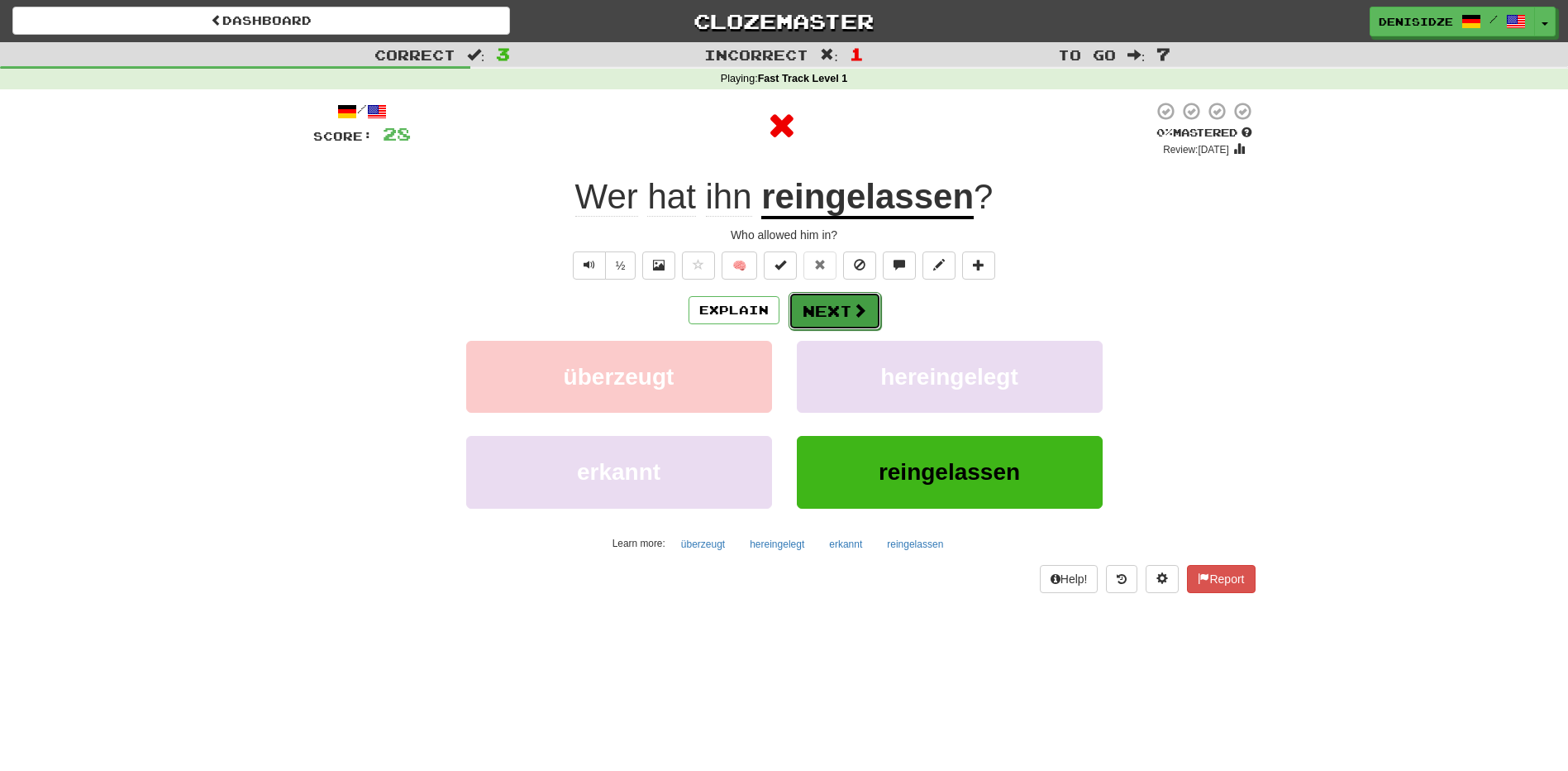
click at [794, 313] on button "Next" at bounding box center [835, 311] width 92 height 38
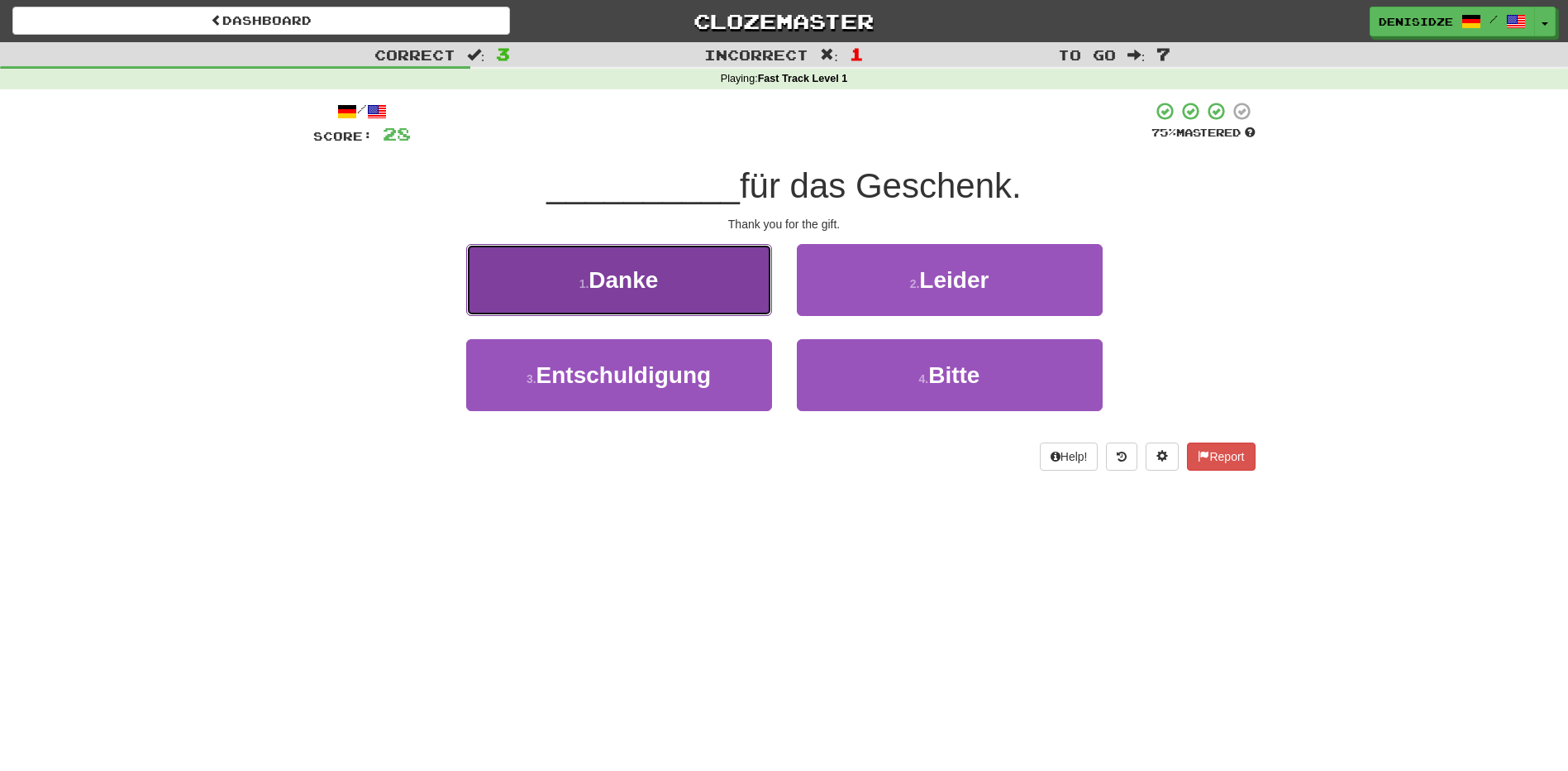
click at [749, 304] on button "1 . Danke" at bounding box center [619, 280] width 306 height 72
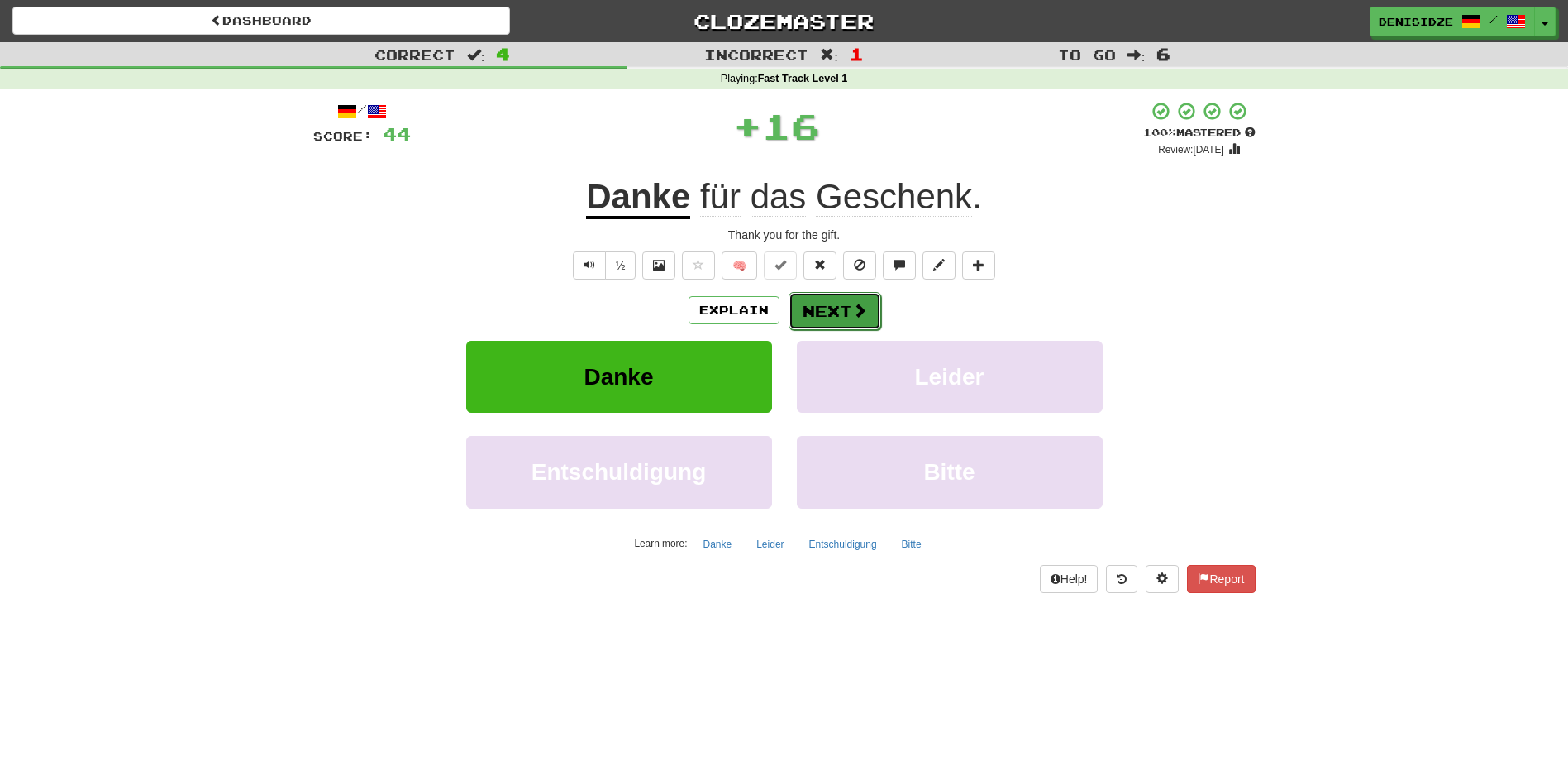
click at [808, 312] on button "Next" at bounding box center [835, 311] width 92 height 38
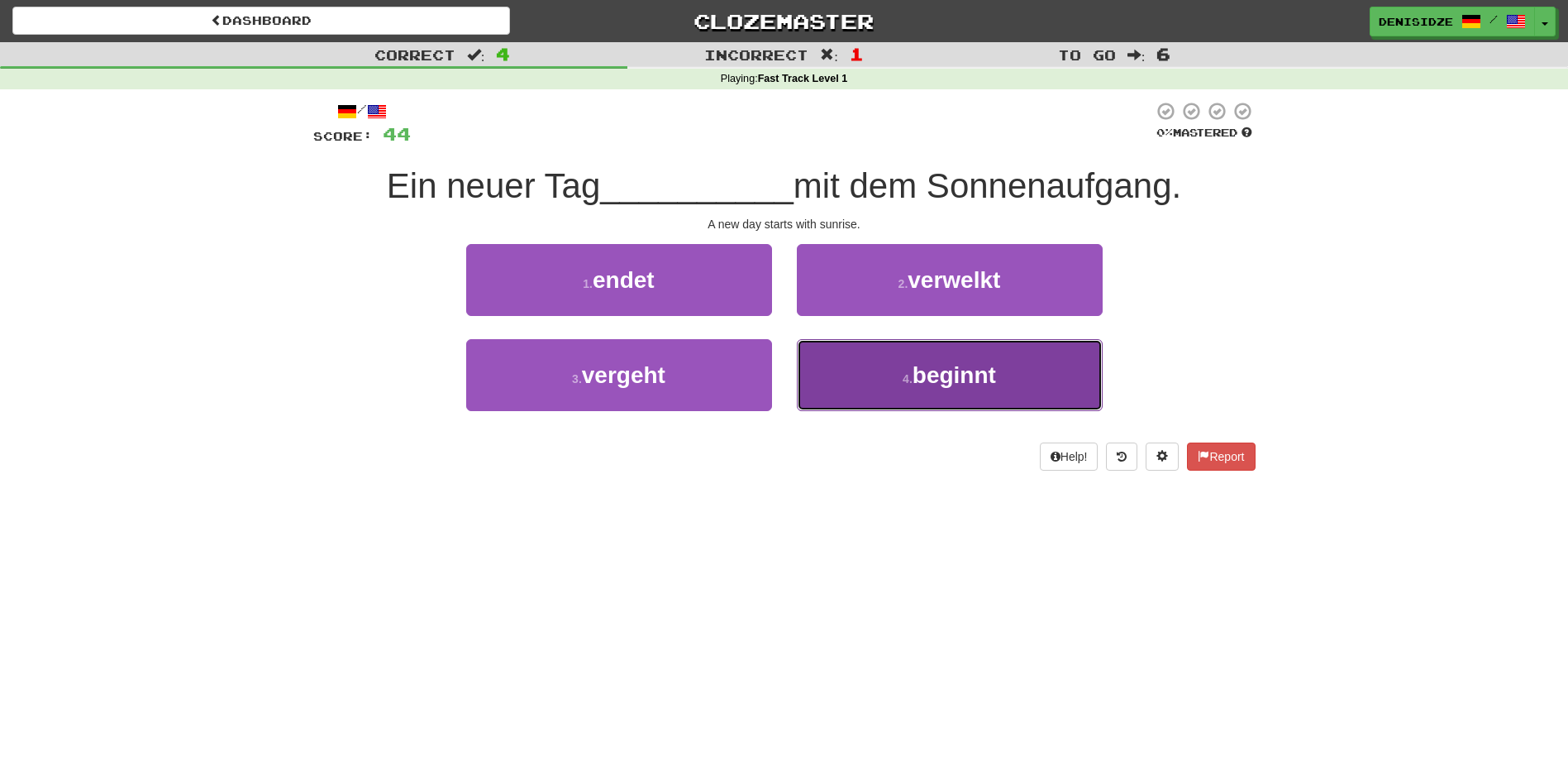
click at [860, 360] on button "4 . beginnt" at bounding box center [949, 375] width 306 height 72
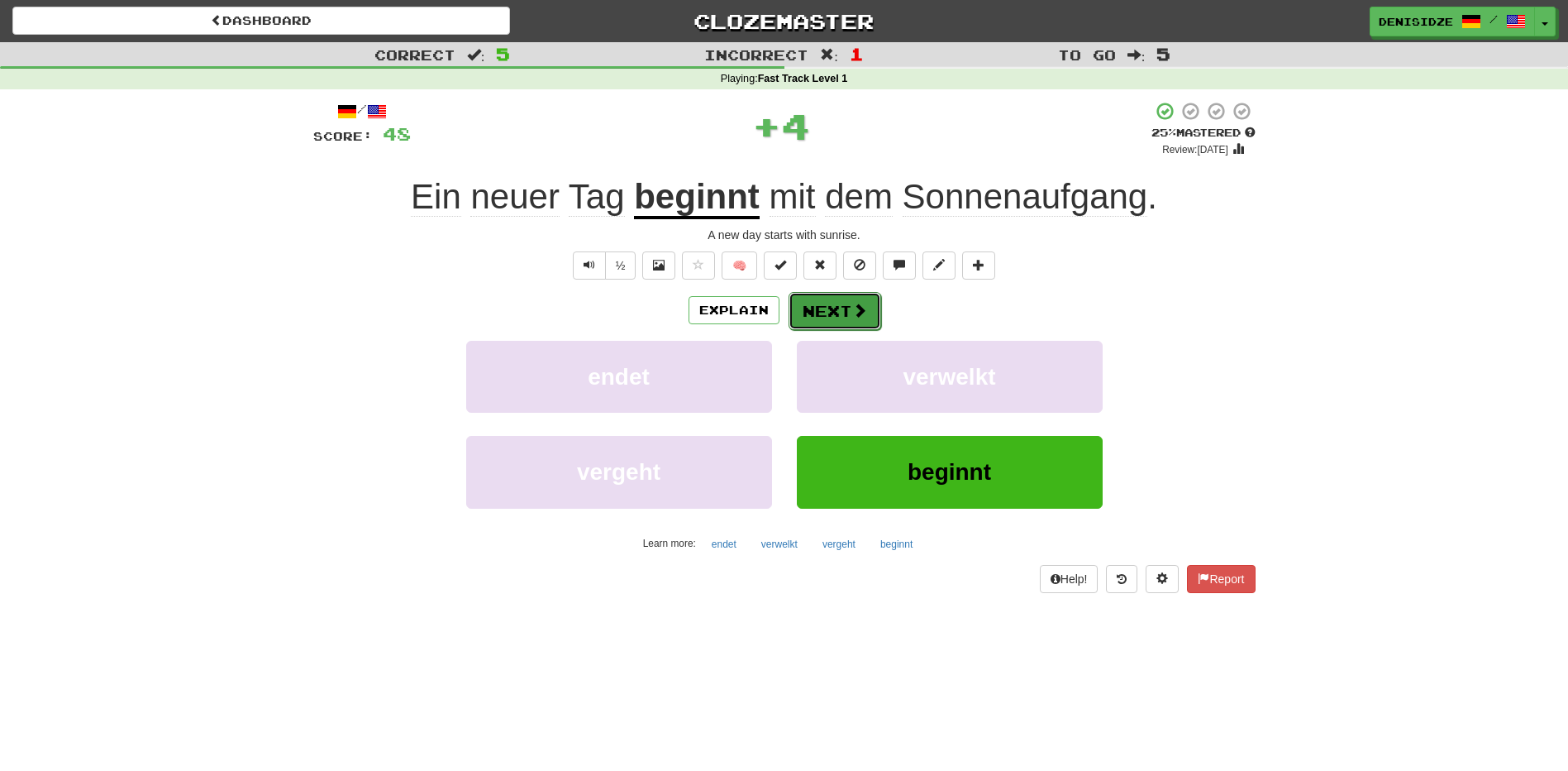
click at [829, 311] on button "Next" at bounding box center [835, 311] width 92 height 38
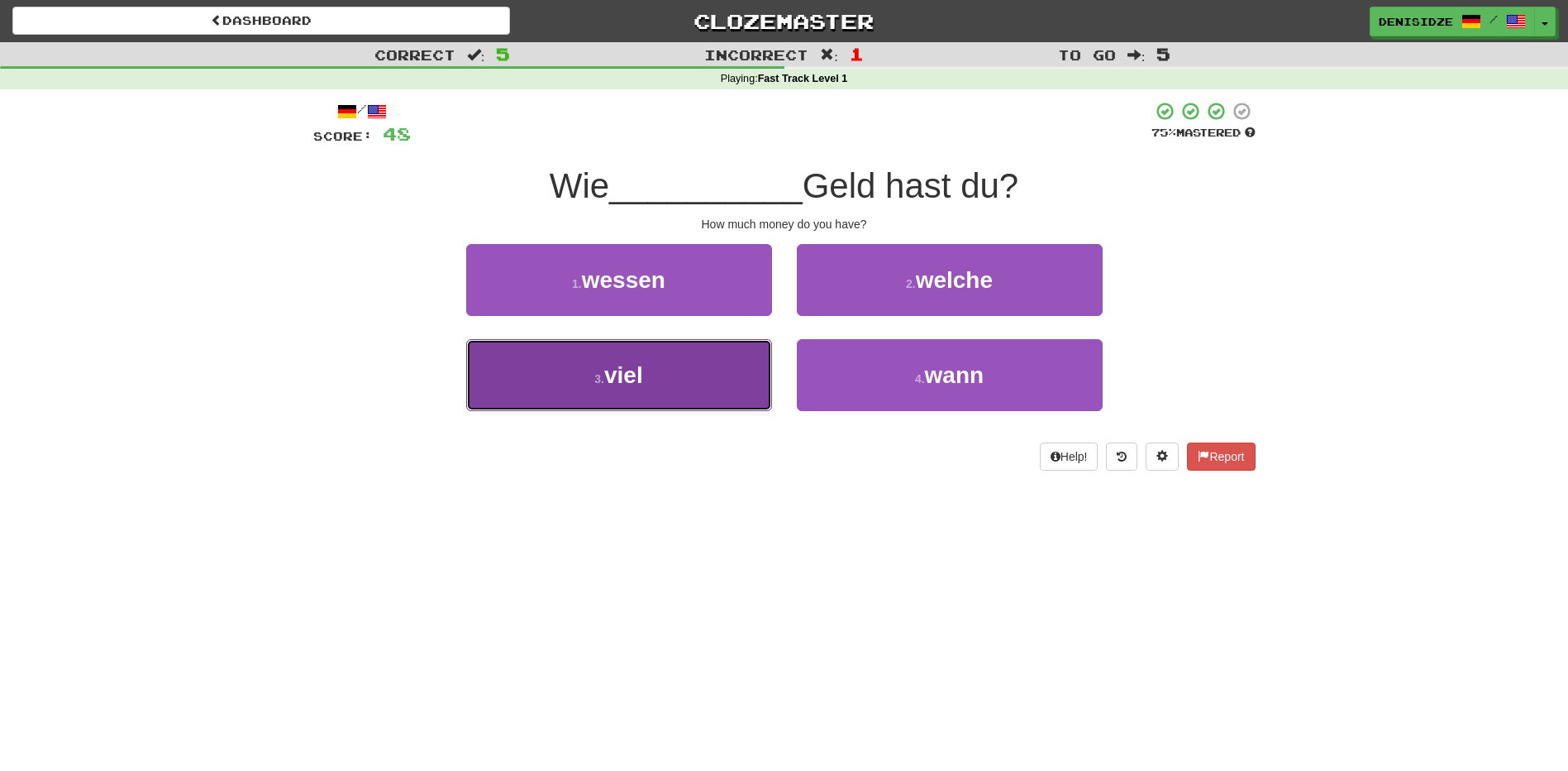
click at [756, 362] on button "3 . viel" at bounding box center [619, 375] width 306 height 72
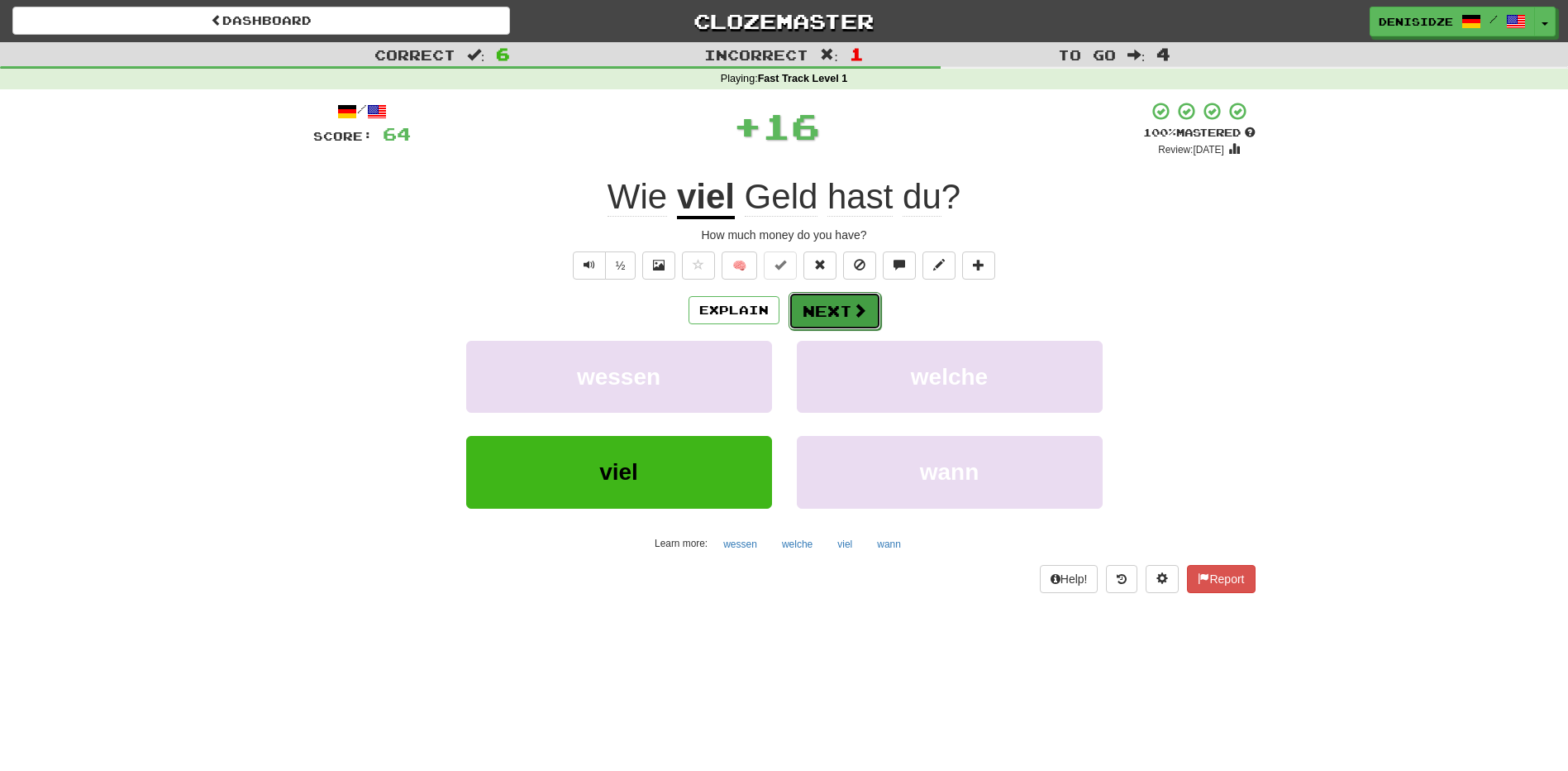
click at [807, 320] on button "Next" at bounding box center [835, 311] width 92 height 38
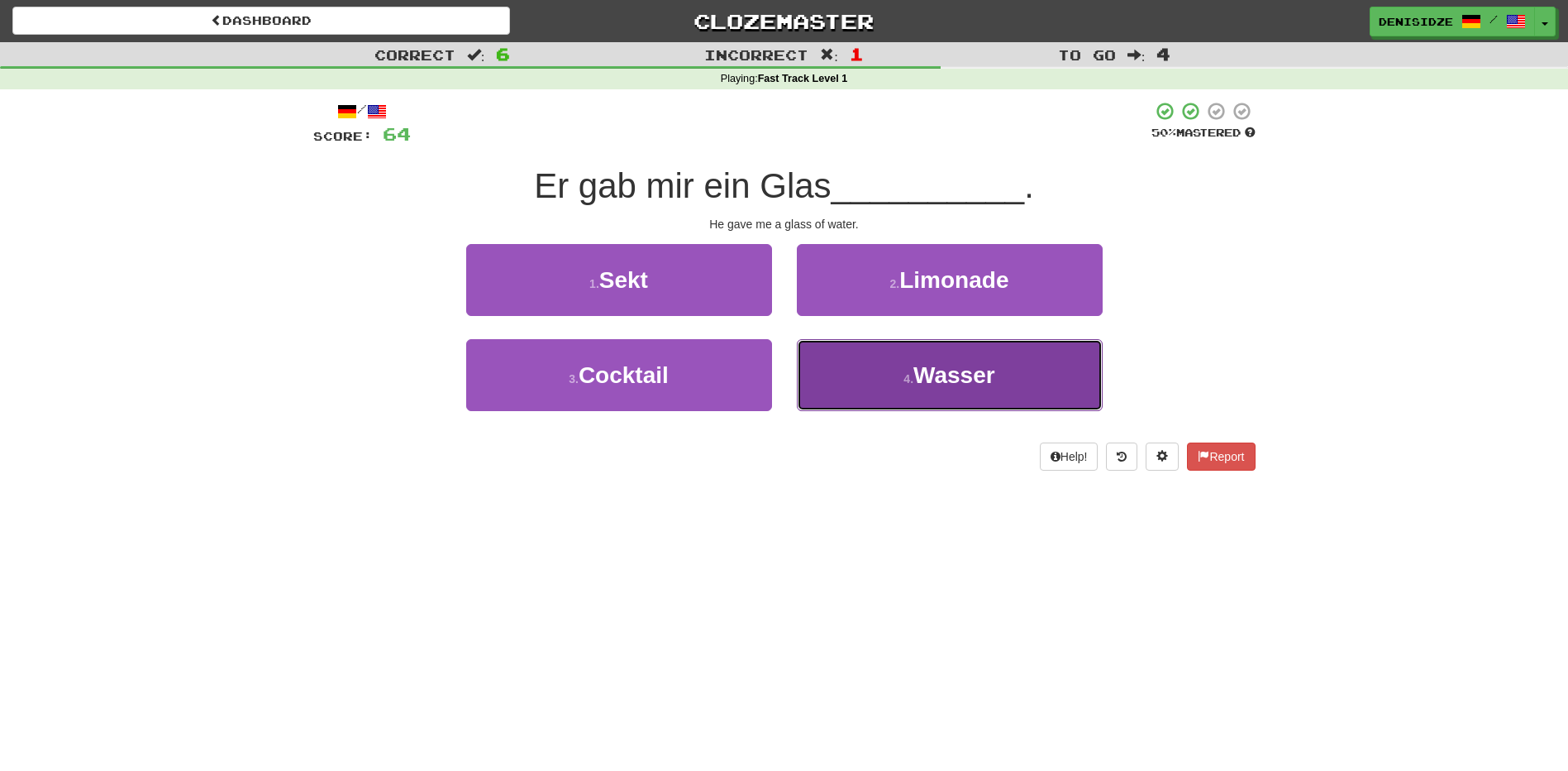
click at [829, 392] on button "4 . [PERSON_NAME]" at bounding box center [949, 375] width 306 height 72
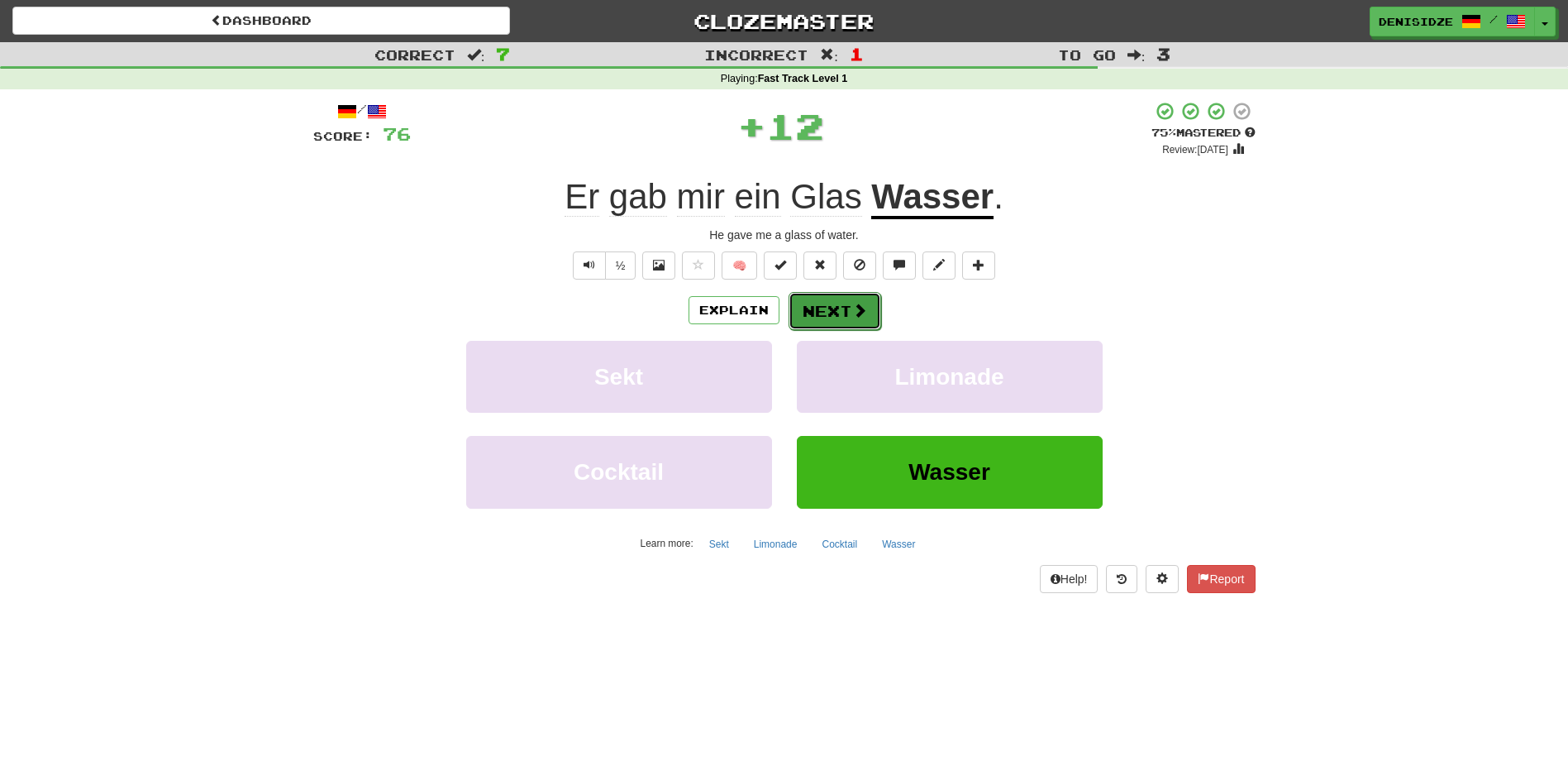
click at [800, 309] on button "Next" at bounding box center [835, 311] width 92 height 38
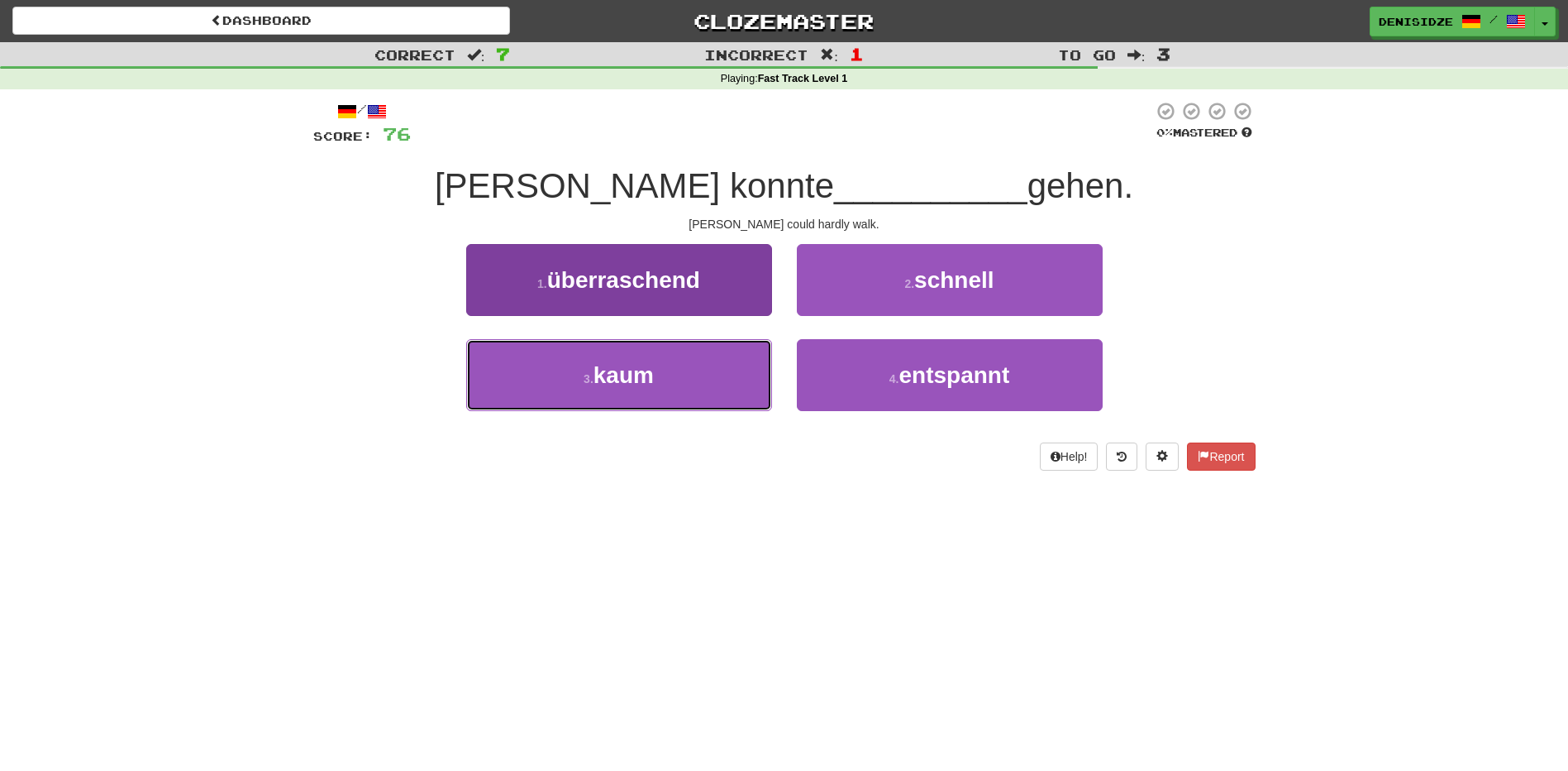
click at [733, 363] on button "3 . kaum" at bounding box center [619, 375] width 306 height 72
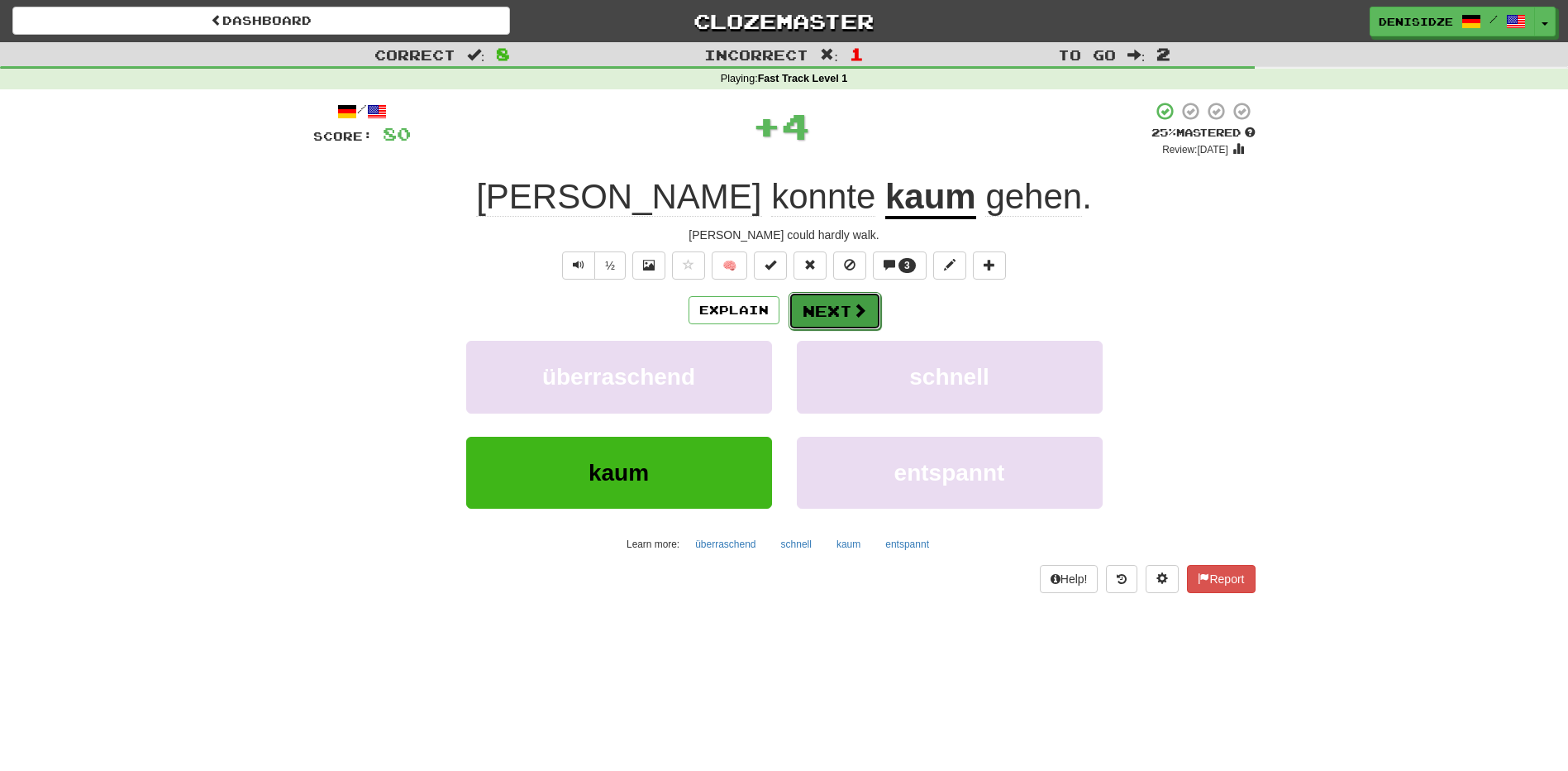
click at [812, 298] on button "Next" at bounding box center [835, 311] width 92 height 38
